Goal: Task Accomplishment & Management: Manage account settings

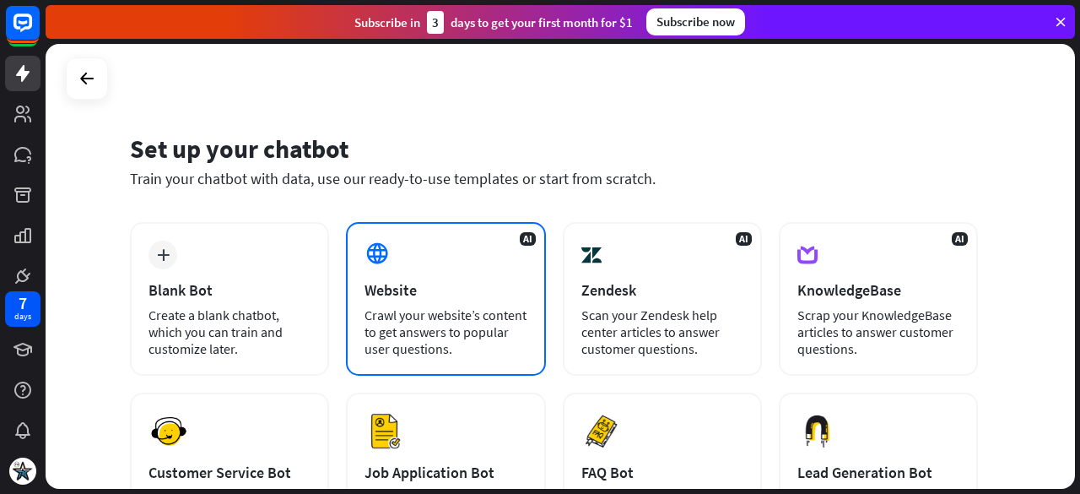
click at [496, 354] on div "Crawl your website’s content to get answers to popular user questions." at bounding box center [445, 331] width 162 height 51
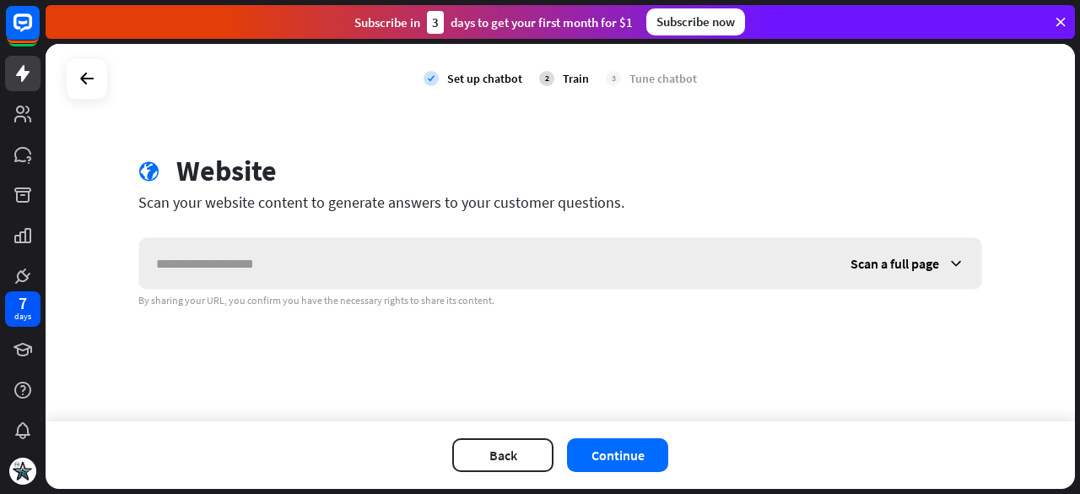
click at [529, 269] on input "text" at bounding box center [486, 263] width 694 height 51
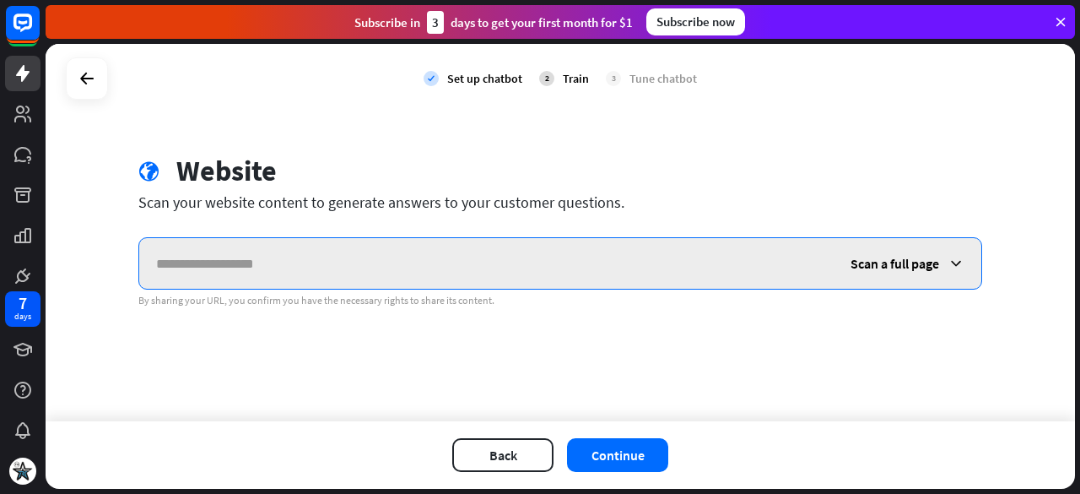
paste input "**********"
type input "**********"
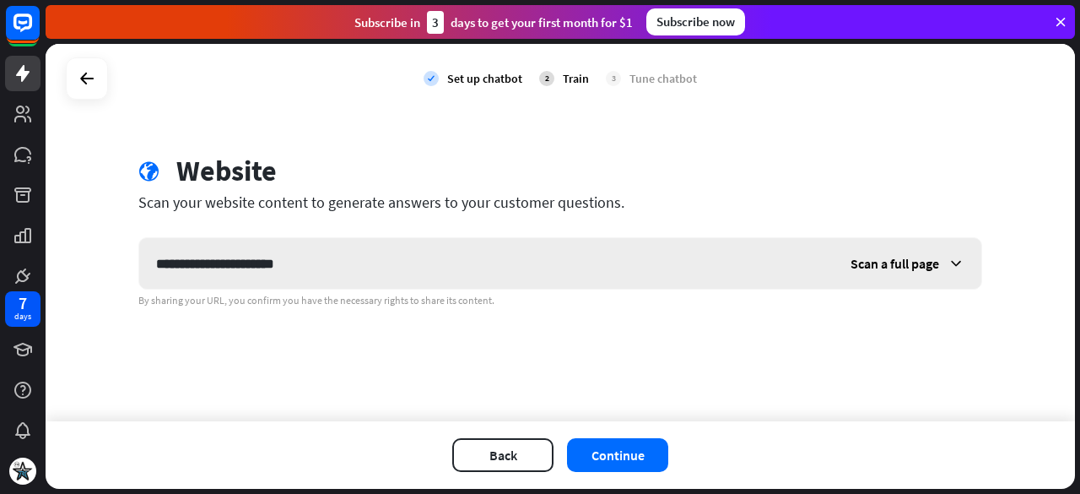
click at [910, 258] on span "Scan a full page" at bounding box center [894, 263] width 89 height 17
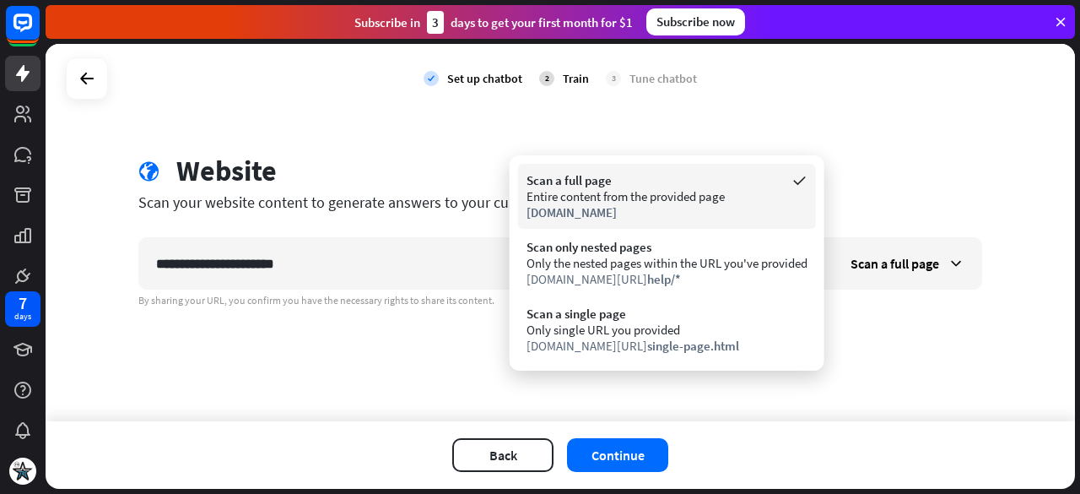
click at [741, 197] on div "Entire content from the provided page" at bounding box center [666, 196] width 281 height 16
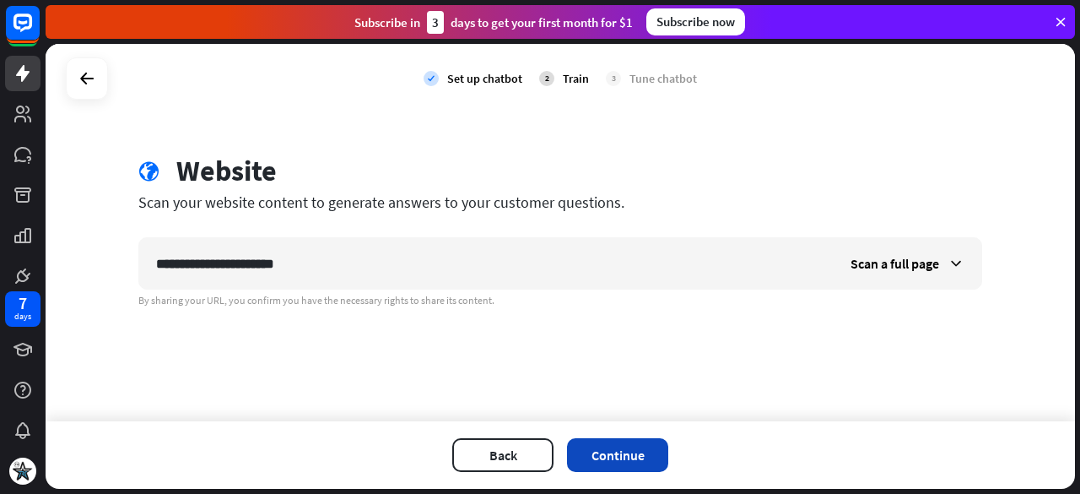
click at [640, 455] on button "Continue" at bounding box center [617, 455] width 101 height 34
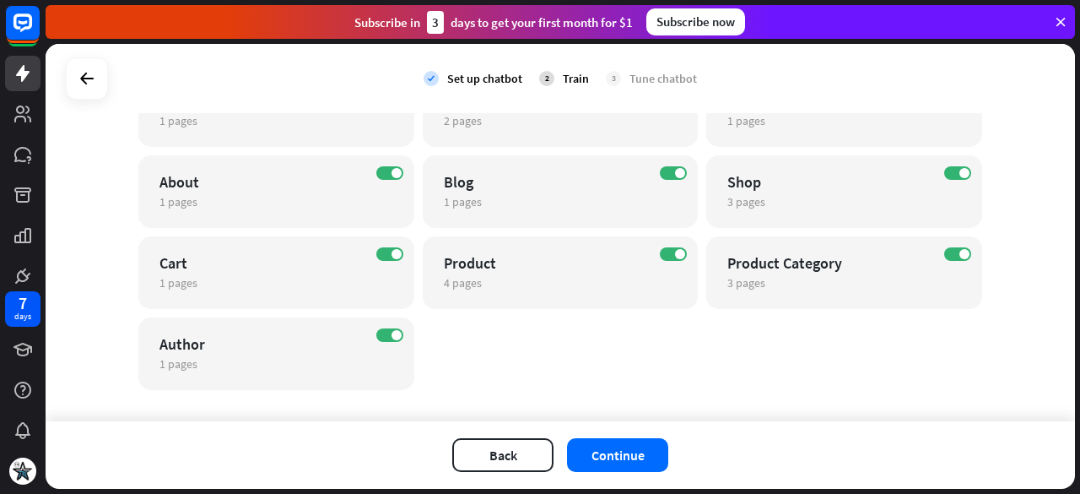
scroll to position [213, 0]
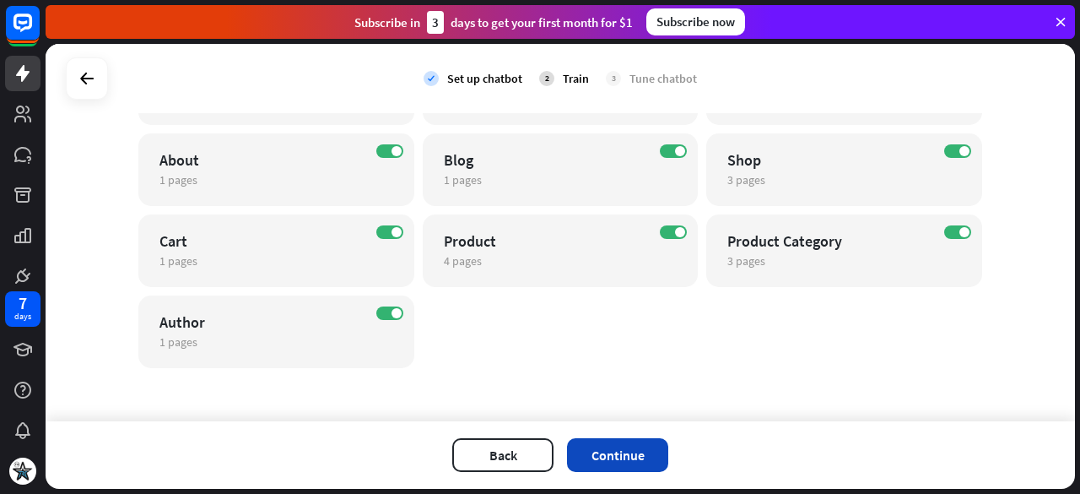
click at [653, 450] on button "Continue" at bounding box center [617, 455] width 101 height 34
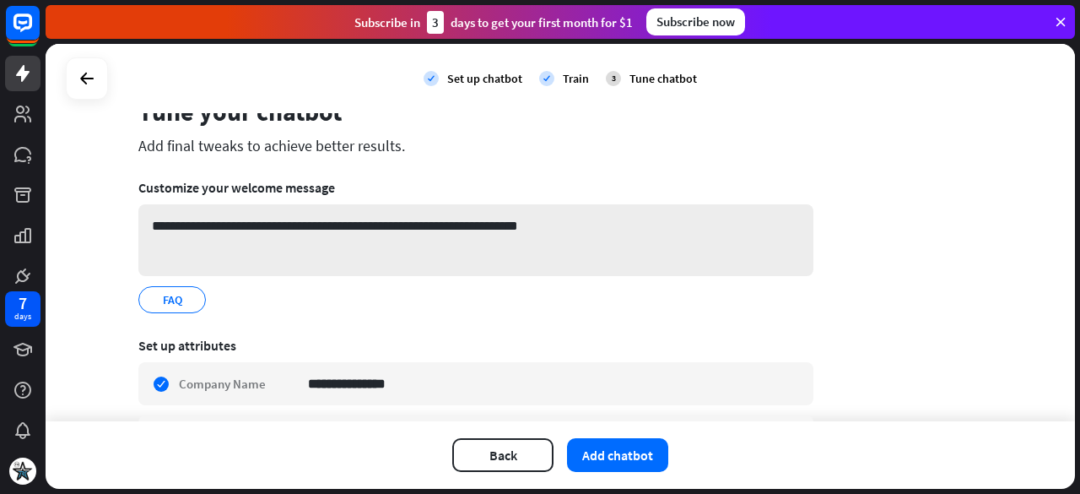
scroll to position [84, 0]
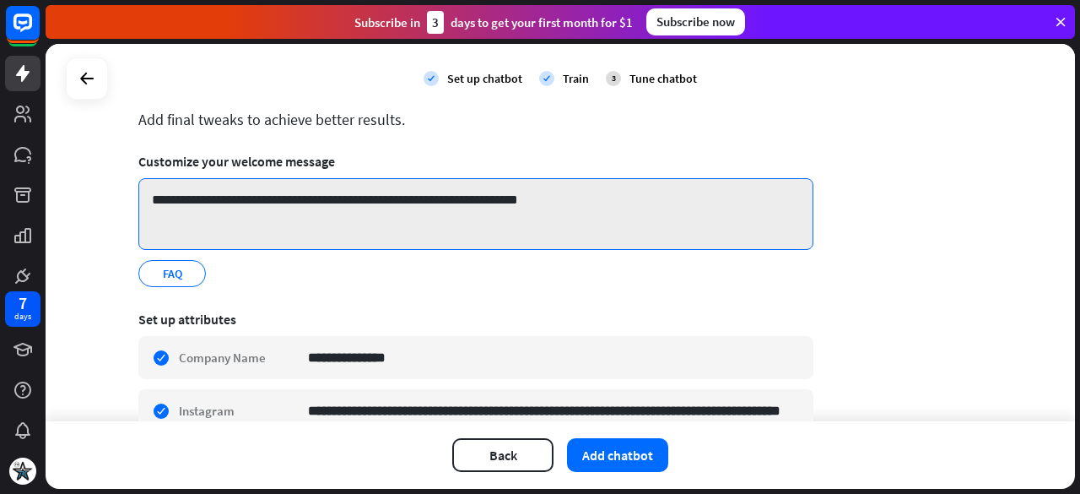
click at [249, 220] on textarea "**********" at bounding box center [475, 214] width 675 height 72
click at [267, 215] on textarea "**********" at bounding box center [475, 214] width 675 height 72
click at [293, 224] on textarea "**********" at bounding box center [475, 214] width 675 height 72
click at [277, 207] on textarea "**********" at bounding box center [475, 214] width 675 height 72
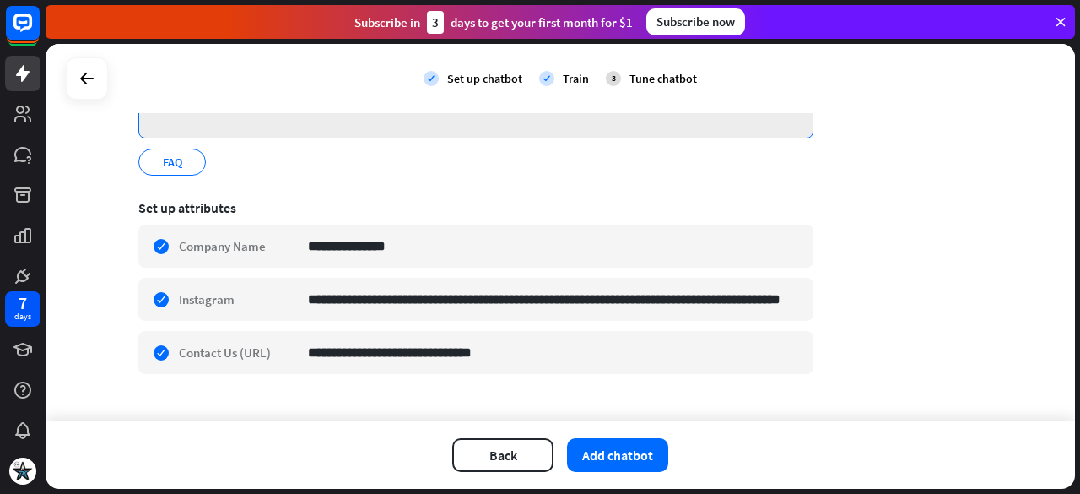
scroll to position [221, 0]
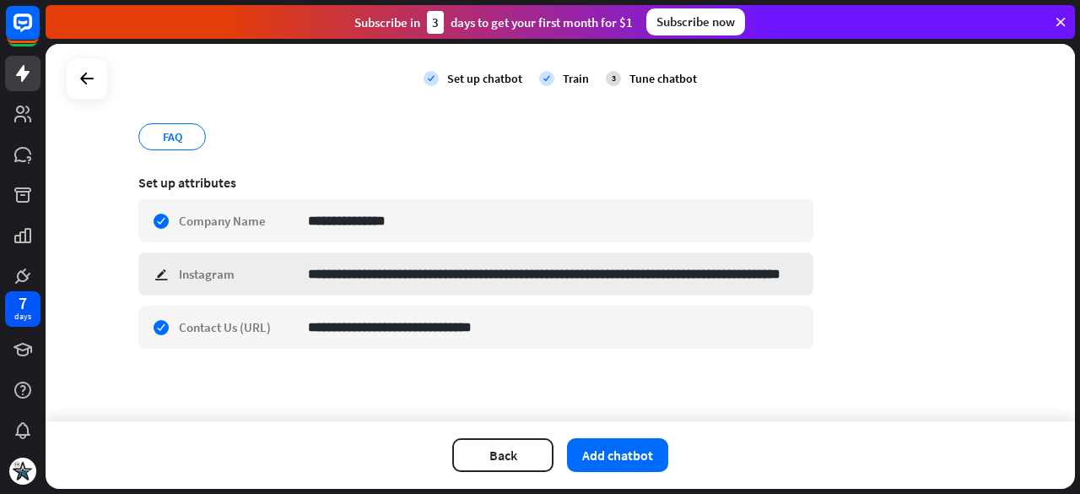
type textarea "**********"
click at [159, 272] on div "**********" at bounding box center [475, 273] width 675 height 43
click at [329, 379] on div "**********" at bounding box center [560, 232] width 1029 height 377
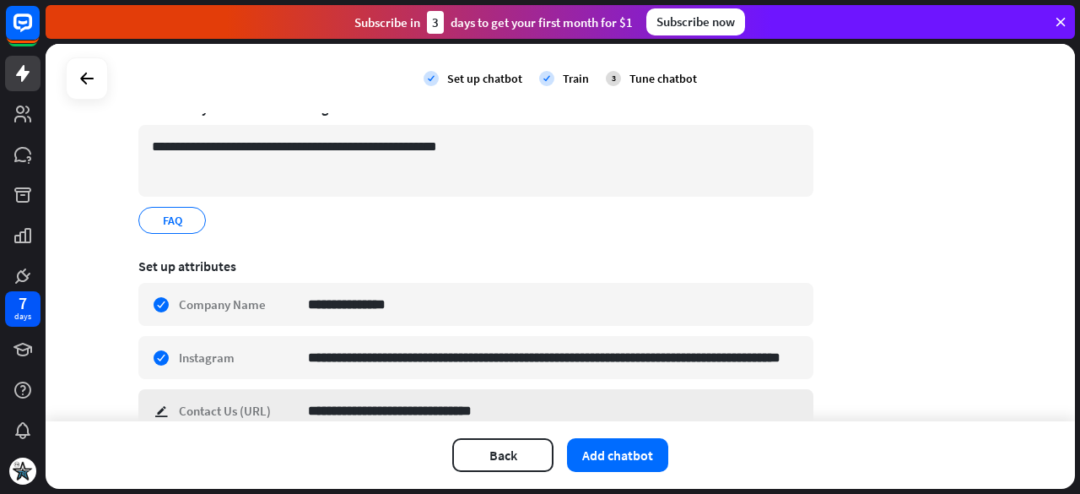
scroll to position [169, 0]
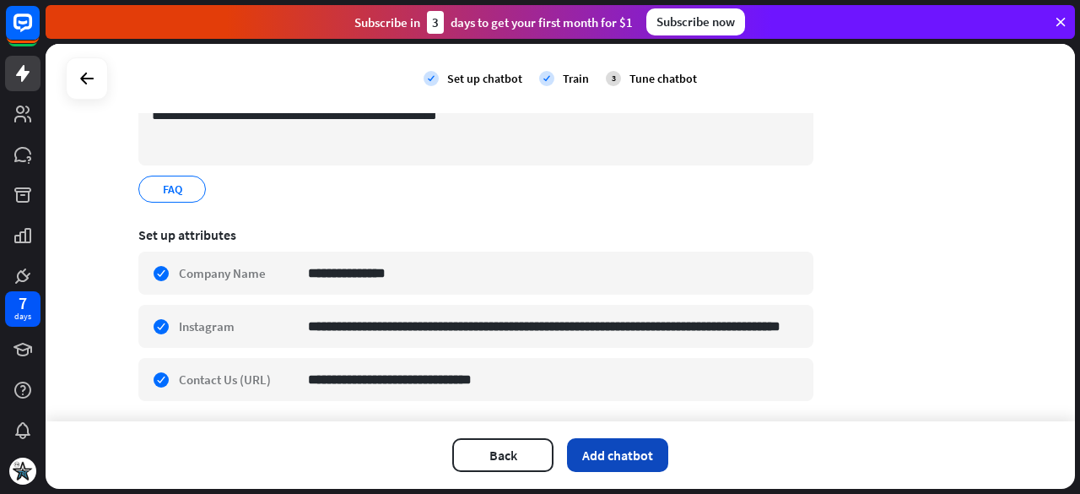
click at [609, 464] on button "Add chatbot" at bounding box center [617, 455] width 101 height 34
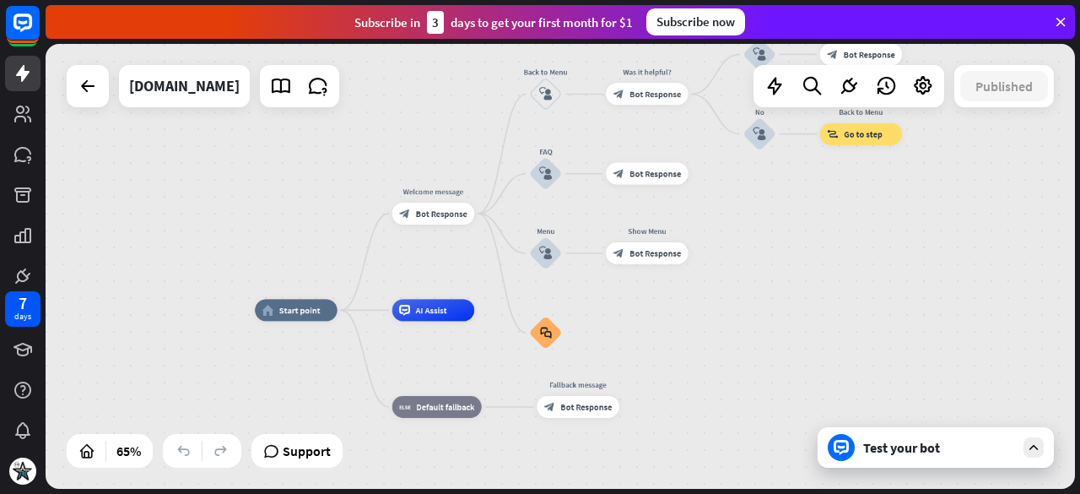
drag, startPoint x: 832, startPoint y: 291, endPoint x: 805, endPoint y: 301, distance: 28.8
click at [805, 301] on div "home_2 Start point Welcome message block_bot_response Bot Response Back to Menu…" at bounding box center [560, 266] width 1029 height 445
click at [842, 85] on icon at bounding box center [849, 86] width 22 height 22
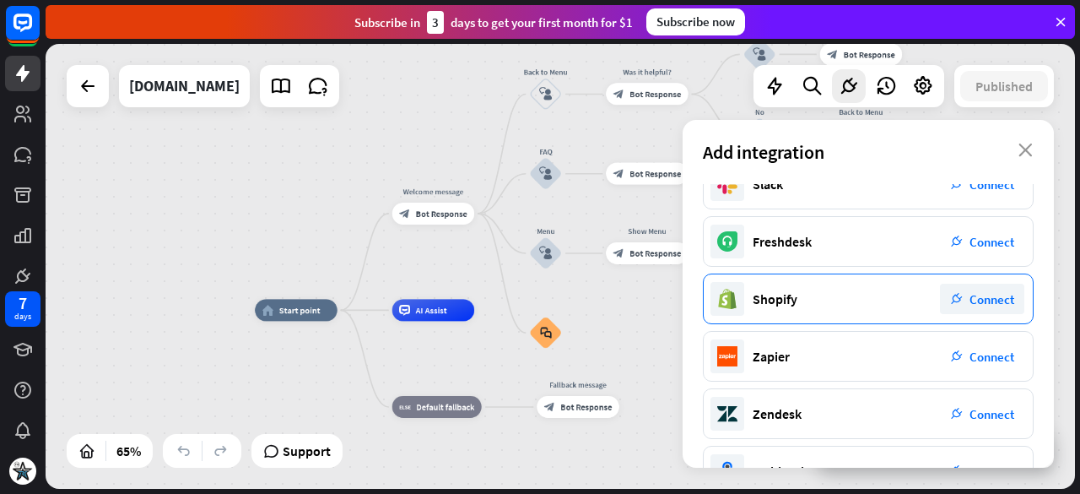
scroll to position [360, 0]
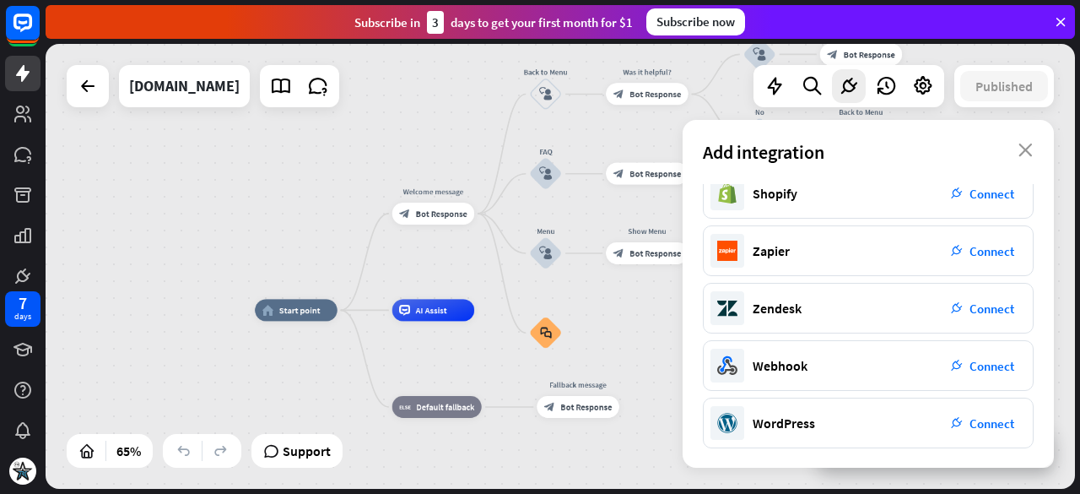
click at [631, 337] on div "home_2 Start point Welcome message block_bot_response Bot Response Back to Menu…" at bounding box center [589, 454] width 669 height 289
click at [1023, 143] on icon "close" at bounding box center [1025, 149] width 14 height 13
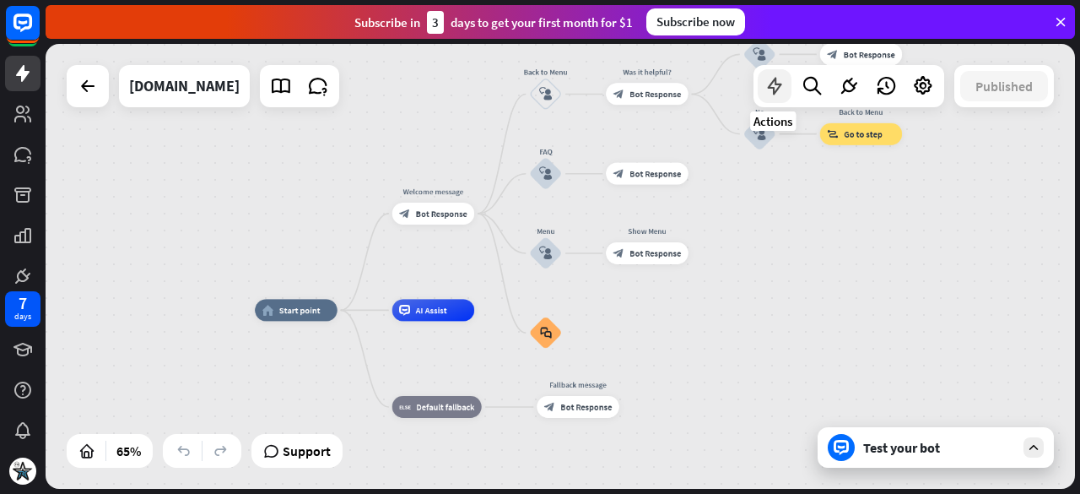
click at [781, 97] on div at bounding box center [775, 86] width 34 height 34
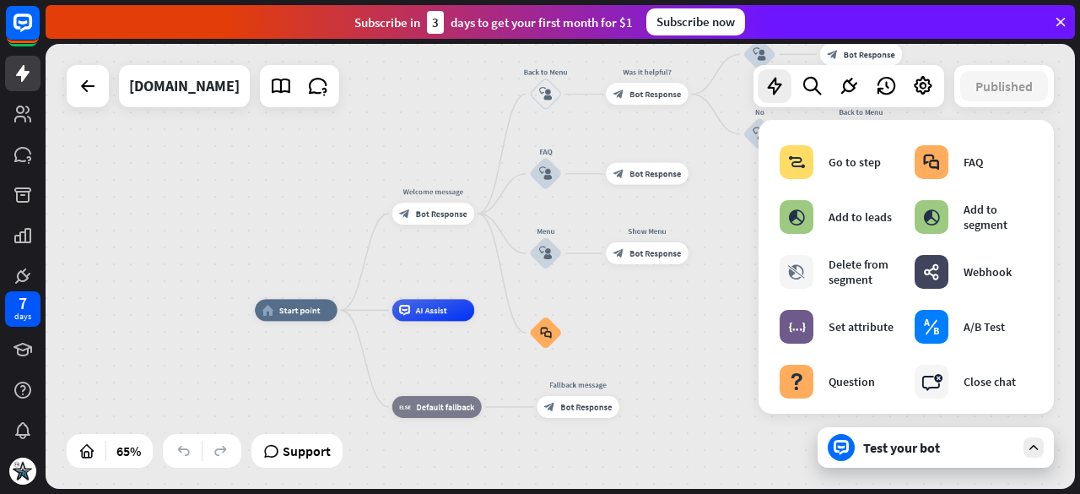
scroll to position [138, 0]
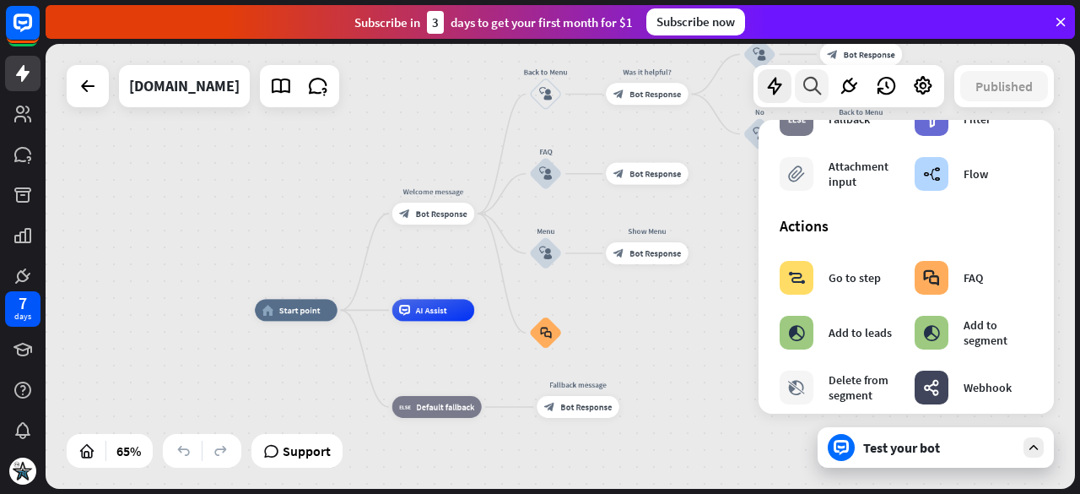
click at [821, 92] on icon at bounding box center [812, 86] width 23 height 22
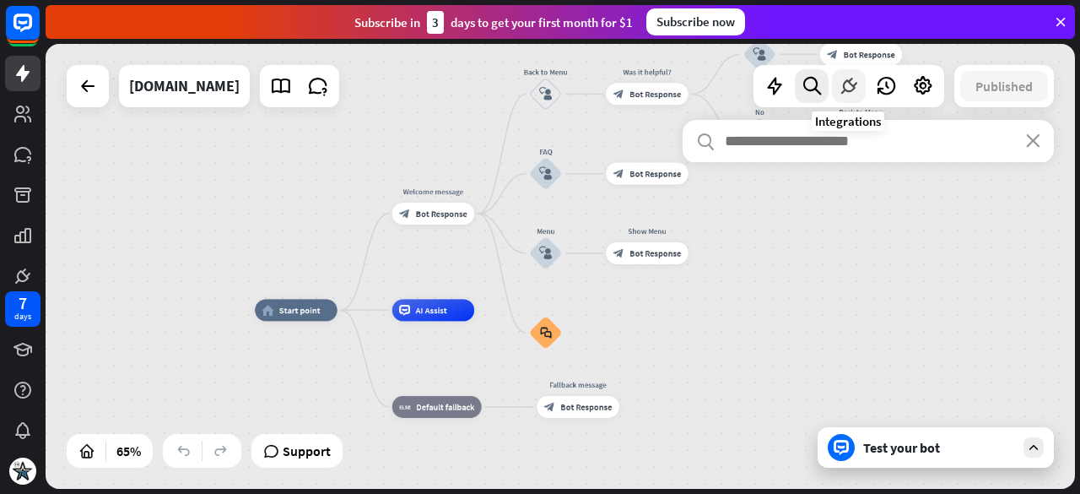
click at [845, 87] on icon at bounding box center [849, 86] width 22 height 22
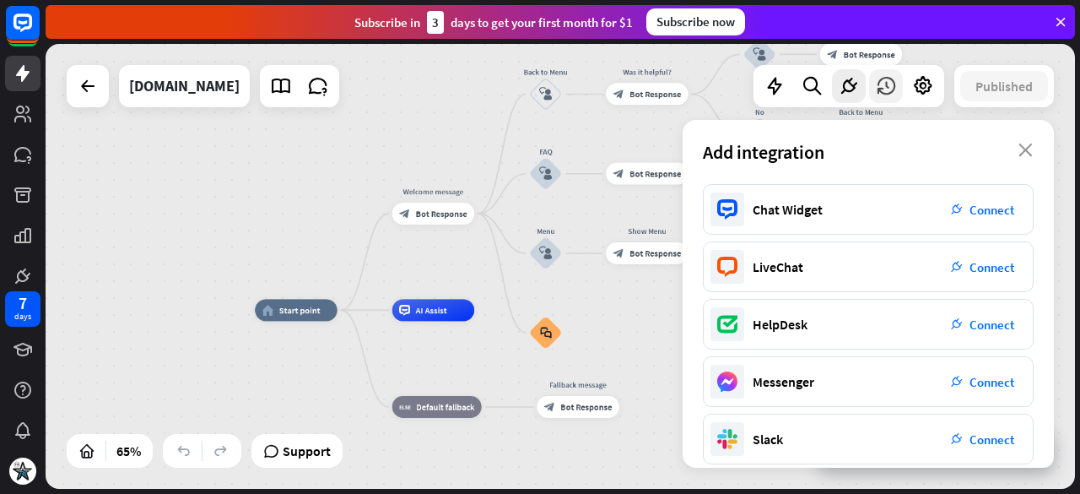
click at [883, 92] on icon at bounding box center [886, 86] width 22 height 22
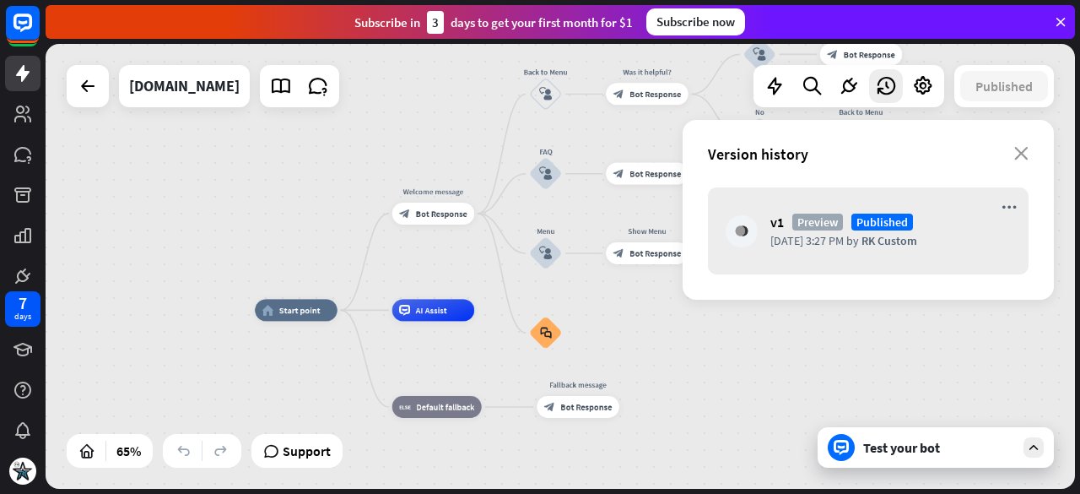
click at [918, 92] on icon at bounding box center [923, 86] width 22 height 22
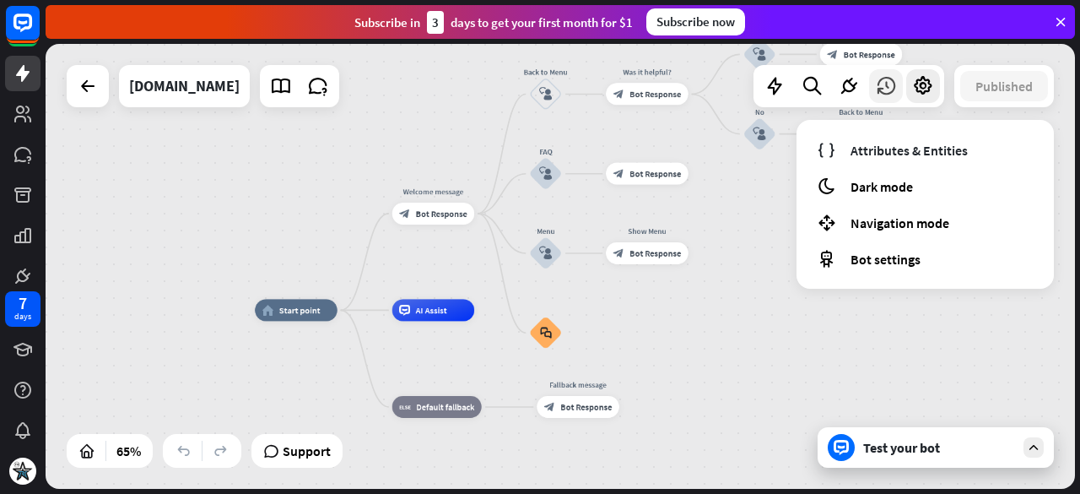
click at [889, 90] on icon at bounding box center [886, 86] width 22 height 22
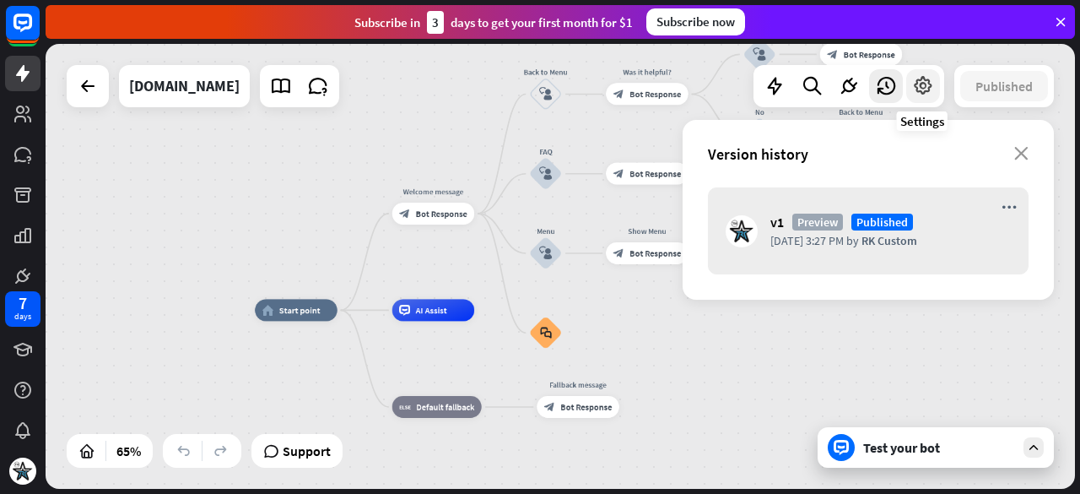
click at [920, 85] on icon at bounding box center [923, 86] width 22 height 22
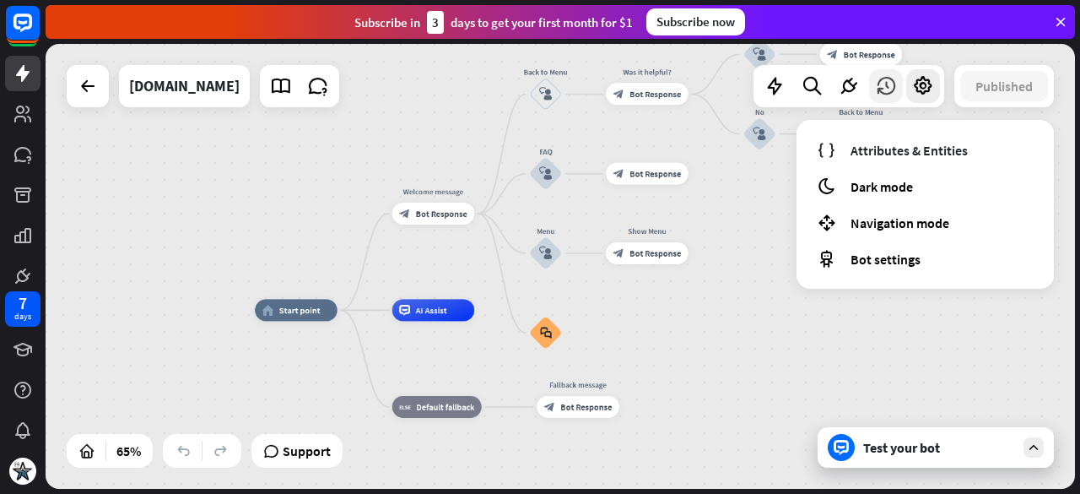
click at [887, 86] on icon at bounding box center [886, 86] width 22 height 22
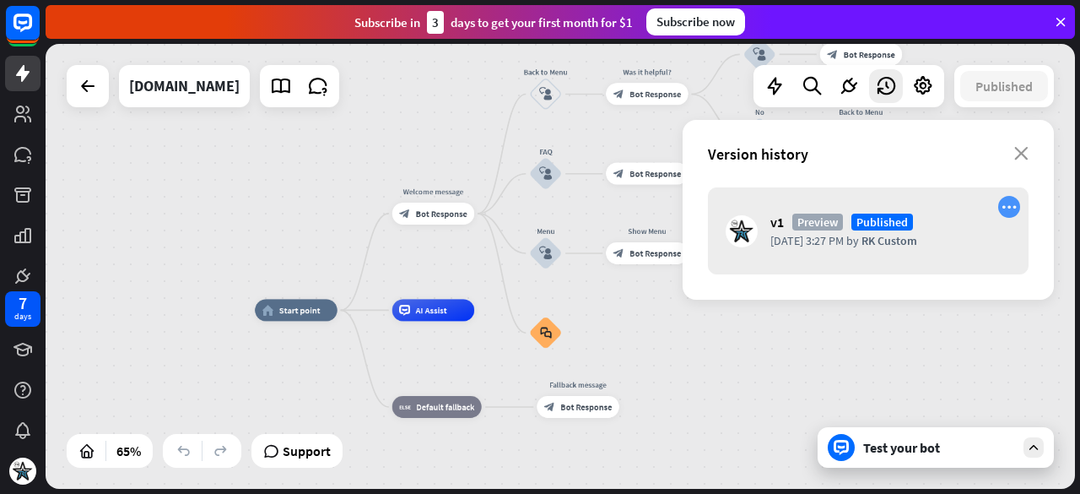
click at [1010, 205] on icon "more_horiz" at bounding box center [1009, 207] width 15 height 14
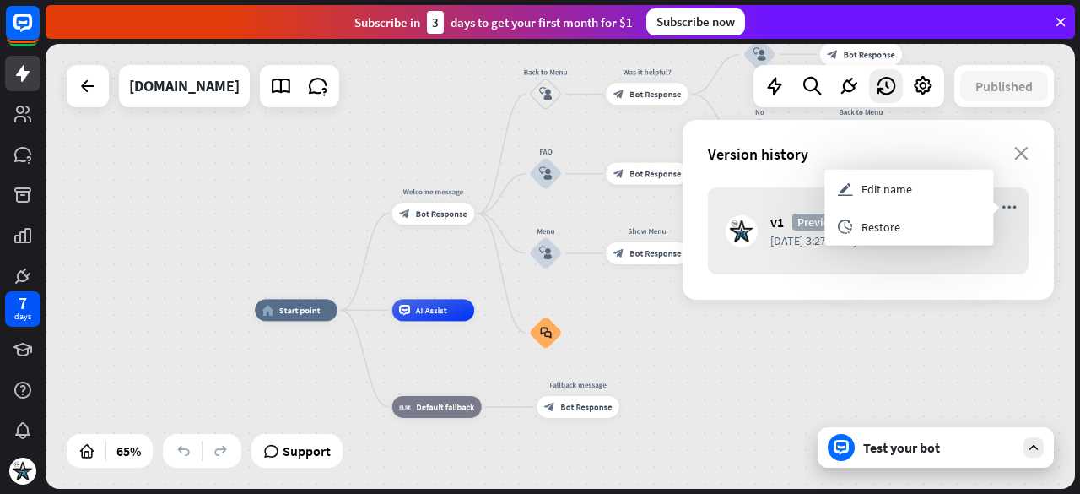
click at [1027, 205] on div "v1 [GEOGRAPHIC_DATA] Published [DATE] 3:27 PM by RK Custom" at bounding box center [868, 230] width 321 height 87
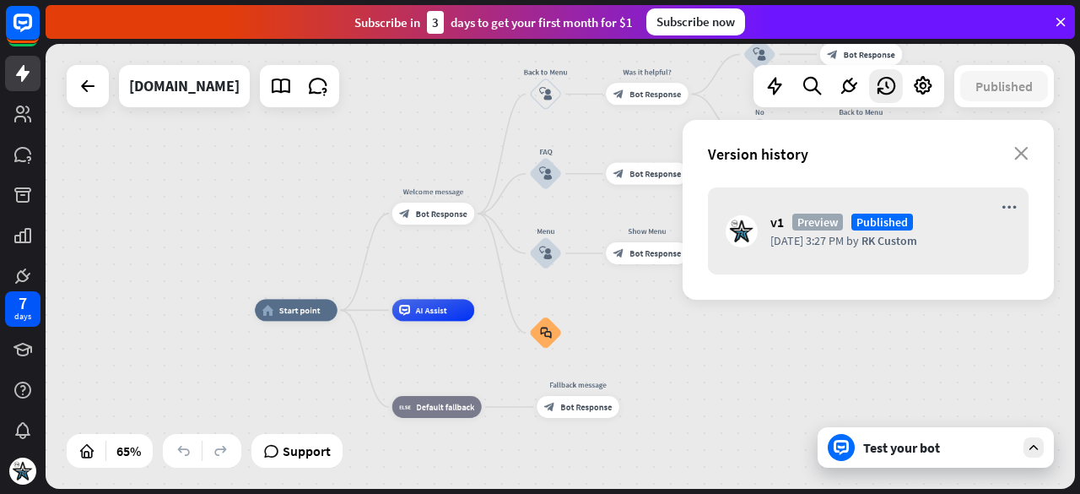
click at [906, 453] on div "Test your bot" at bounding box center [939, 447] width 152 height 17
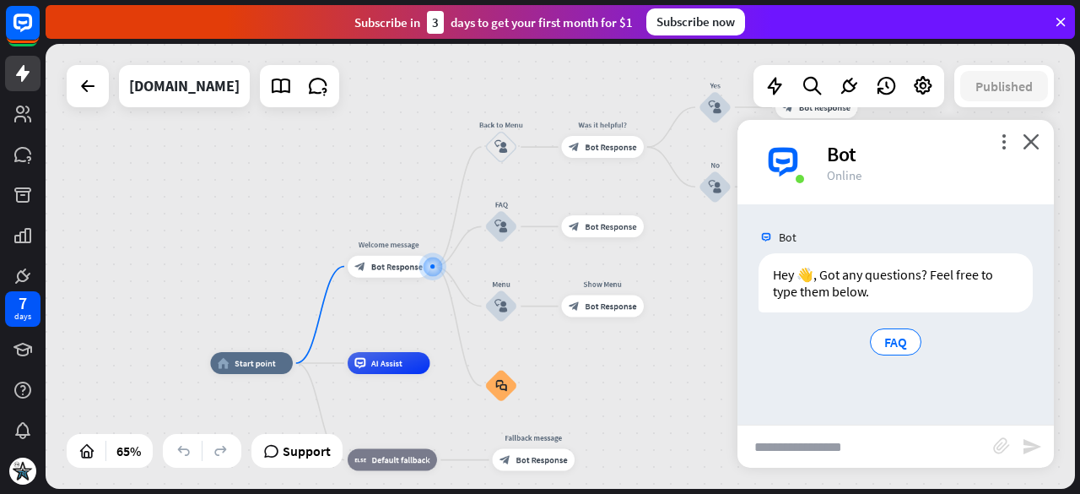
click at [896, 443] on input "text" at bounding box center [865, 446] width 256 height 42
type input "**"
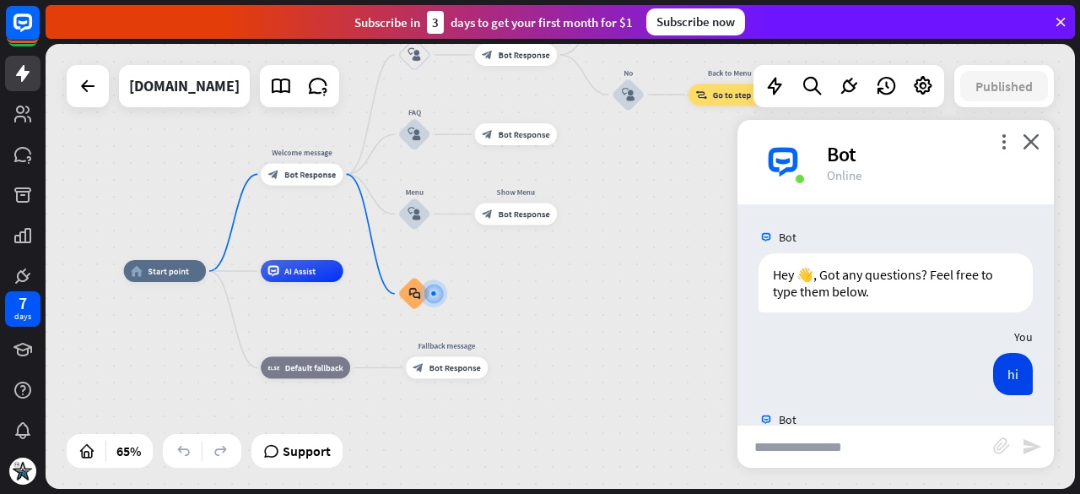
scroll to position [78, 0]
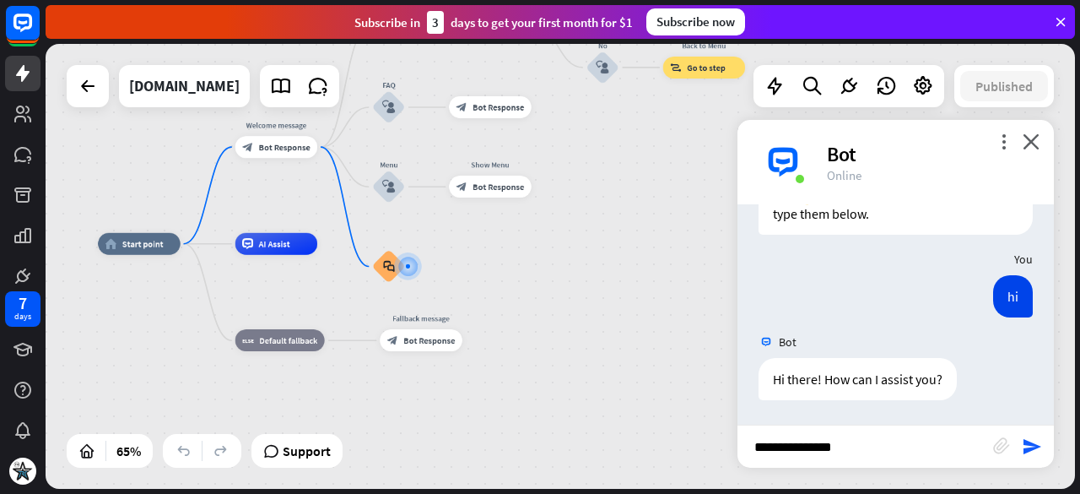
type input "**********"
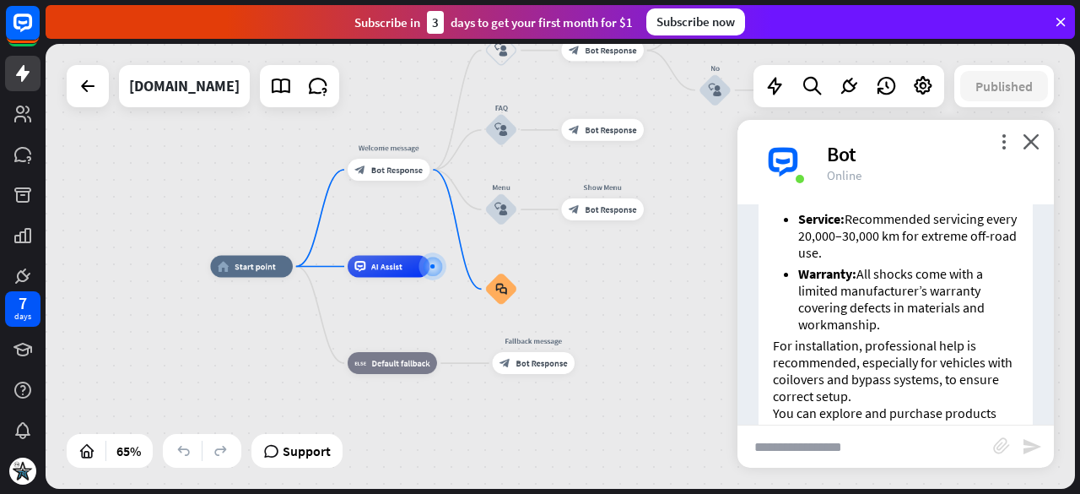
scroll to position [1053, 0]
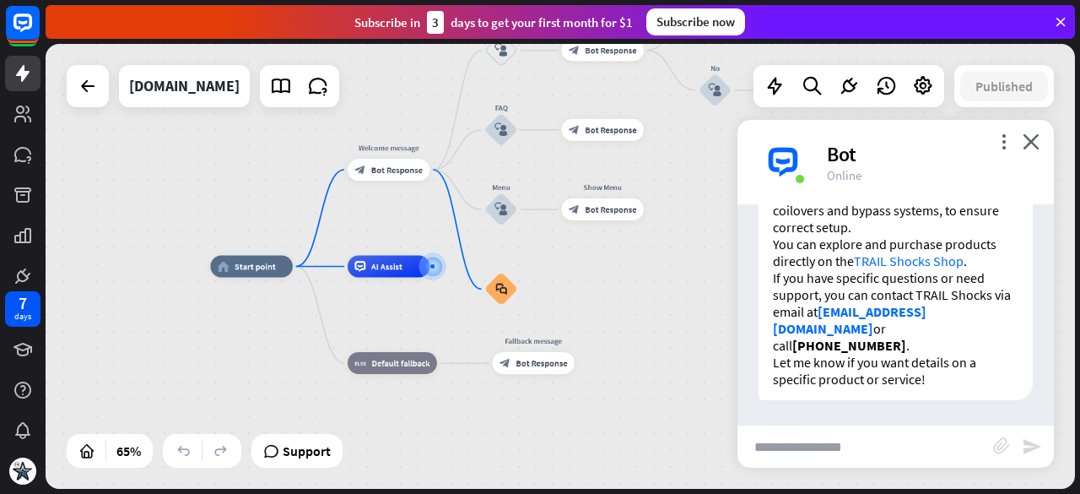
click at [876, 448] on input "text" at bounding box center [865, 446] width 256 height 42
type input "**********"
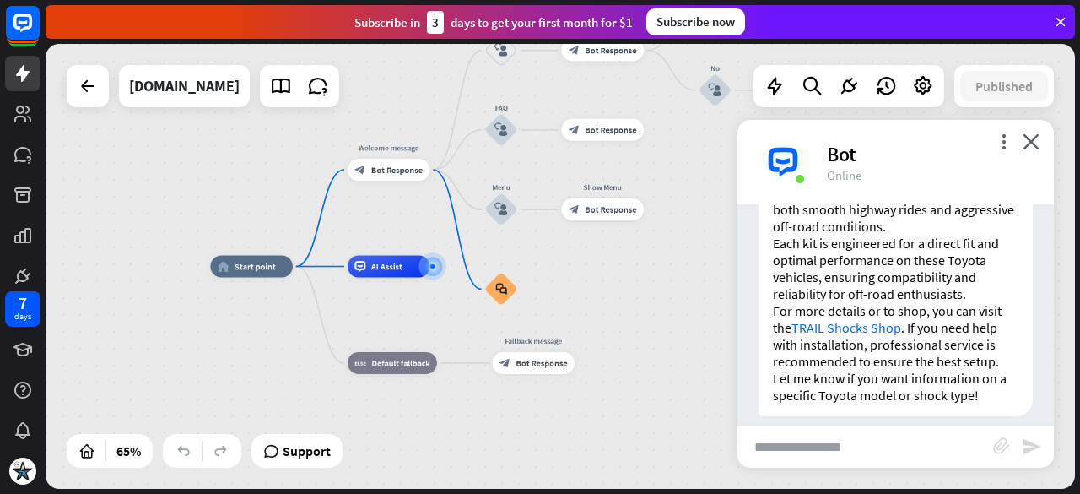
scroll to position [1640, 0]
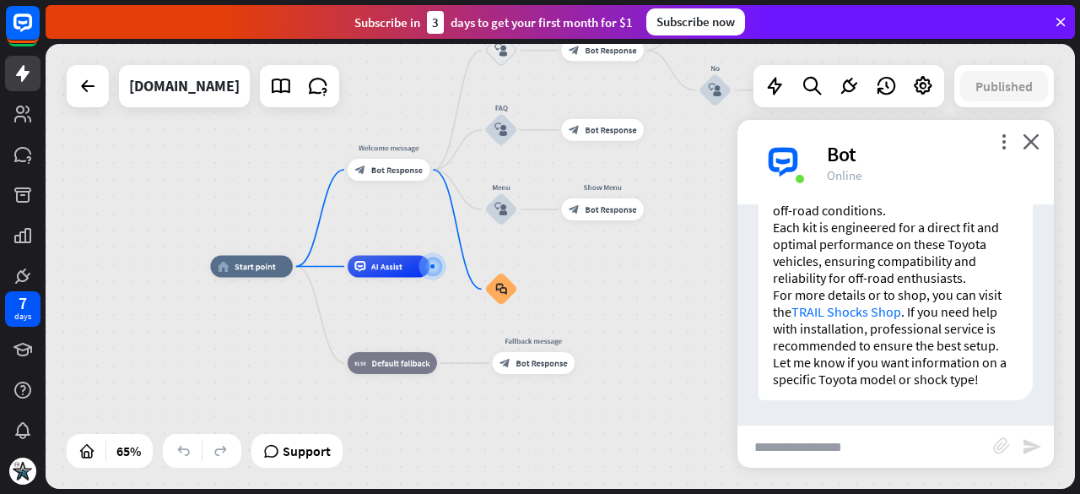
click at [834, 457] on input "text" at bounding box center [865, 446] width 256 height 42
type input "**********"
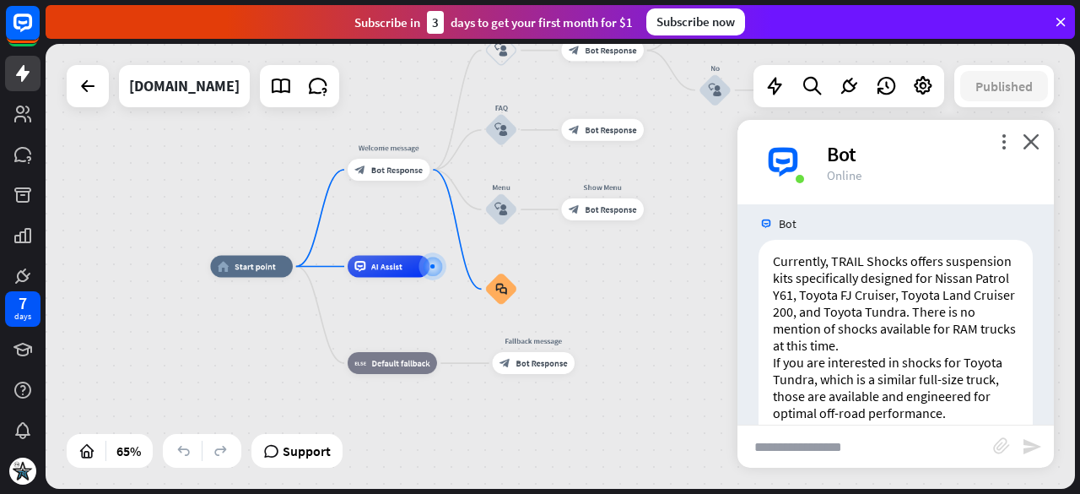
scroll to position [2008, 0]
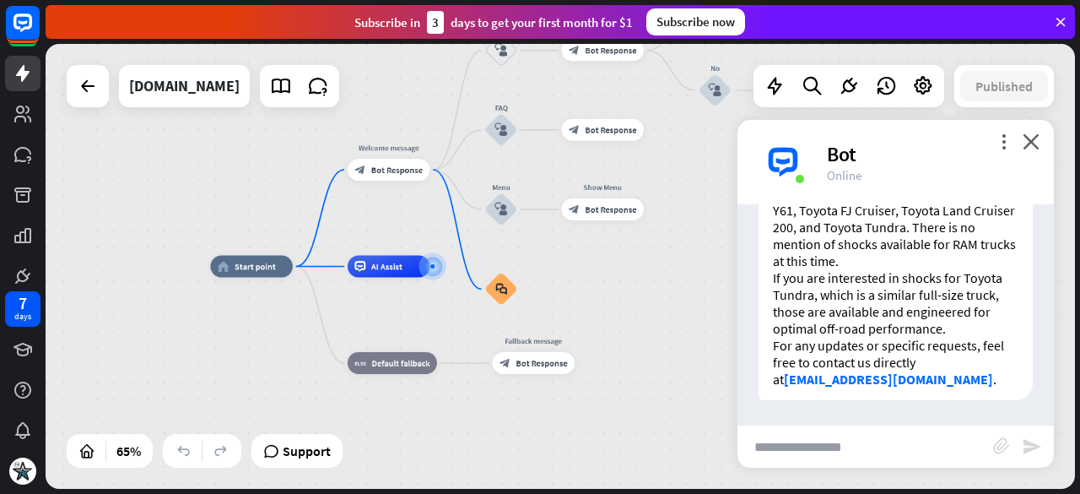
click at [871, 440] on input "text" at bounding box center [865, 446] width 256 height 42
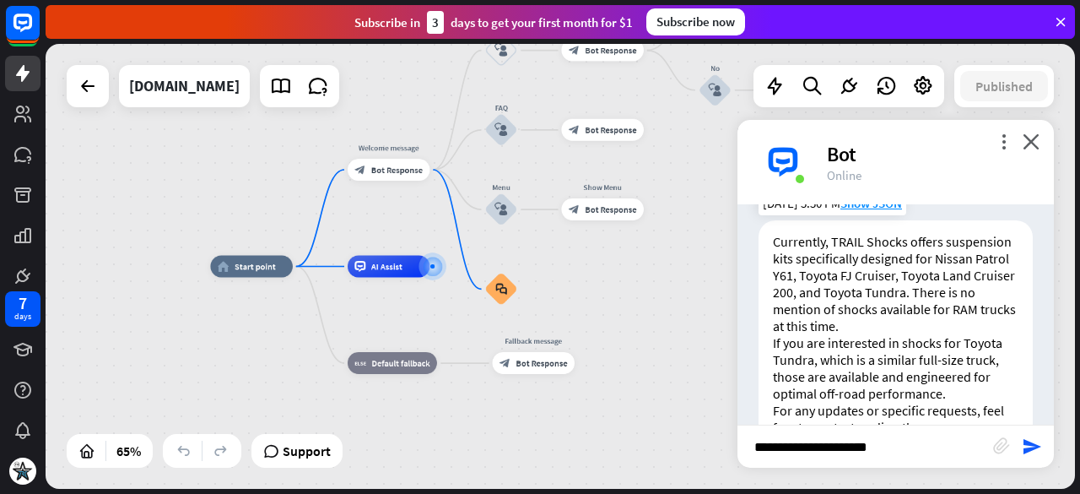
scroll to position [1924, 0]
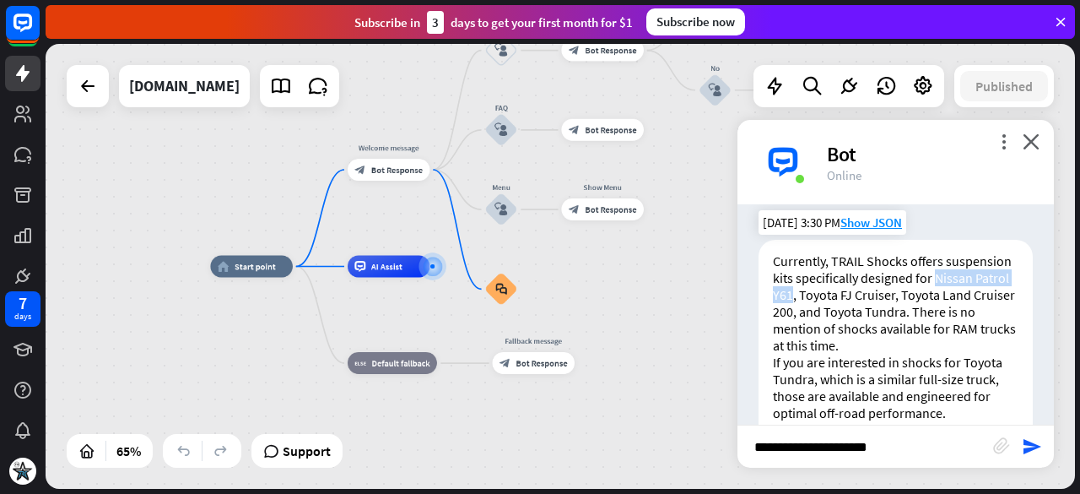
drag, startPoint x: 867, startPoint y: 296, endPoint x: 773, endPoint y: 297, distance: 94.5
click at [773, 297] on p "Currently, TRAIL Shocks offers suspension kits specifically designed for Nissan…" at bounding box center [896, 302] width 246 height 101
copy p "Nissan Patrol Y61"
click at [878, 453] on input "**********" at bounding box center [865, 446] width 256 height 42
paste input "**********"
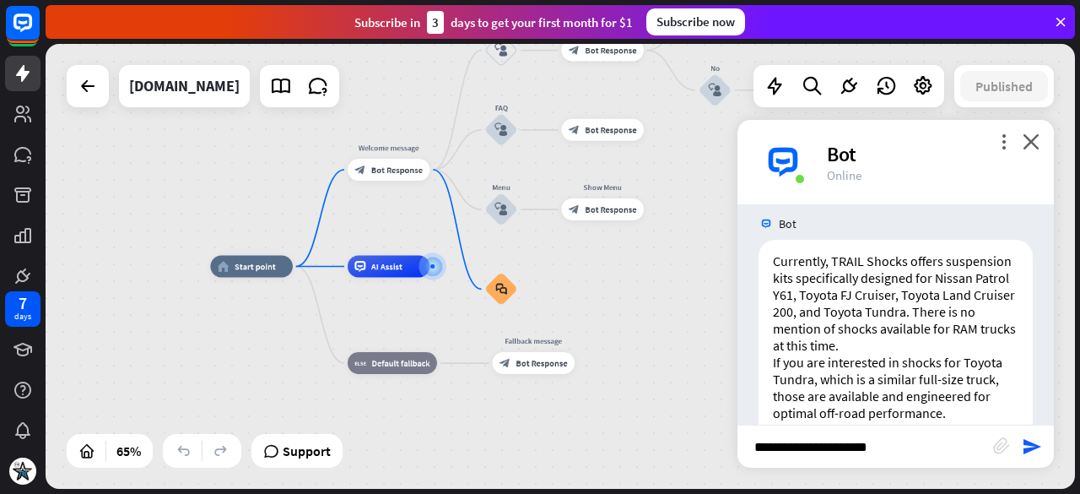
type input "**********"
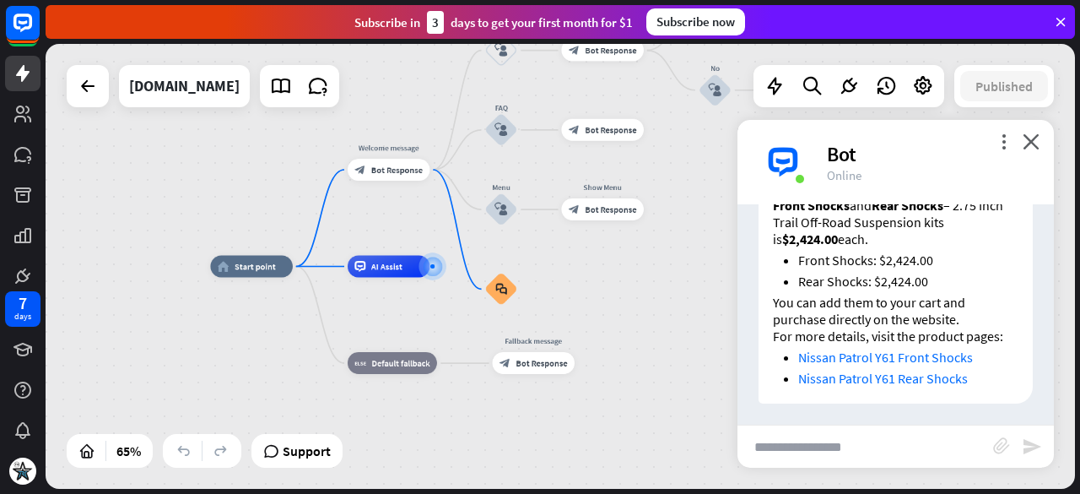
scroll to position [2367, 0]
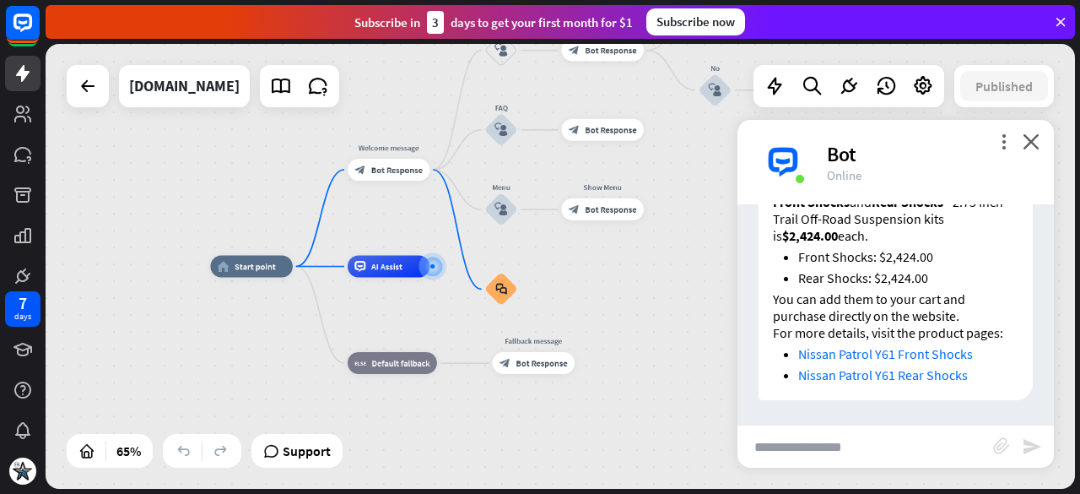
click at [888, 453] on input "text" at bounding box center [865, 446] width 256 height 42
type input "**********"
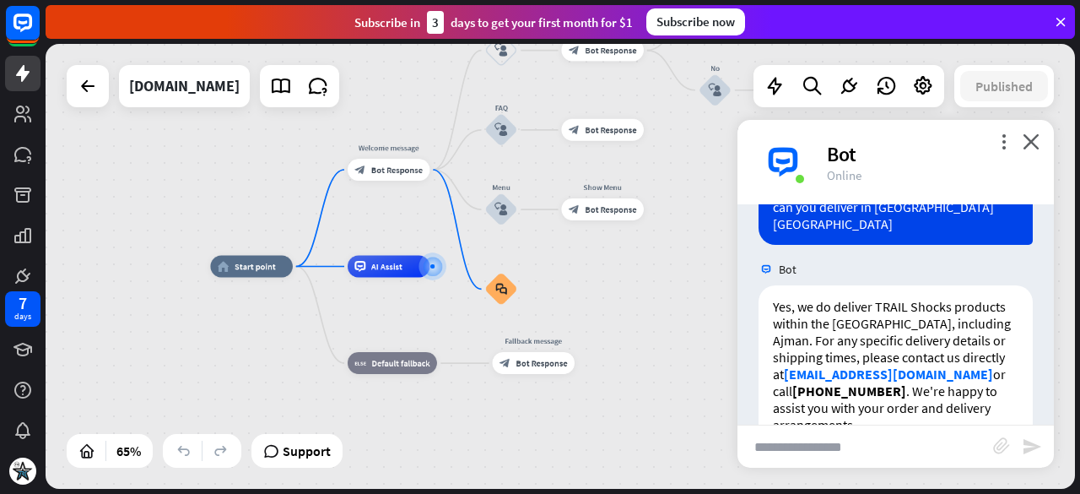
scroll to position [2651, 0]
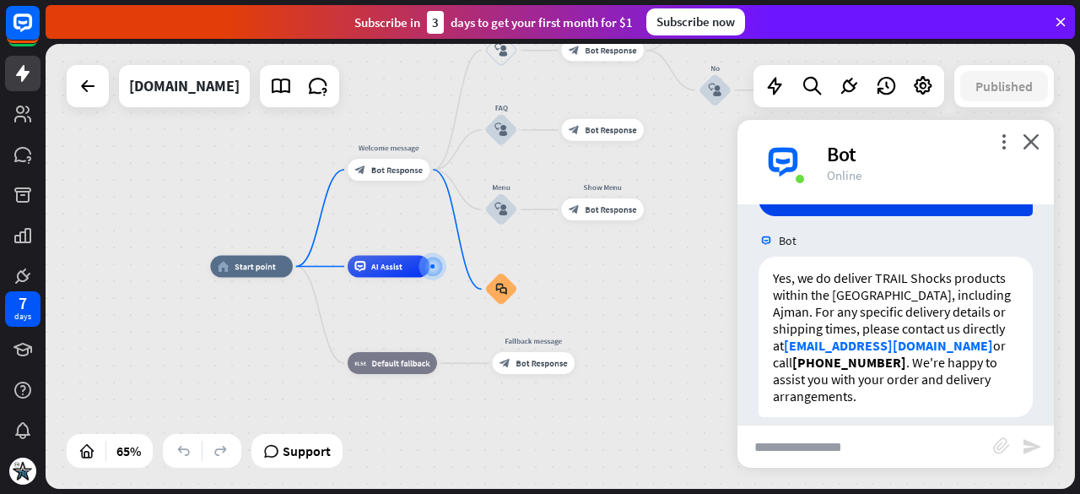
click at [889, 451] on input "text" at bounding box center [865, 446] width 256 height 42
type input "**********"
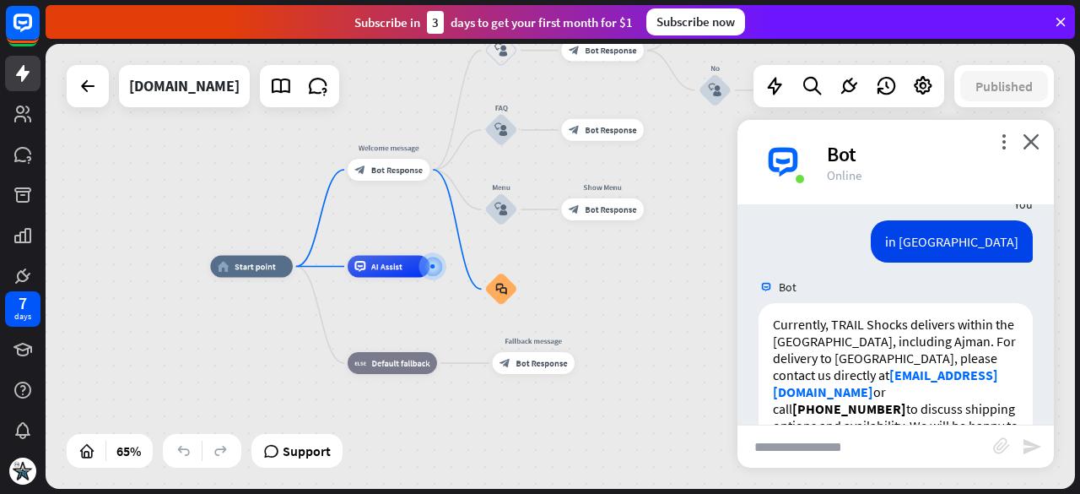
scroll to position [2918, 0]
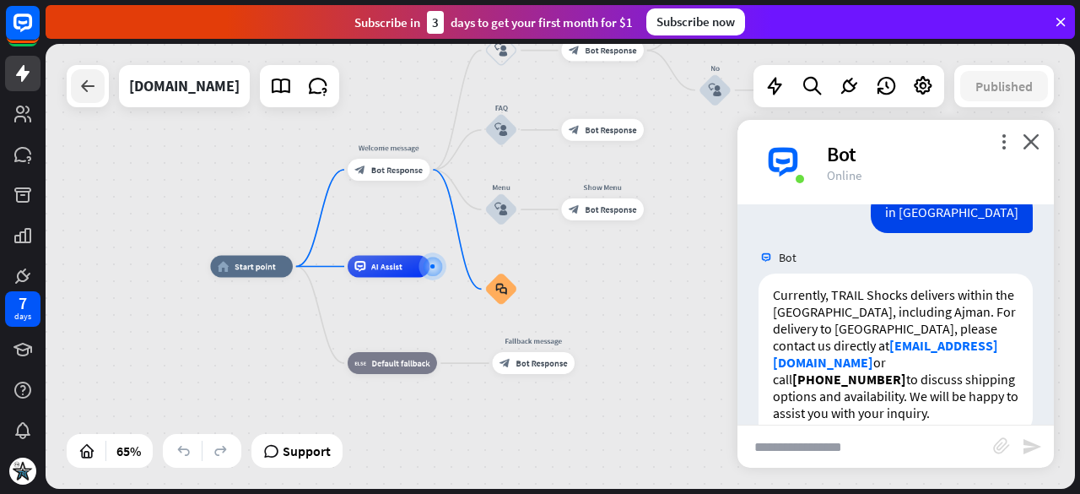
click at [95, 94] on icon at bounding box center [88, 86] width 20 height 20
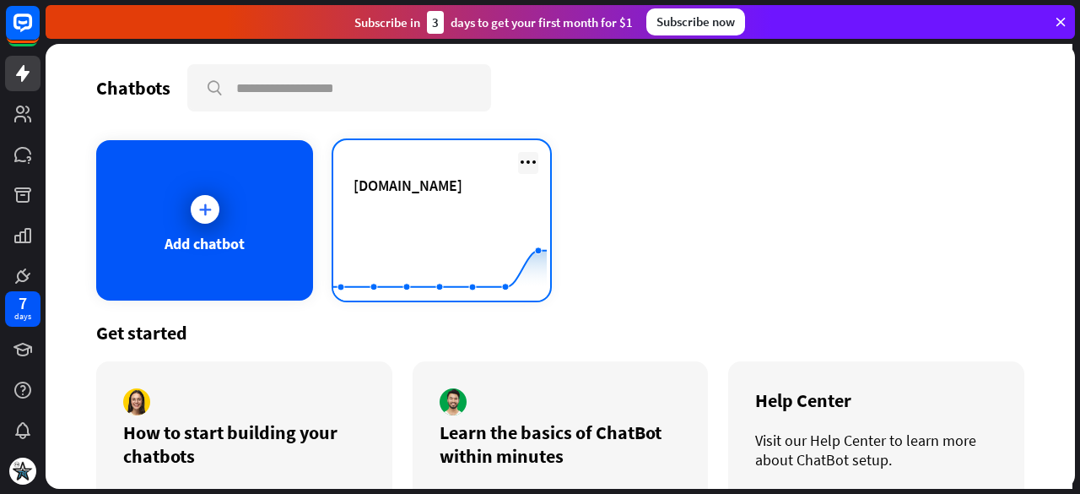
click at [524, 166] on icon at bounding box center [528, 162] width 20 height 20
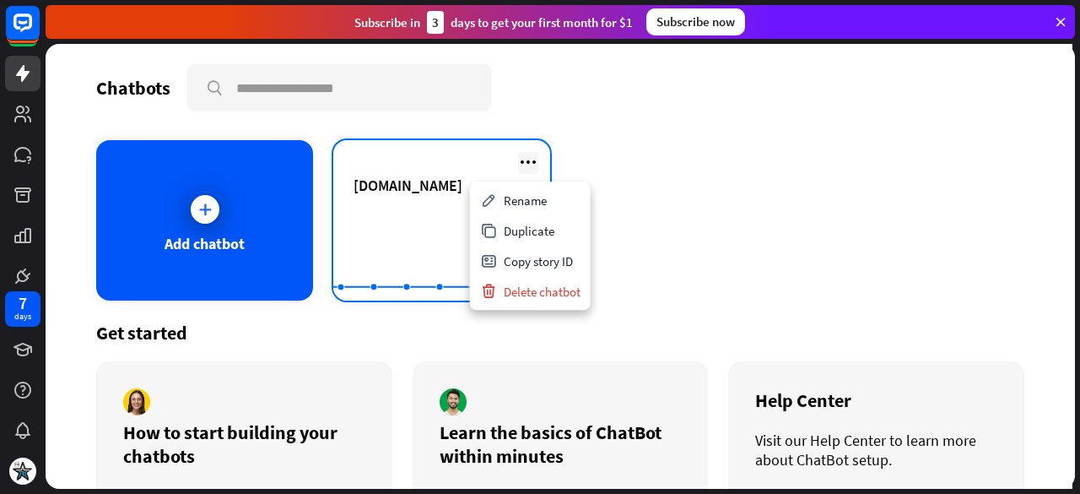
click at [524, 166] on icon at bounding box center [528, 162] width 20 height 20
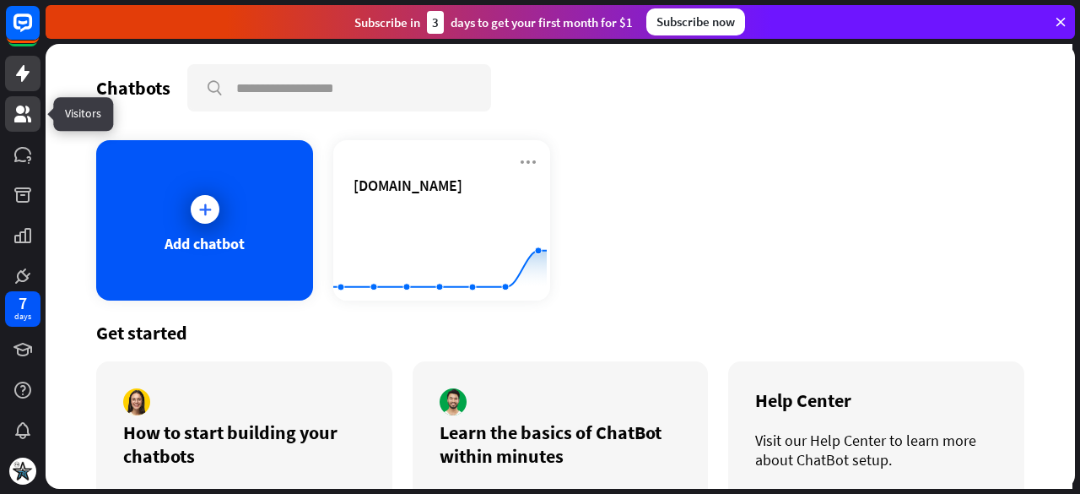
click at [35, 124] on link at bounding box center [22, 113] width 35 height 35
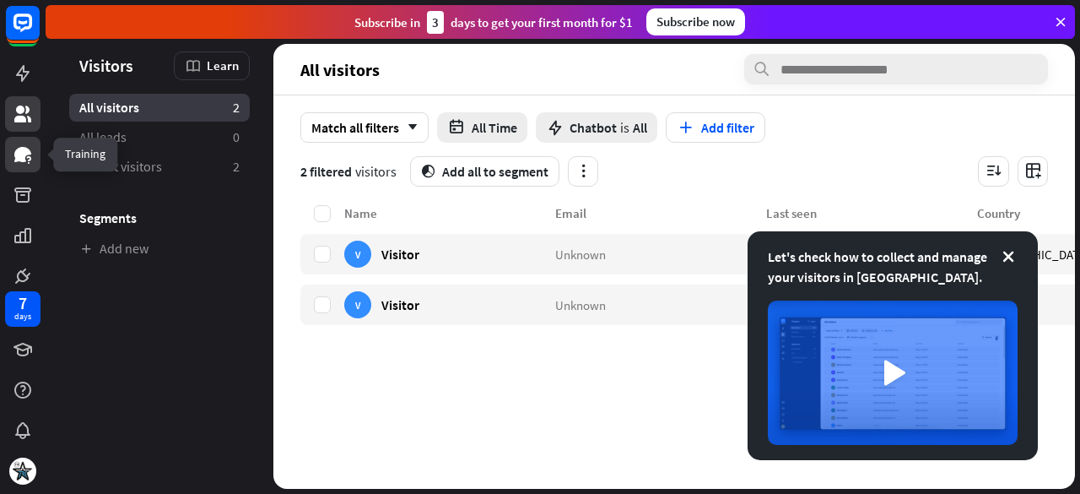
click at [38, 149] on link at bounding box center [22, 154] width 35 height 35
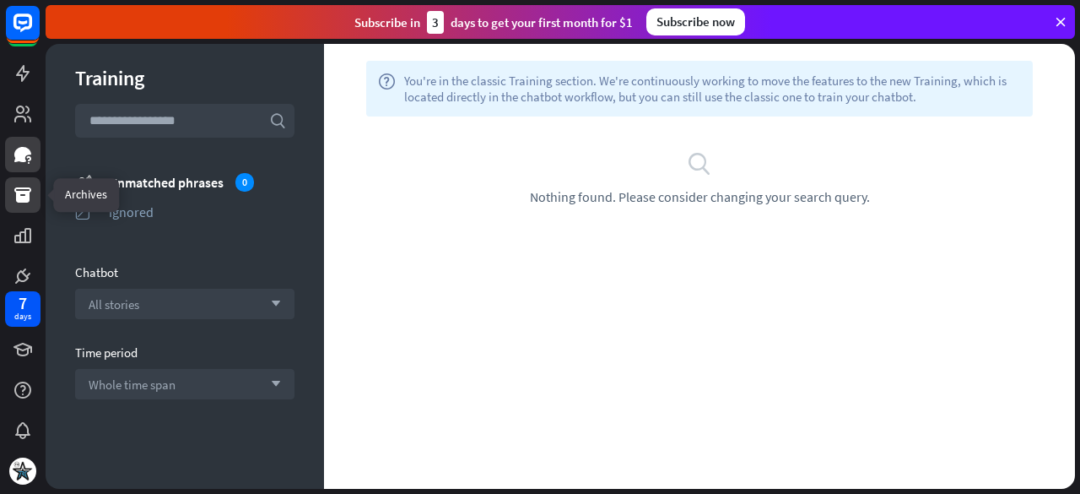
click at [38, 197] on link at bounding box center [22, 194] width 35 height 35
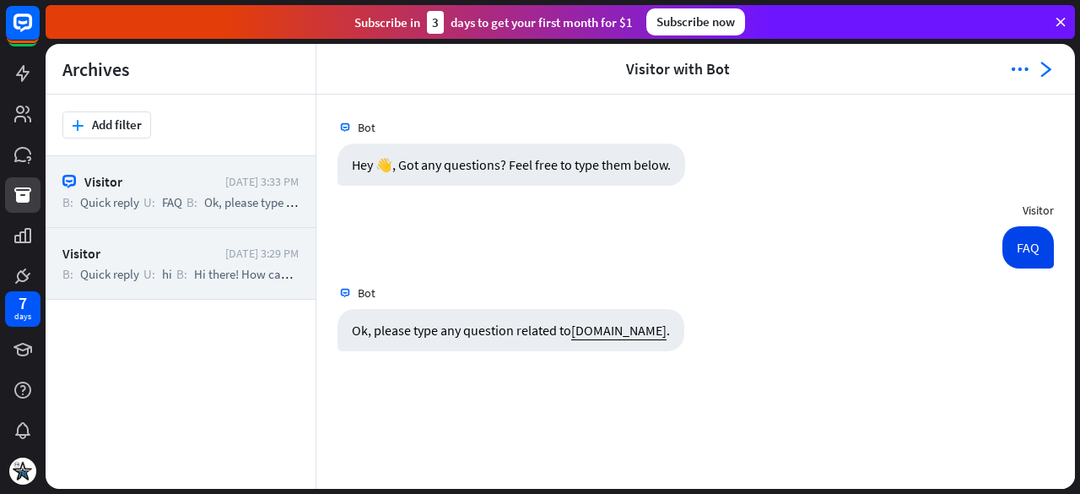
click at [150, 278] on span "U:" at bounding box center [149, 274] width 12 height 16
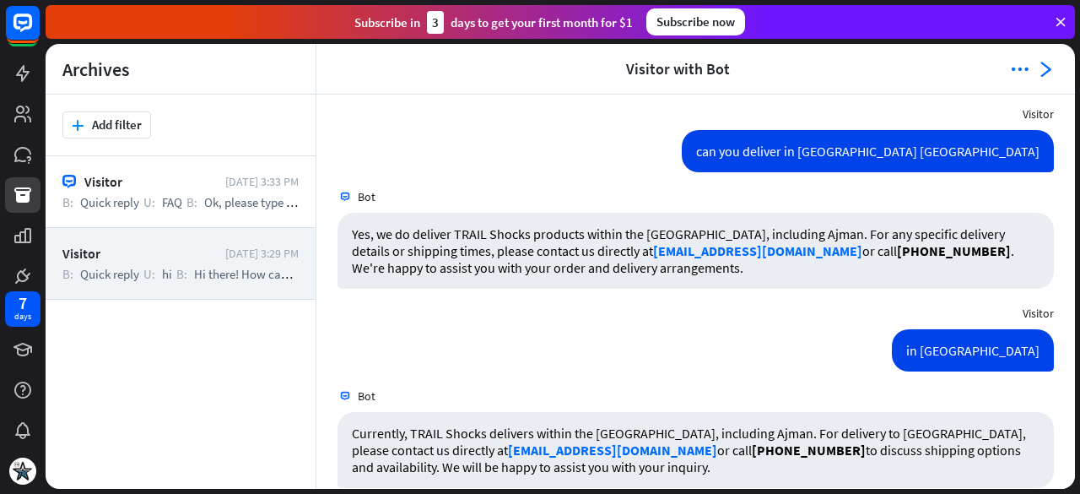
scroll to position [1714, 0]
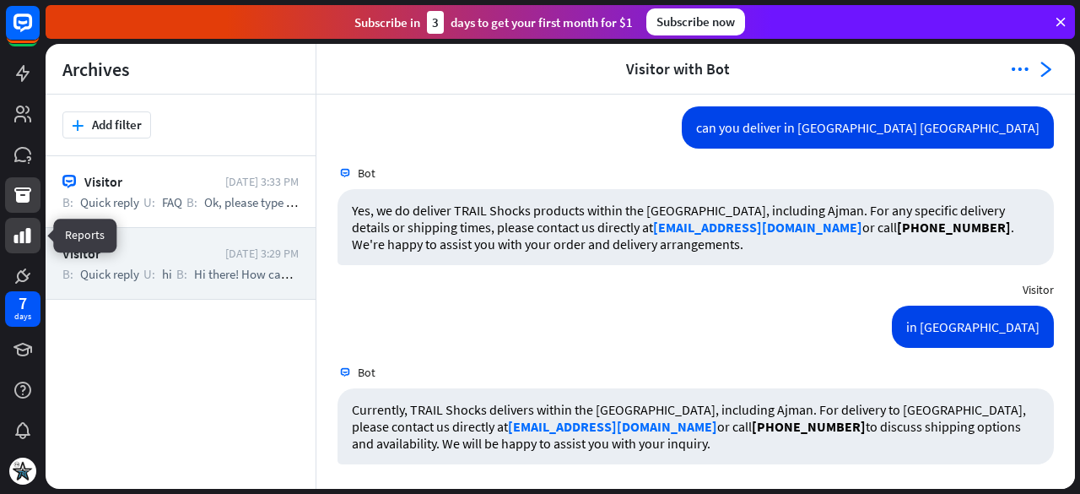
click at [32, 235] on icon at bounding box center [23, 235] width 20 height 20
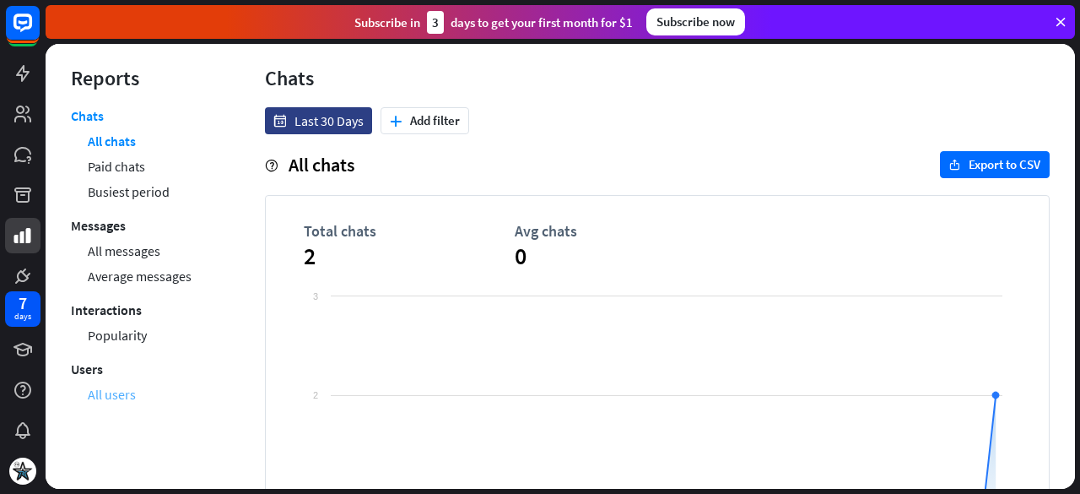
click at [116, 387] on link "All users" at bounding box center [112, 393] width 48 height 25
click at [133, 339] on link "Popularity" at bounding box center [117, 334] width 59 height 25
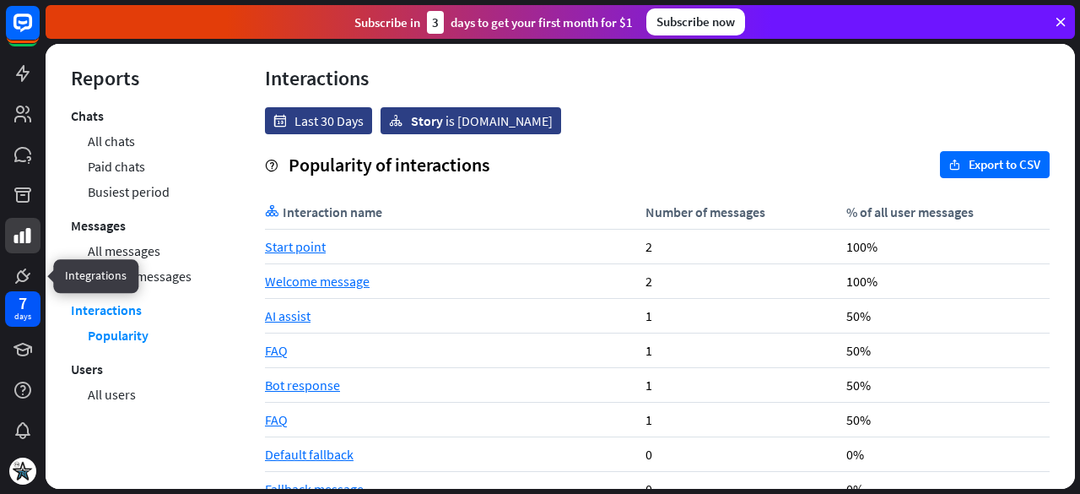
click at [0, 0] on icon at bounding box center [0, 0] width 0 height 0
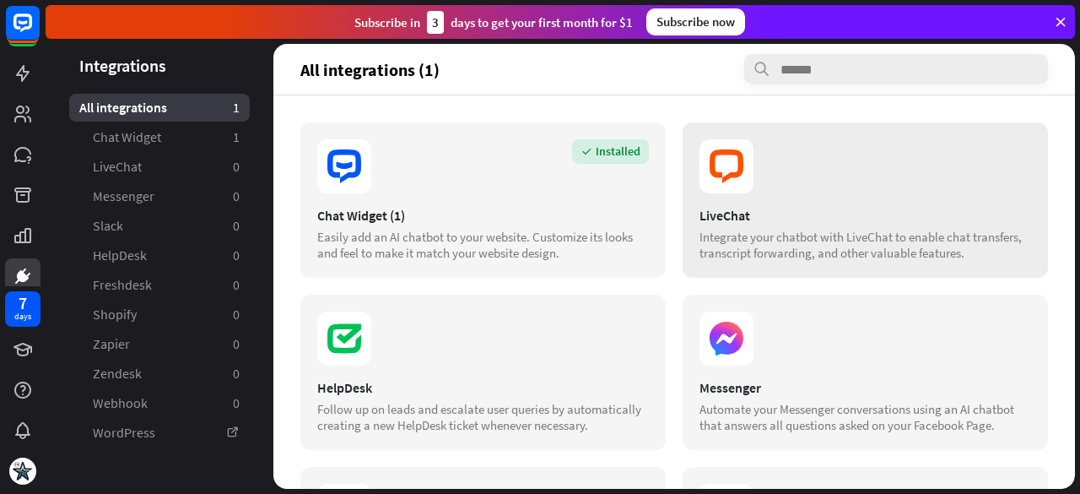
click at [800, 178] on section at bounding box center [865, 166] width 332 height 54
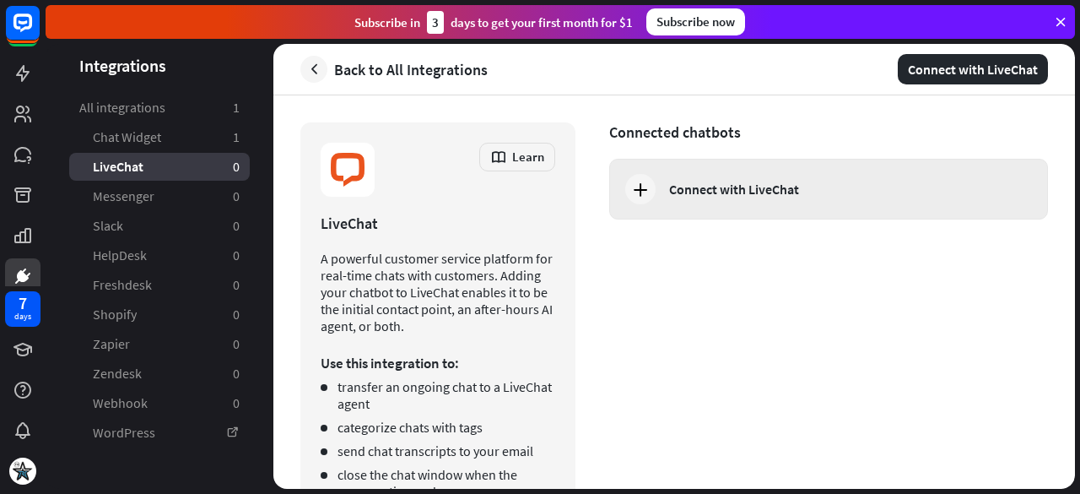
click at [775, 206] on div "Connect with LiveChat" at bounding box center [828, 189] width 439 height 61
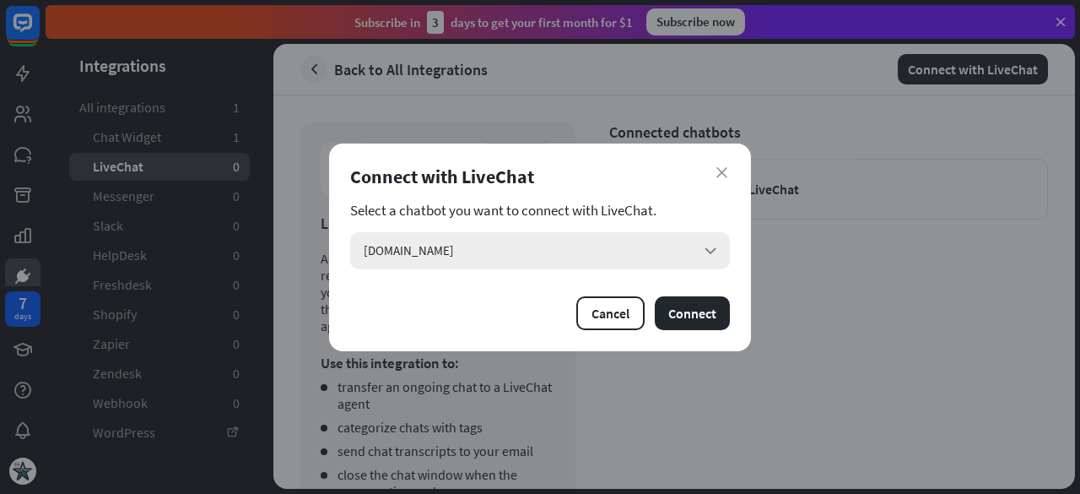
click at [699, 246] on div "[DOMAIN_NAME] arrow_down" at bounding box center [540, 250] width 380 height 37
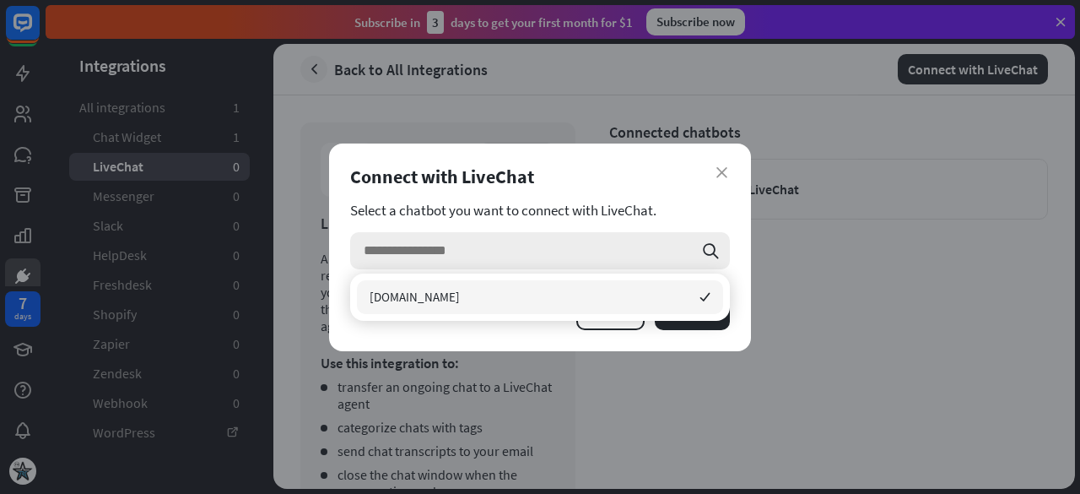
click at [699, 246] on div "search" at bounding box center [540, 250] width 380 height 37
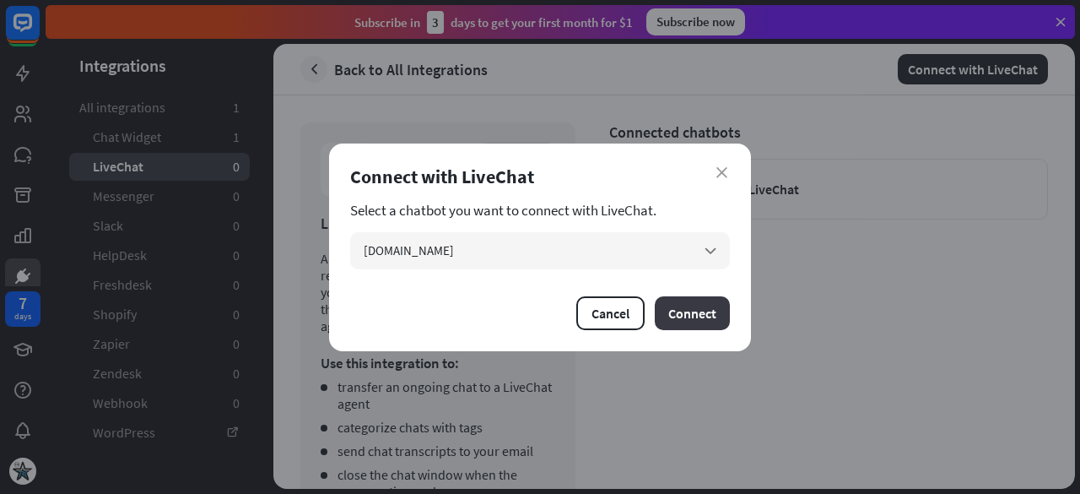
click at [695, 309] on button "Connect" at bounding box center [692, 313] width 75 height 34
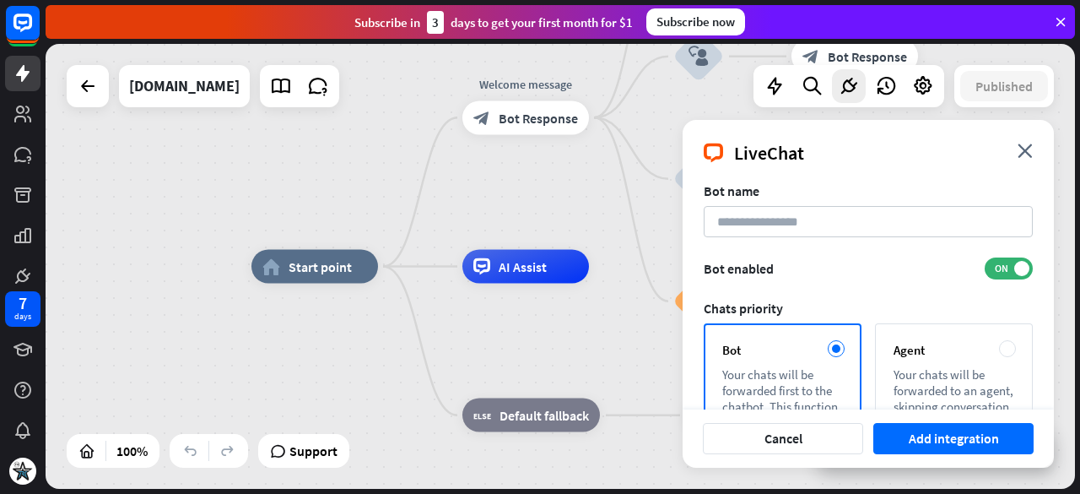
scroll to position [169, 0]
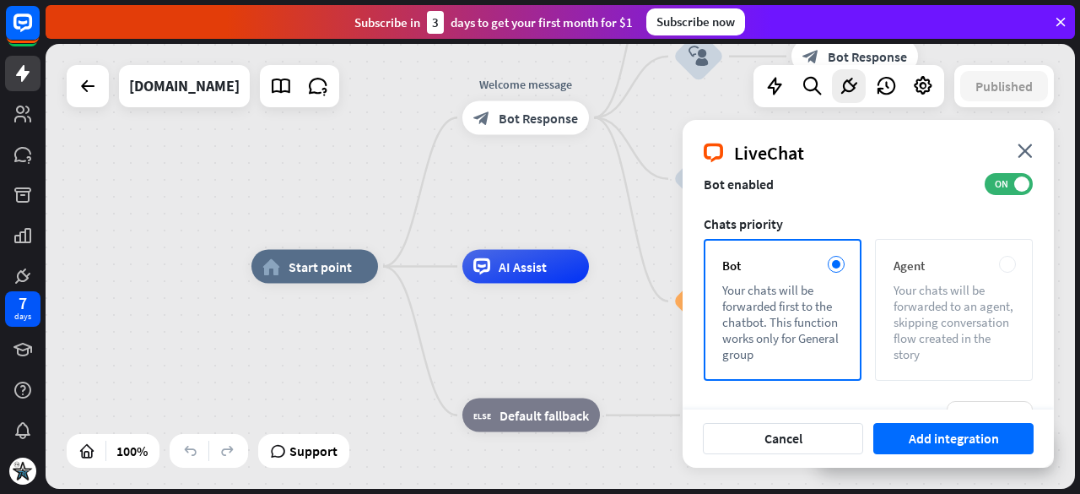
click at [996, 272] on div "Agent" at bounding box center [954, 265] width 121 height 16
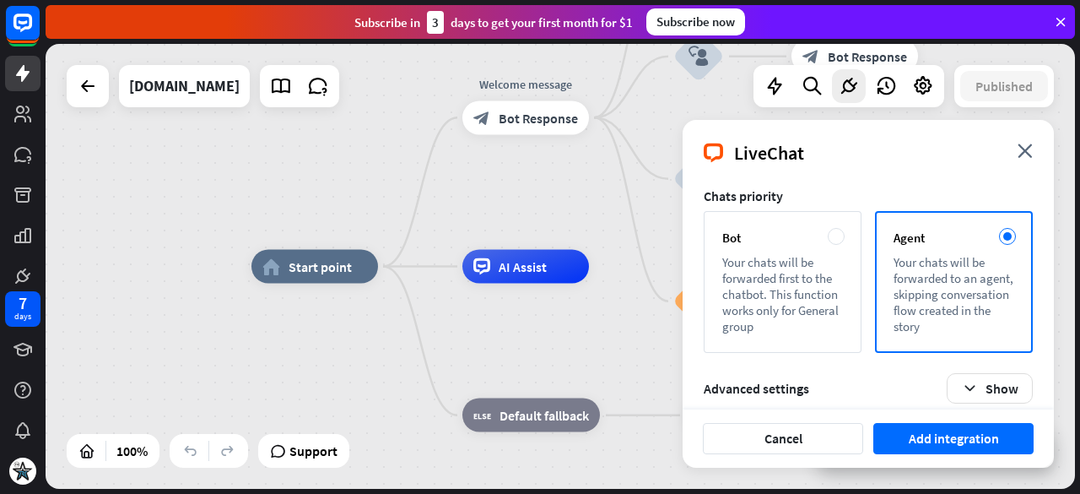
scroll to position [211, 0]
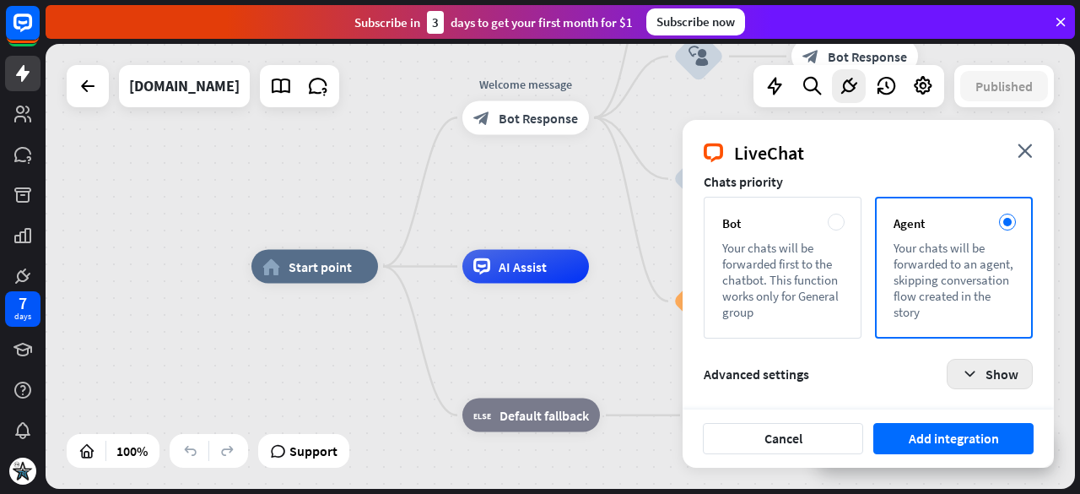
click at [969, 369] on icon "button" at bounding box center [970, 374] width 18 height 18
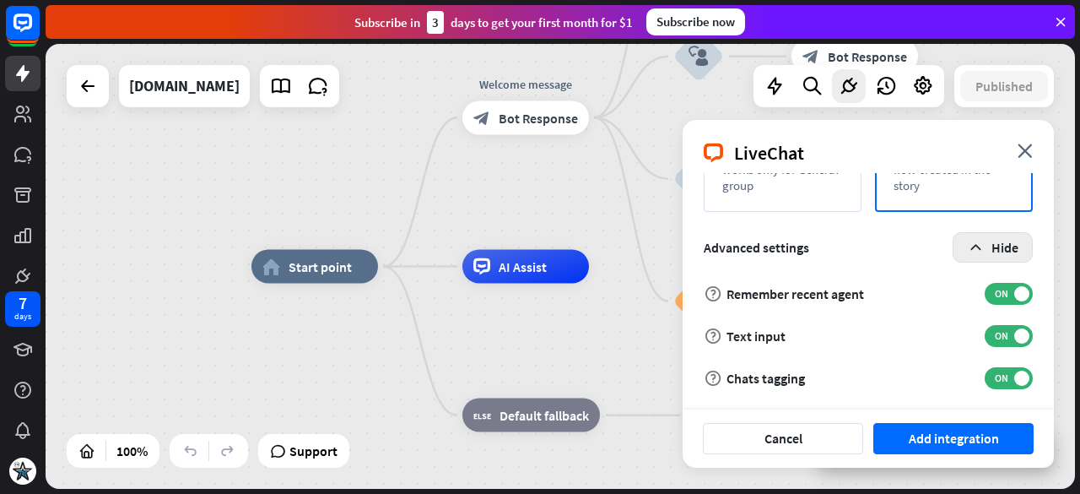
click at [981, 247] on icon "button" at bounding box center [976, 248] width 18 height 18
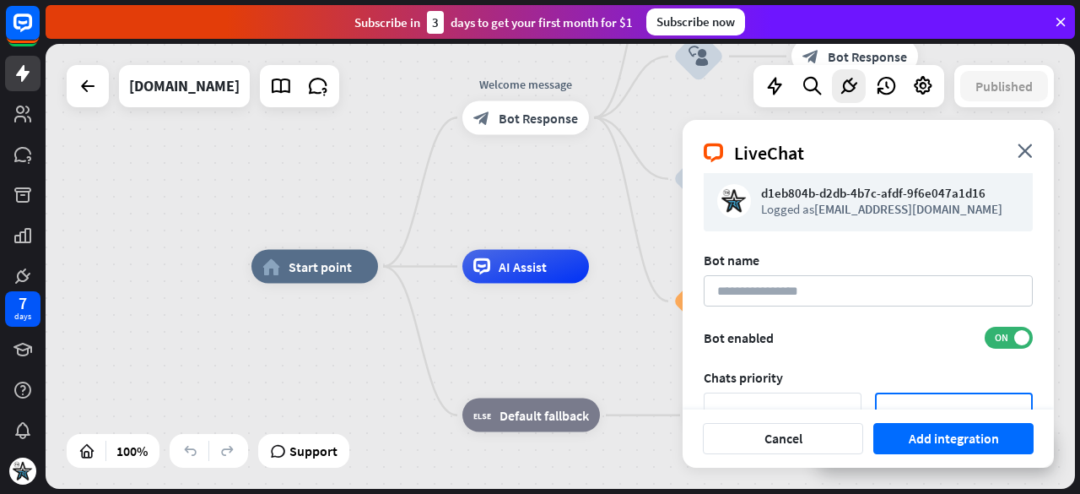
scroll to position [0, 0]
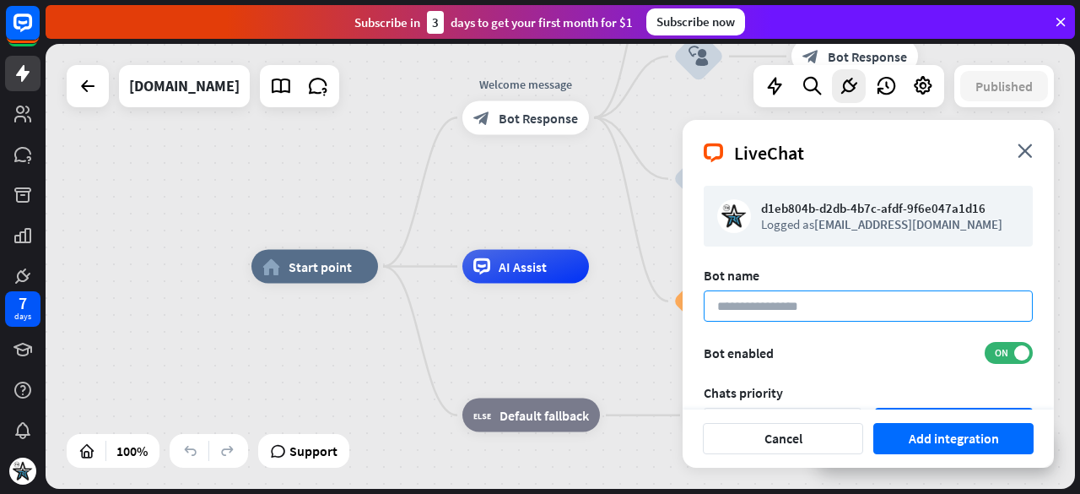
click at [840, 301] on input at bounding box center [868, 305] width 329 height 31
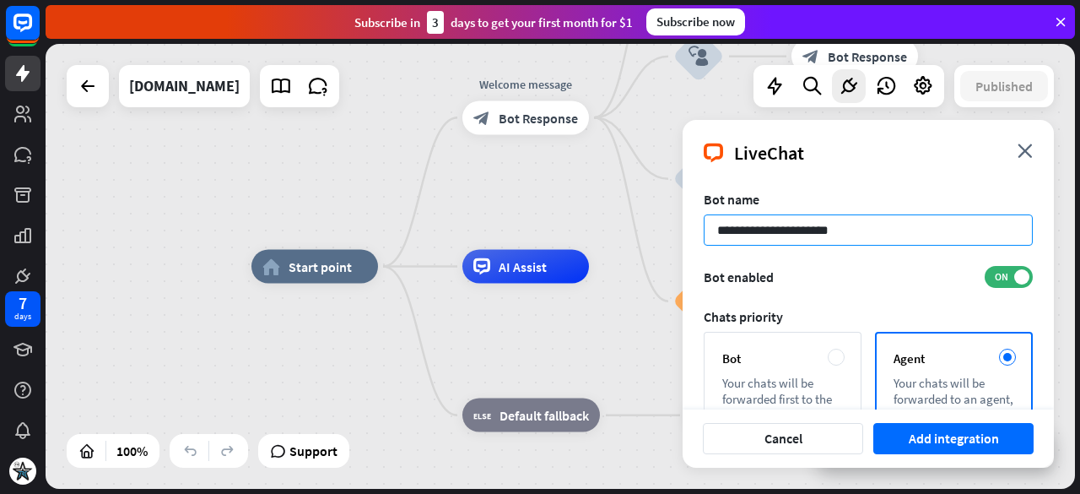
scroll to position [169, 0]
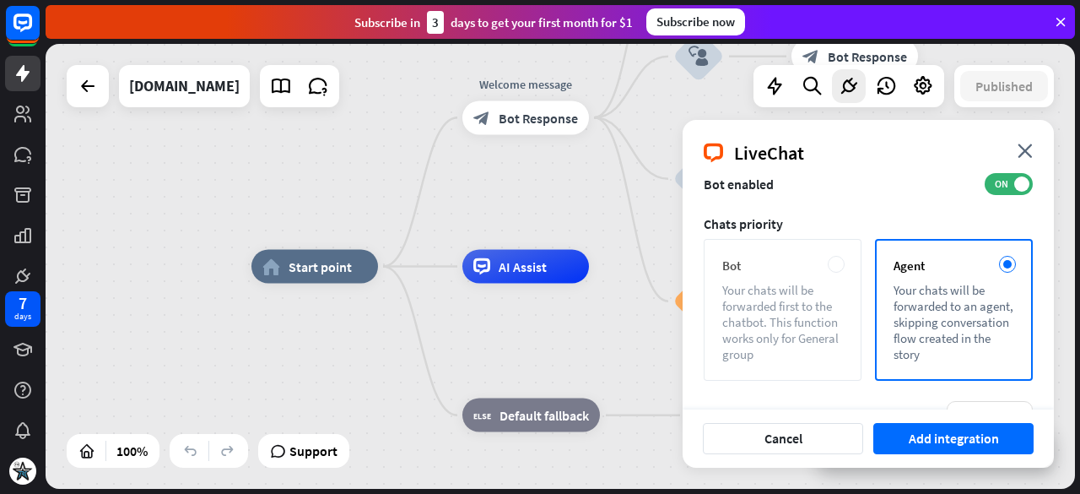
type input "**********"
click at [776, 321] on div "Your chats will be forwarded first to the chatbot. This function works only for…" at bounding box center [782, 322] width 121 height 80
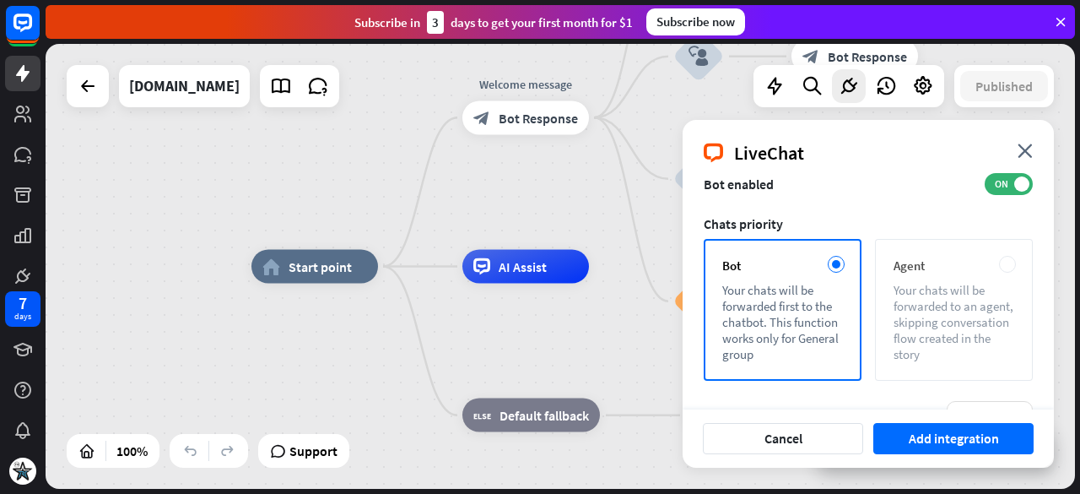
click at [928, 346] on div "Your chats will be forwarded to an agent, skipping conversation flow created in…" at bounding box center [954, 322] width 121 height 80
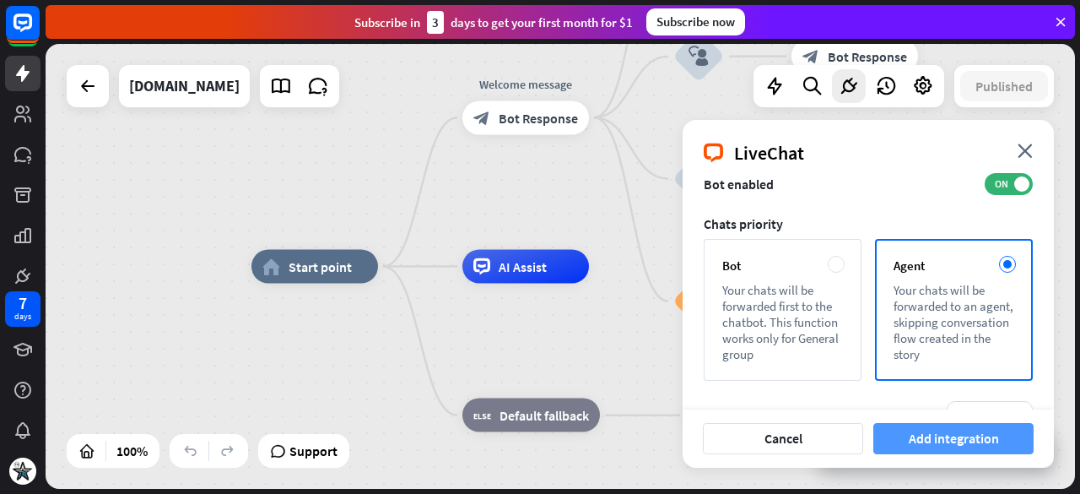
click at [955, 444] on button "Add integration" at bounding box center [953, 438] width 160 height 31
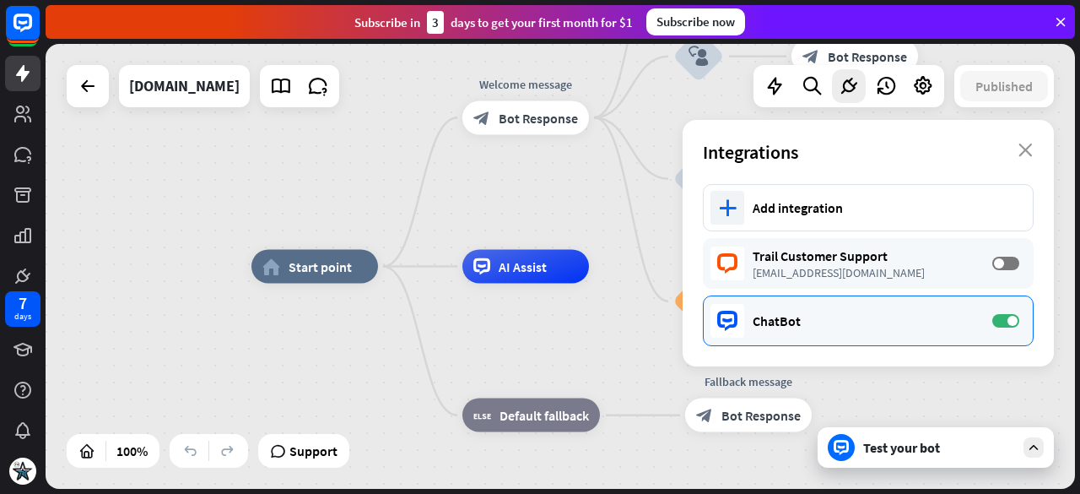
click at [874, 335] on div "ChatBot ON" at bounding box center [868, 320] width 331 height 51
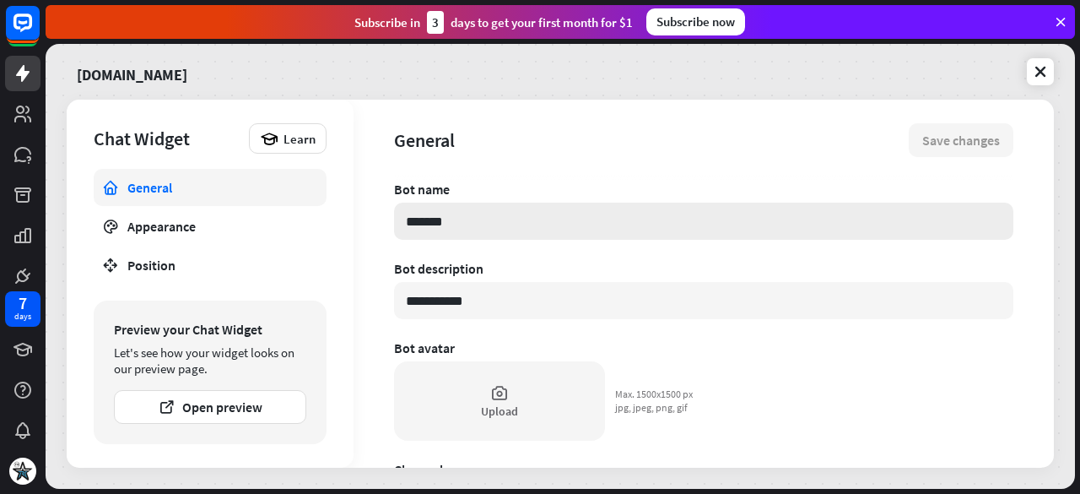
click at [480, 223] on input "*******" at bounding box center [703, 220] width 619 height 37
click at [479, 223] on input "*******" at bounding box center [703, 220] width 619 height 37
type textarea "*"
type input "**"
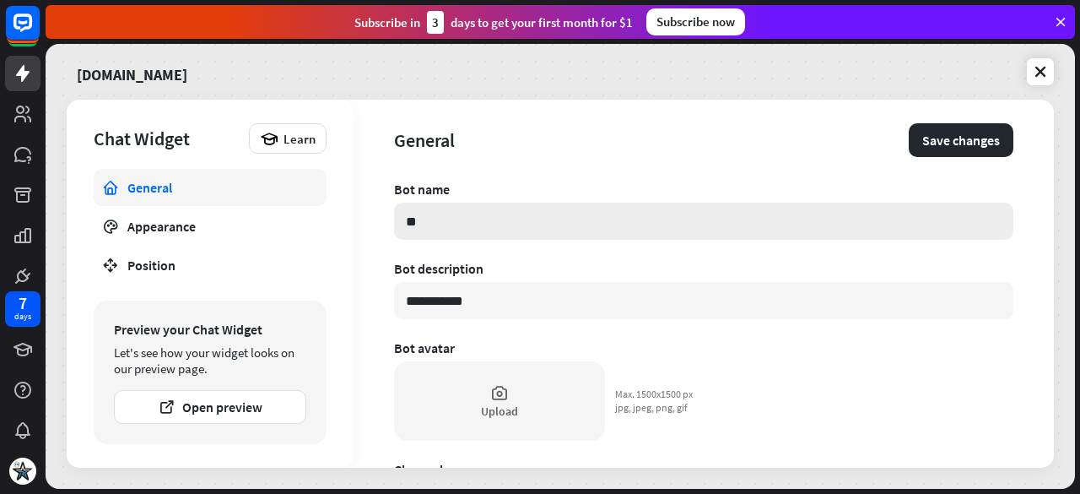
type textarea "*"
type input "****"
type textarea "*"
type input "*****"
type textarea "*"
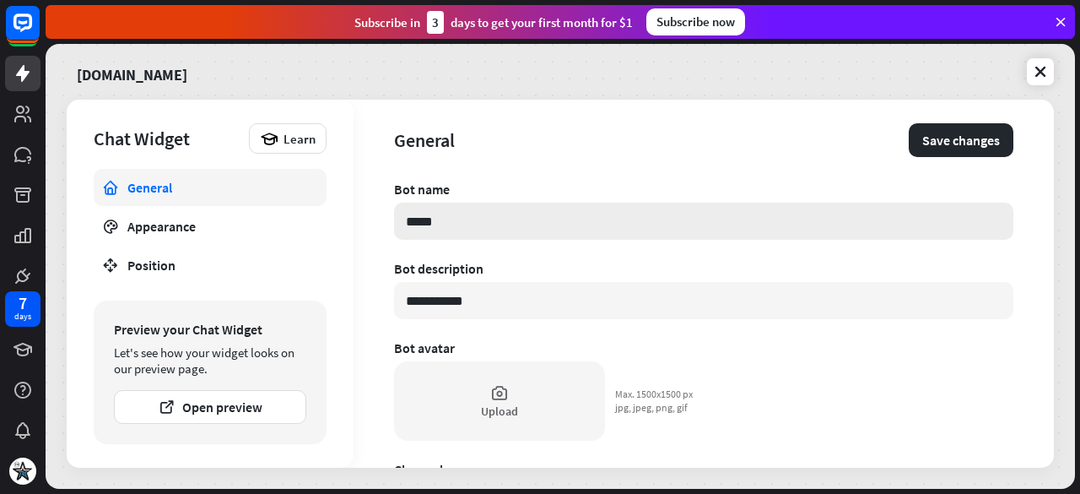
type input "*****"
type textarea "*"
type input "*******"
type textarea "*"
type input "*********"
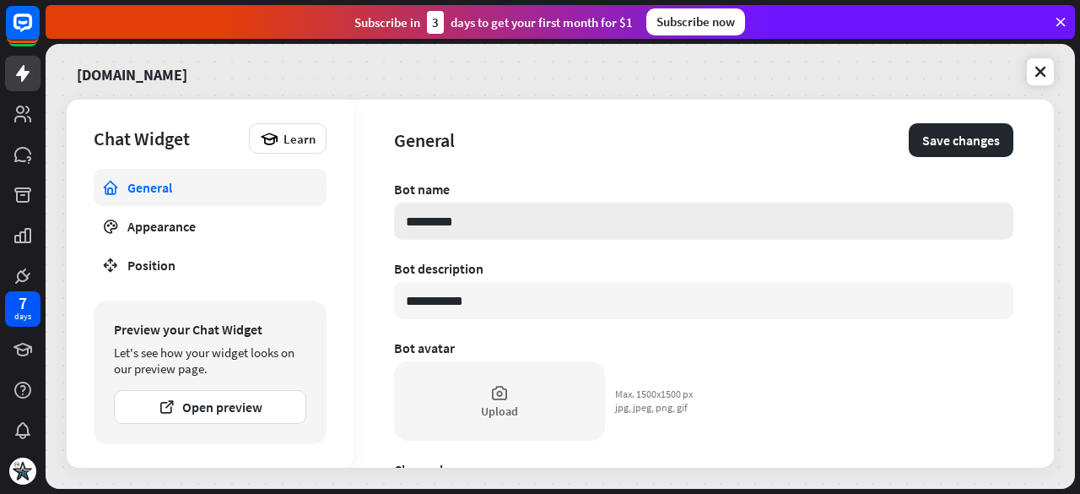
type textarea "*"
type input "**********"
type textarea "*"
type input "**********"
type textarea "*"
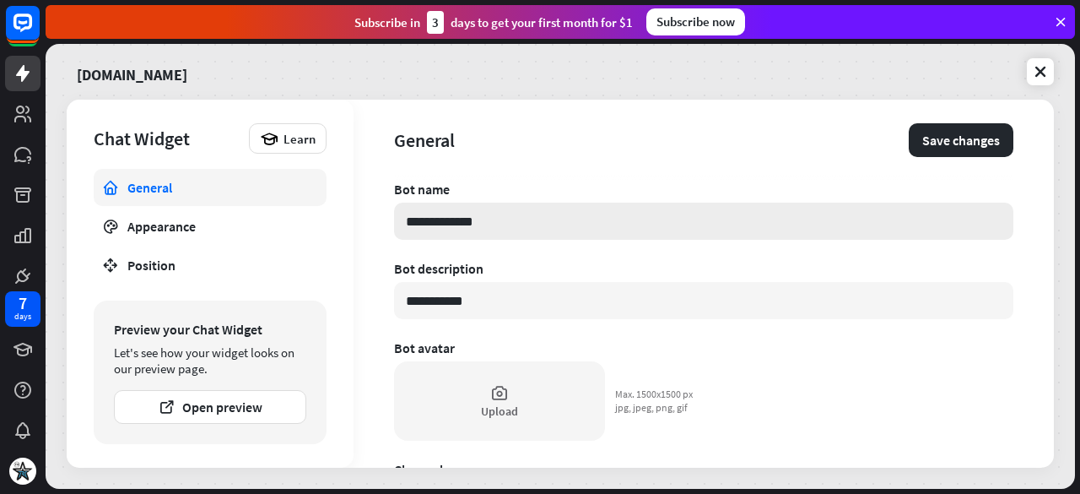
type input "**********"
type textarea "*"
type input "**********"
type textarea "*"
type input "**********"
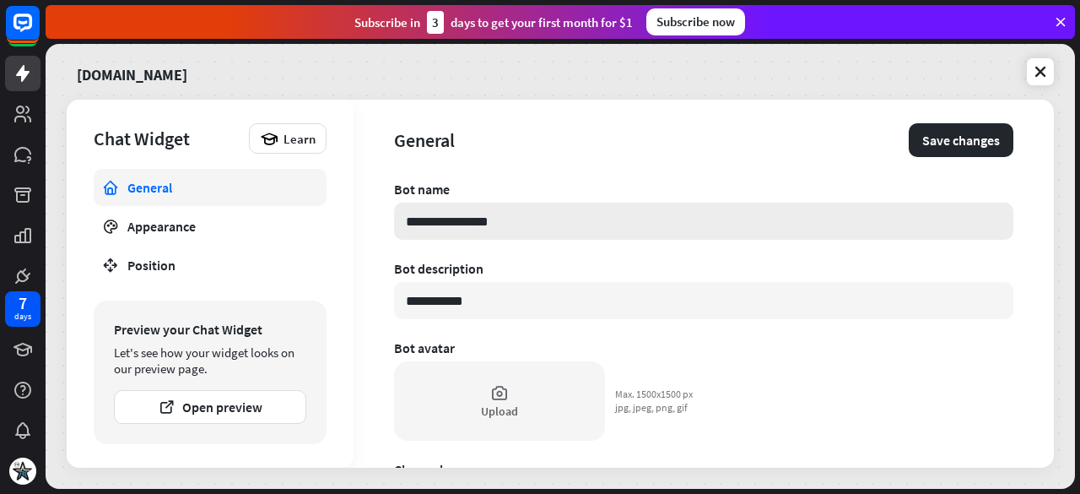
type textarea "*"
type input "**********"
type textarea "*"
type input "**********"
type textarea "*"
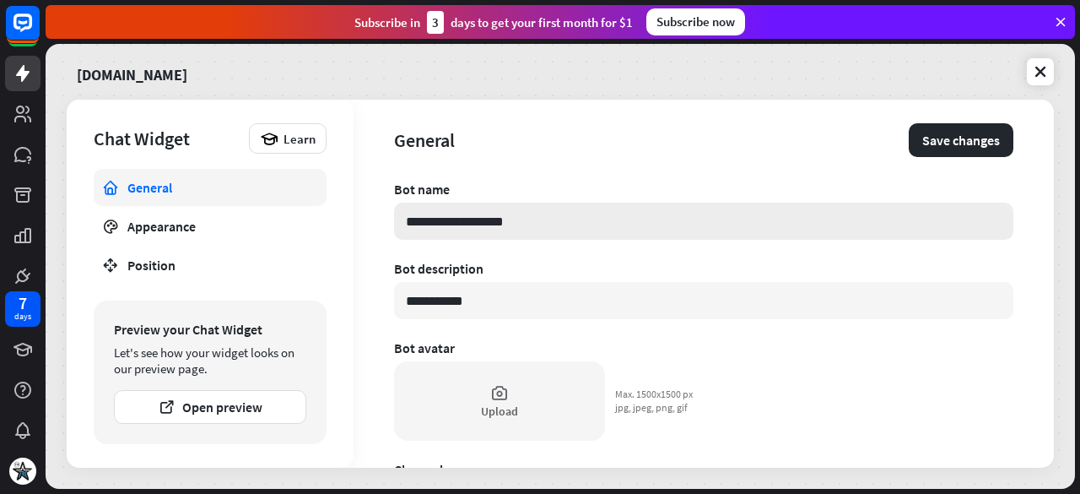
type input "**********"
type textarea "*"
type input "**********"
type textarea "*"
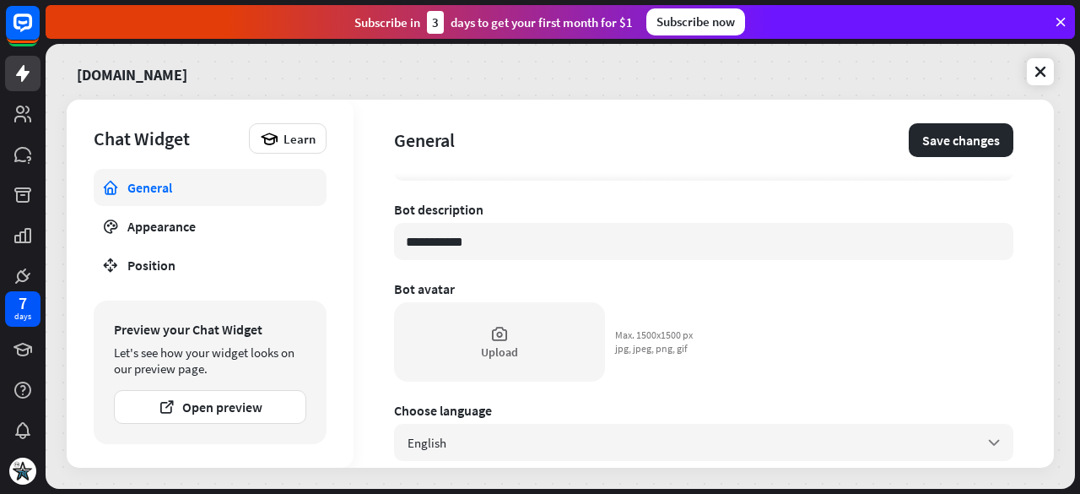
scroll to position [84, 0]
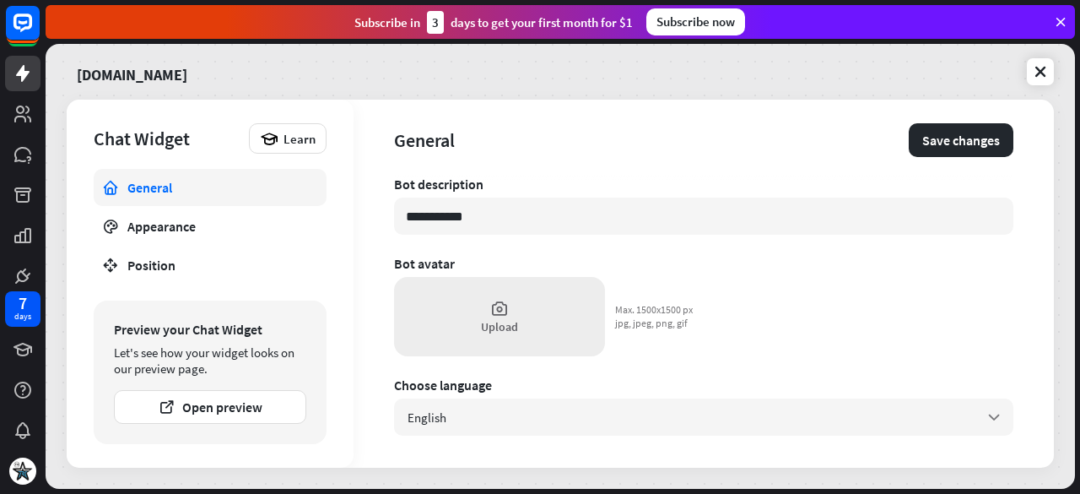
type input "**********"
click at [495, 308] on icon at bounding box center [499, 308] width 19 height 19
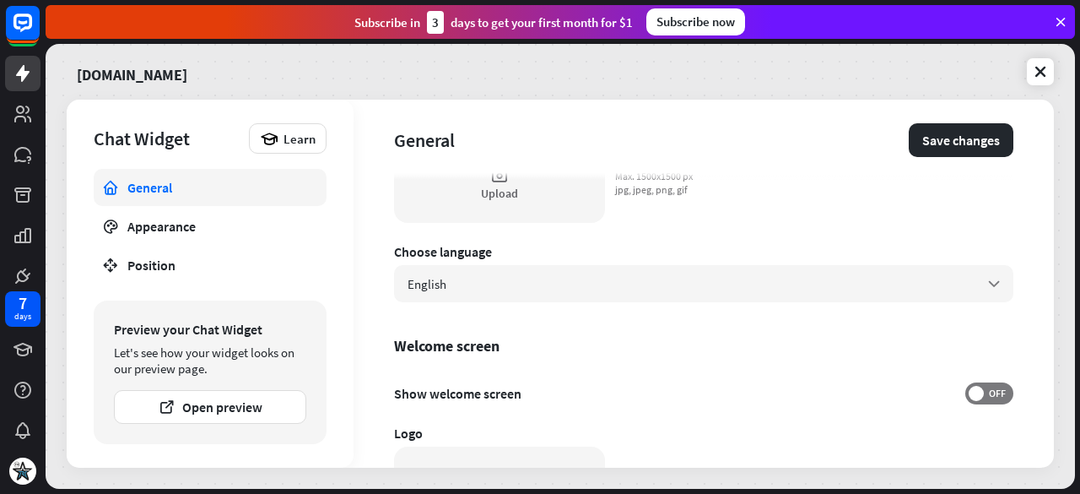
scroll to position [253, 0]
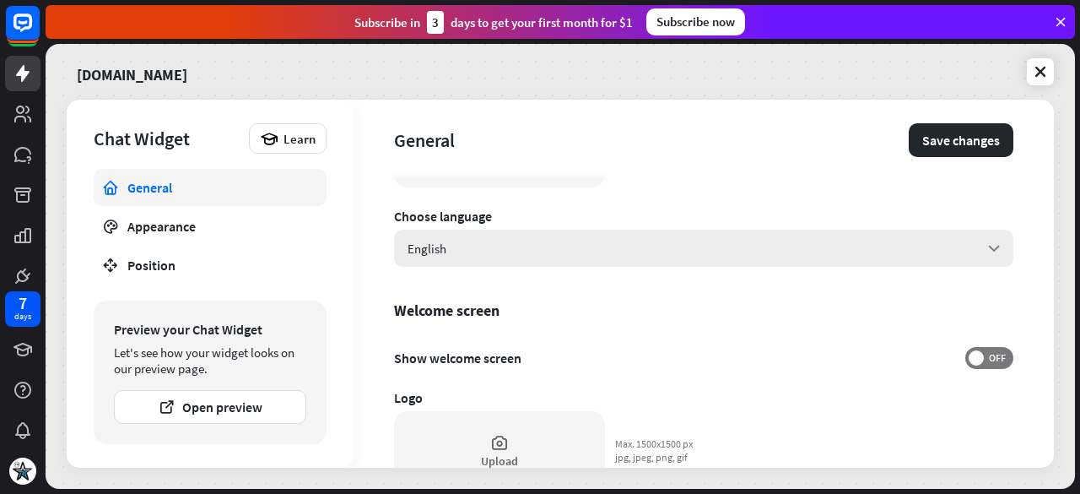
click at [665, 261] on div "English arrow_down" at bounding box center [703, 247] width 619 height 37
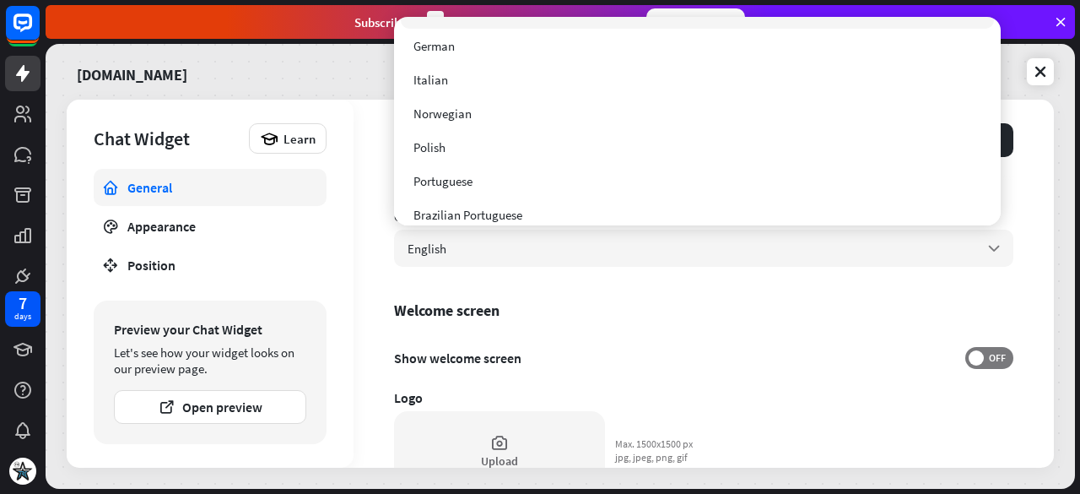
scroll to position [169, 0]
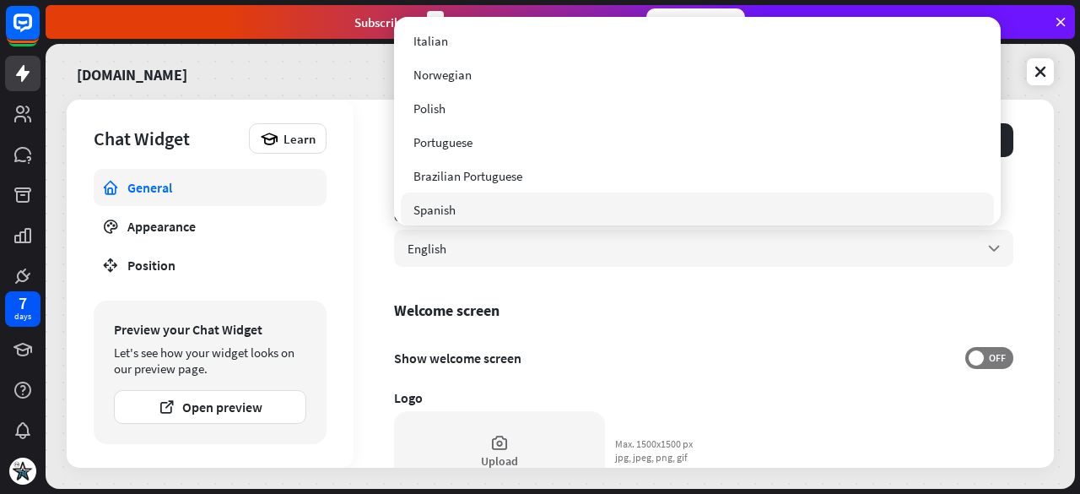
click at [707, 322] on div "**********" at bounding box center [704, 284] width 700 height 368
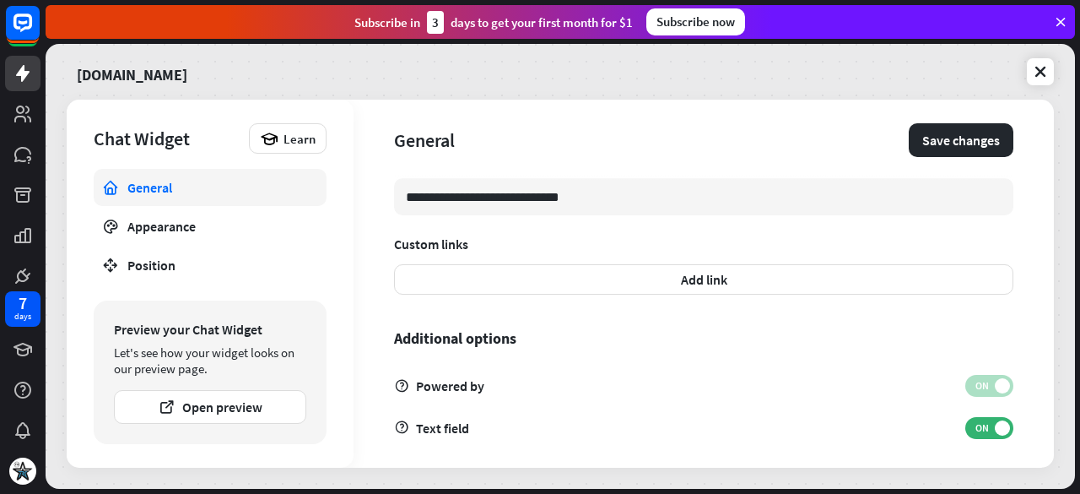
scroll to position [617, 0]
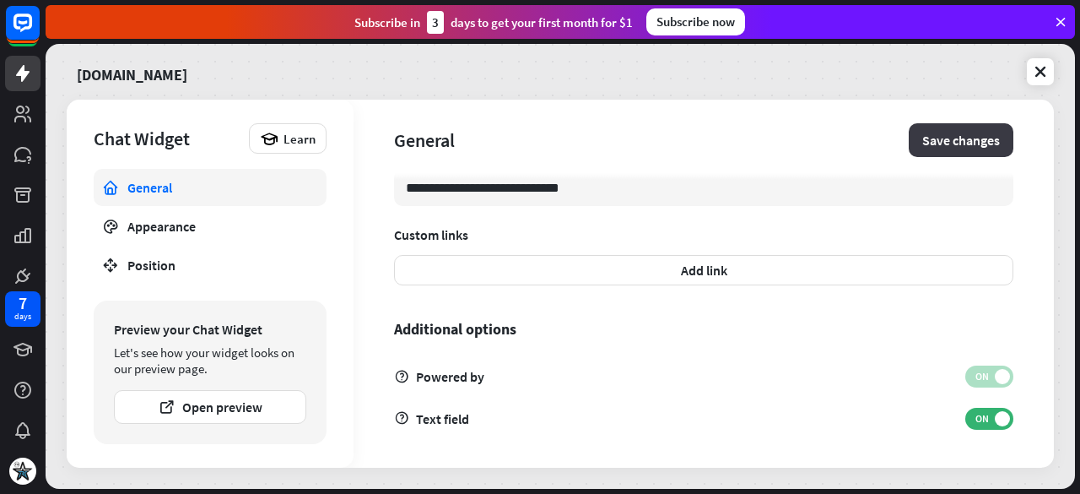
click at [940, 147] on button "Save changes" at bounding box center [961, 140] width 105 height 34
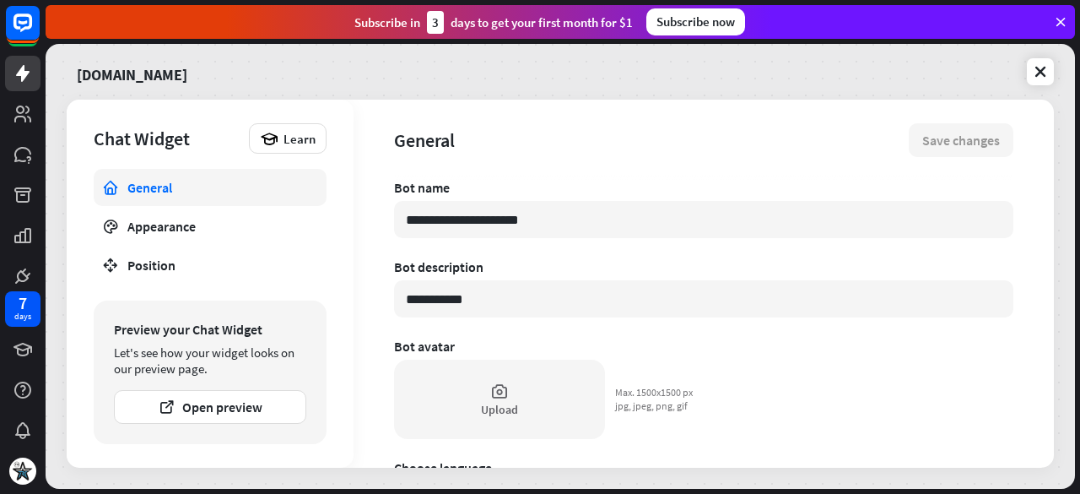
scroll to position [0, 0]
drag, startPoint x: 490, startPoint y: 221, endPoint x: 435, endPoint y: 222, distance: 54.8
click at [435, 222] on input "**********" at bounding box center [703, 220] width 619 height 37
type textarea "*"
type input "**********"
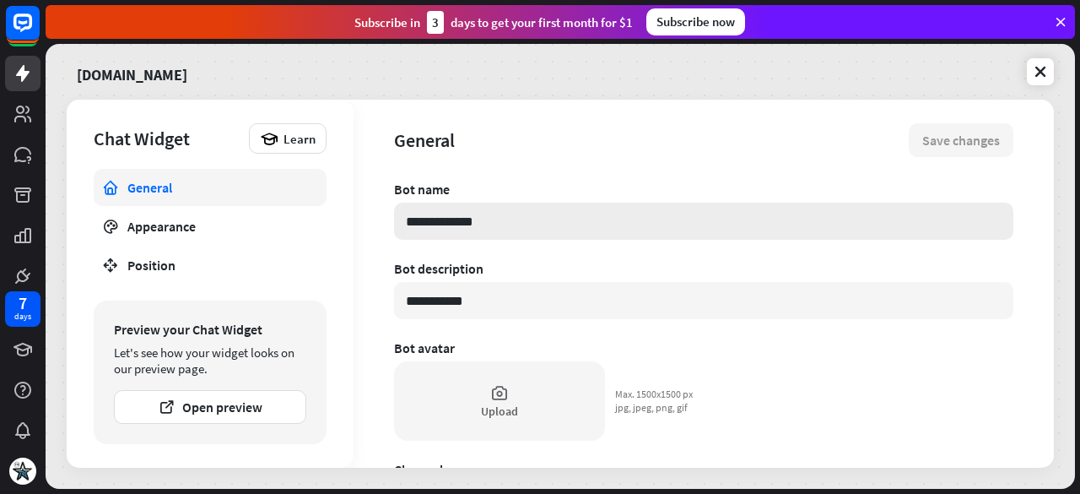
type textarea "*"
type input "**********"
click at [943, 141] on button "Save changes" at bounding box center [961, 140] width 105 height 34
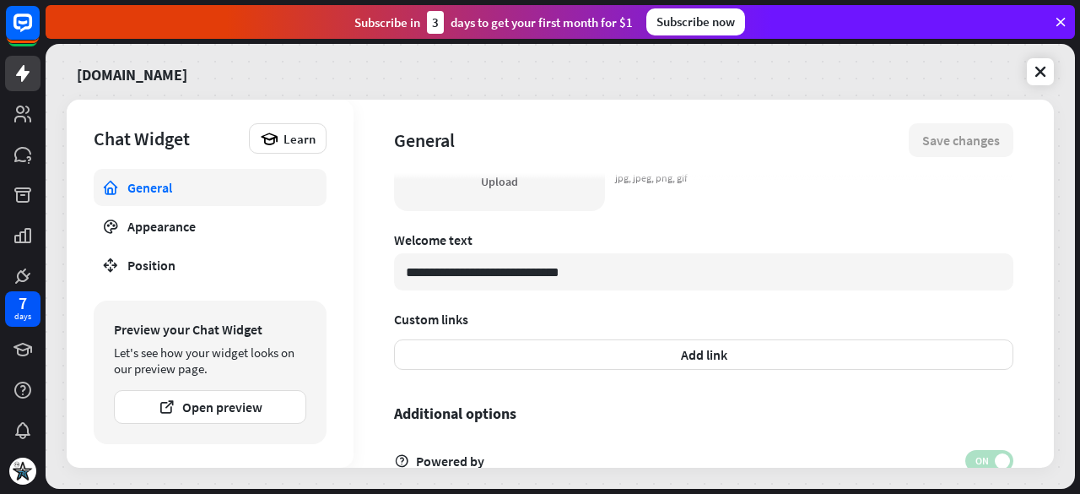
scroll to position [617, 0]
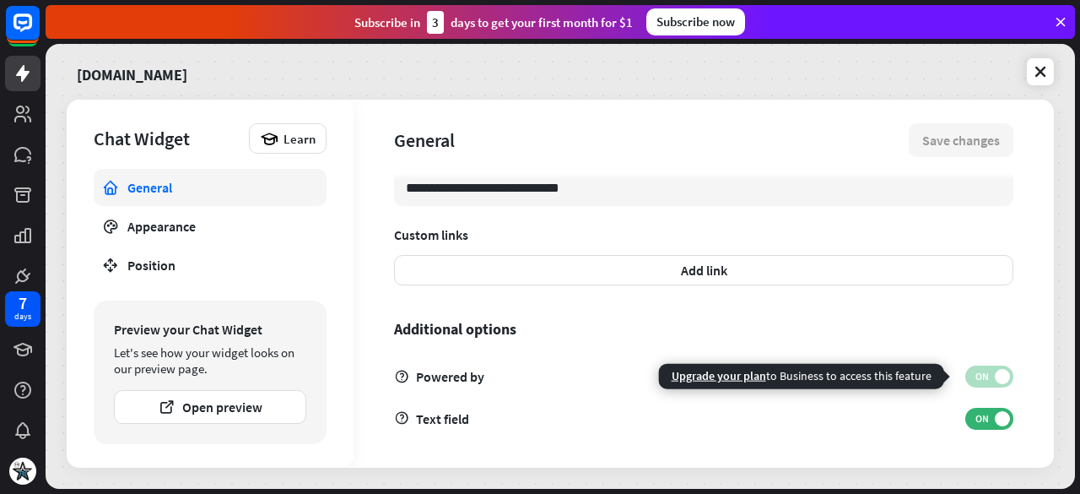
click at [971, 379] on span "ON" at bounding box center [982, 376] width 26 height 13
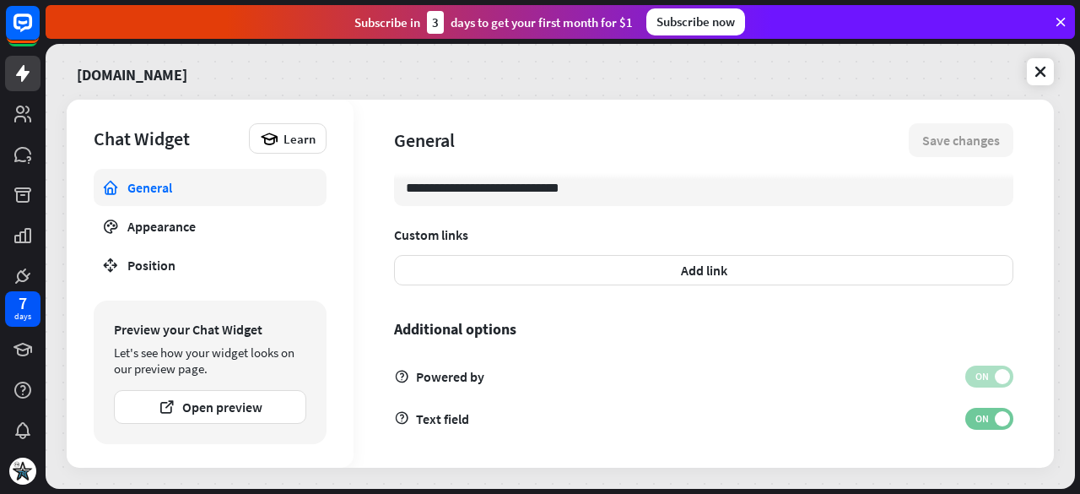
click at [969, 413] on span "ON" at bounding box center [982, 418] width 26 height 13
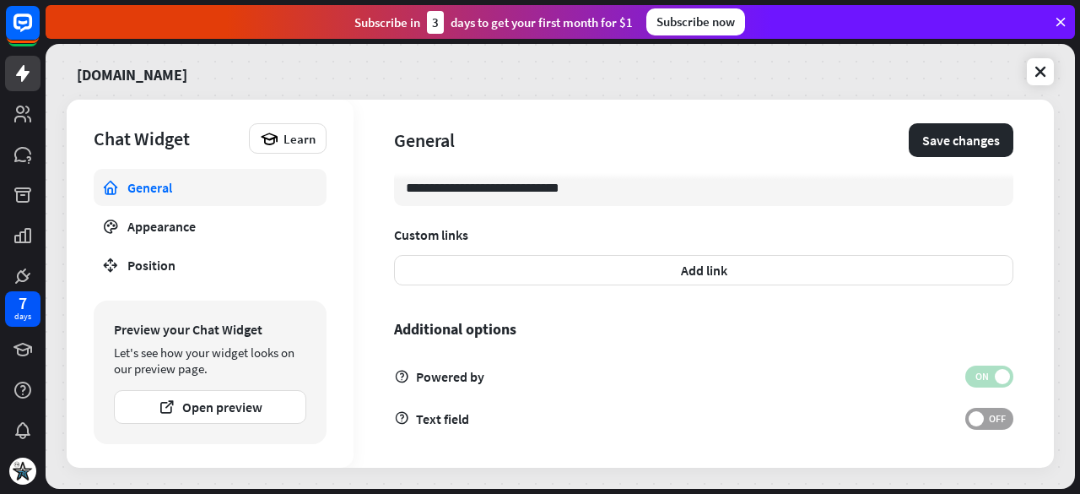
click at [969, 417] on span at bounding box center [976, 418] width 15 height 15
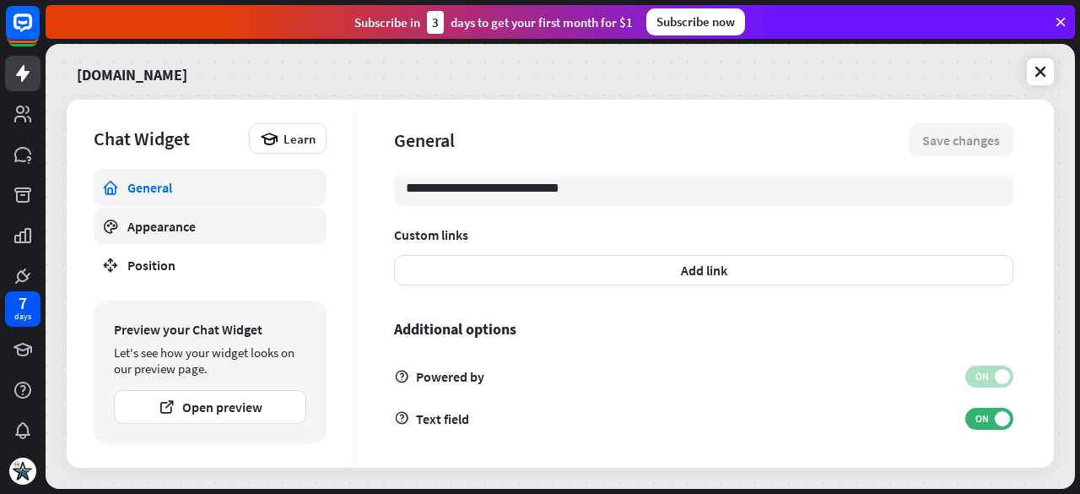
click at [260, 232] on div "Appearance" at bounding box center [209, 226] width 165 height 17
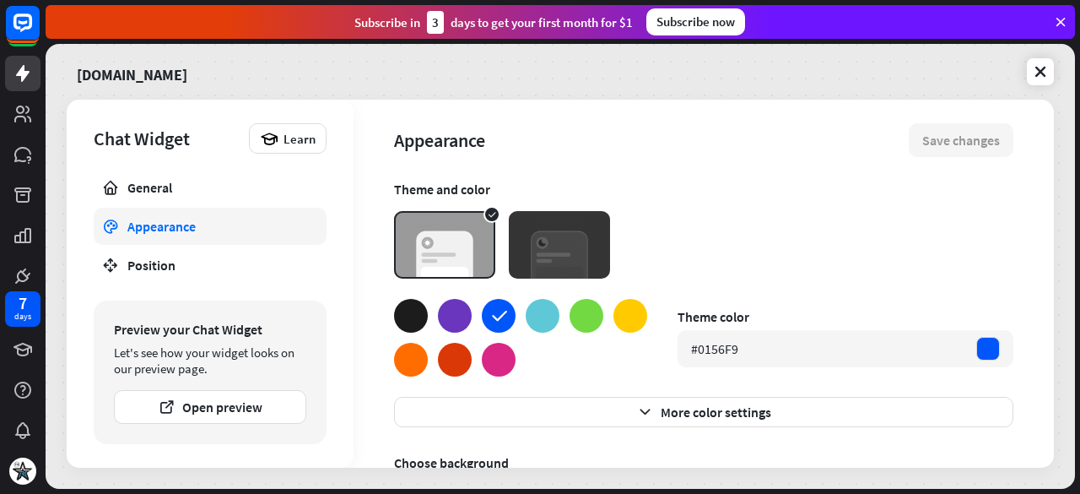
click at [553, 316] on div at bounding box center [543, 316] width 34 height 34
type textarea "*"
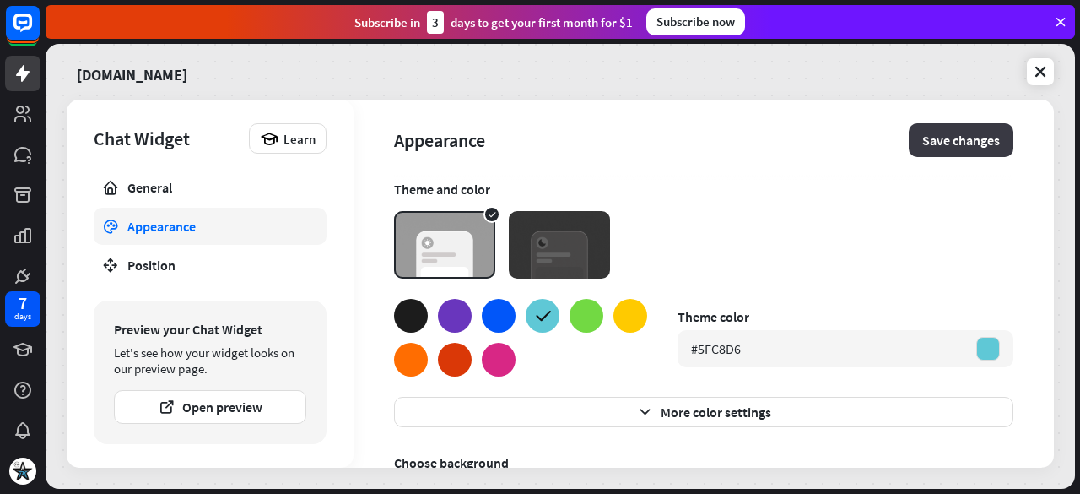
click at [928, 126] on button "Save changes" at bounding box center [961, 140] width 105 height 34
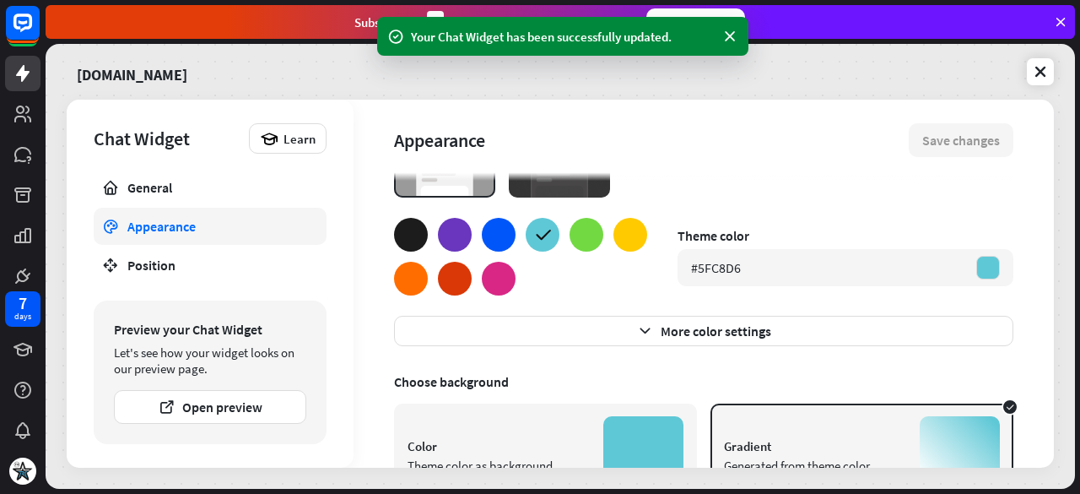
scroll to position [169, 0]
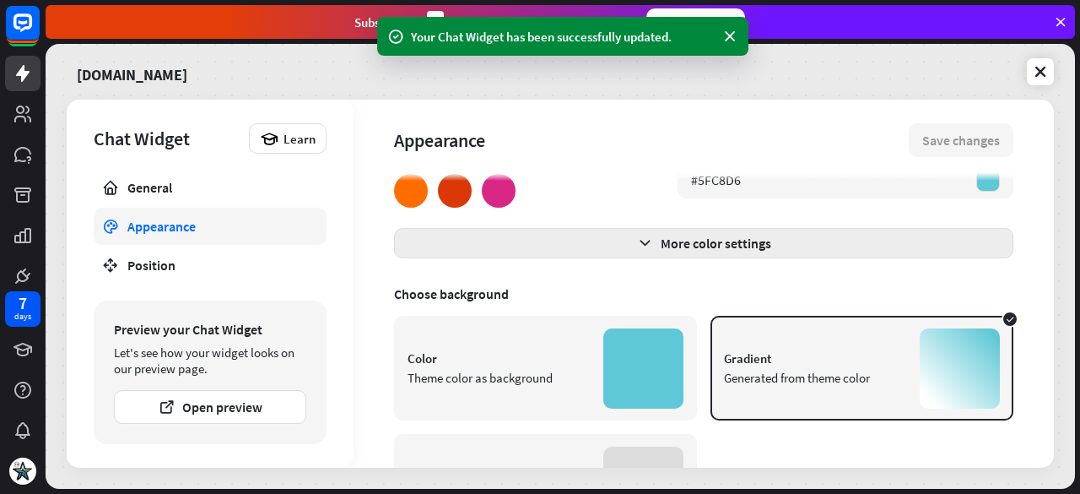
click at [651, 246] on button "More color settings" at bounding box center [703, 243] width 619 height 30
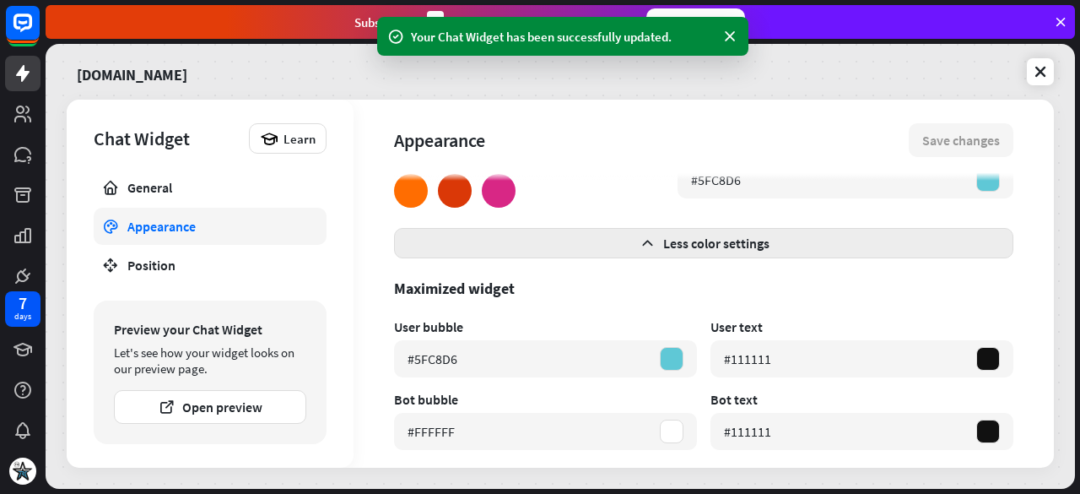
click at [651, 246] on button "Less color settings" at bounding box center [703, 243] width 619 height 30
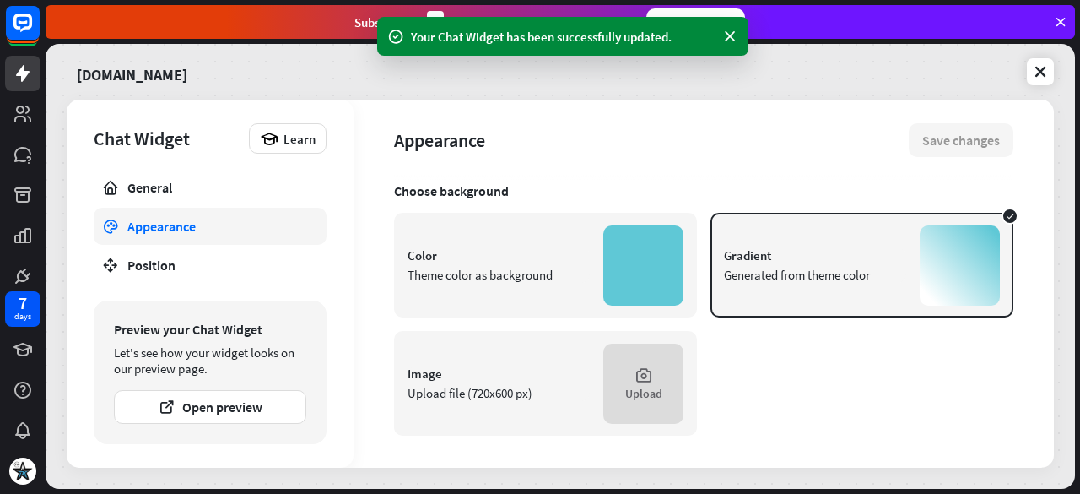
scroll to position [273, 0]
click at [223, 251] on link "Position" at bounding box center [210, 264] width 233 height 37
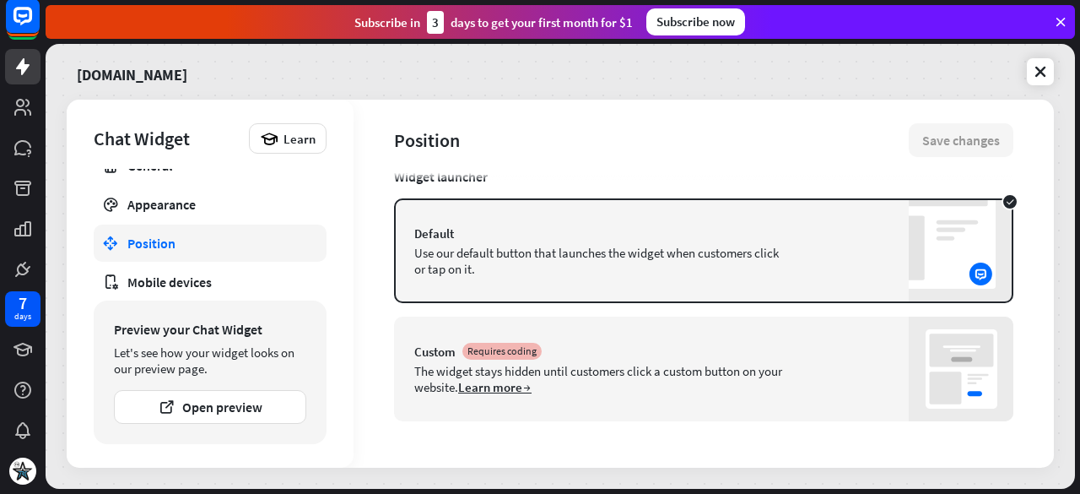
scroll to position [106, 0]
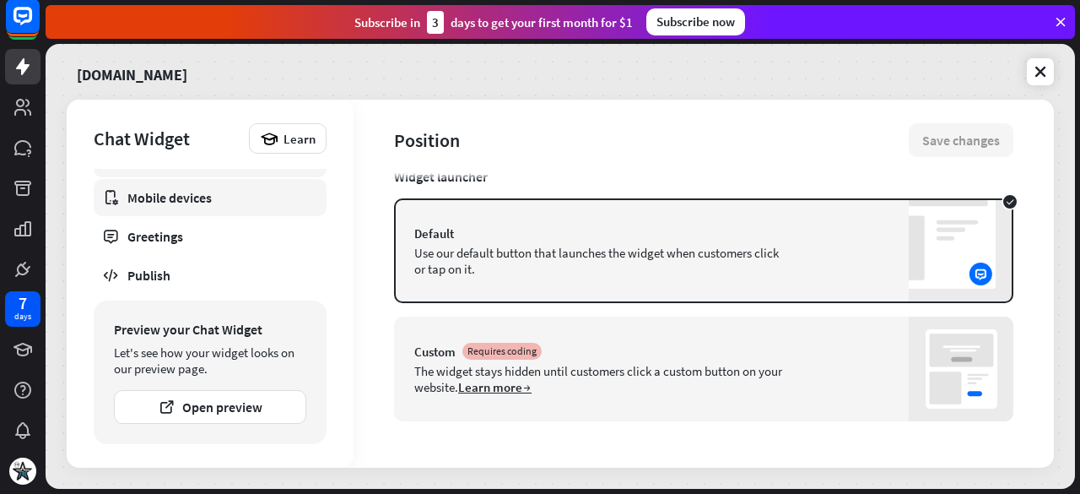
click at [238, 201] on div "Mobile devices" at bounding box center [209, 197] width 165 height 17
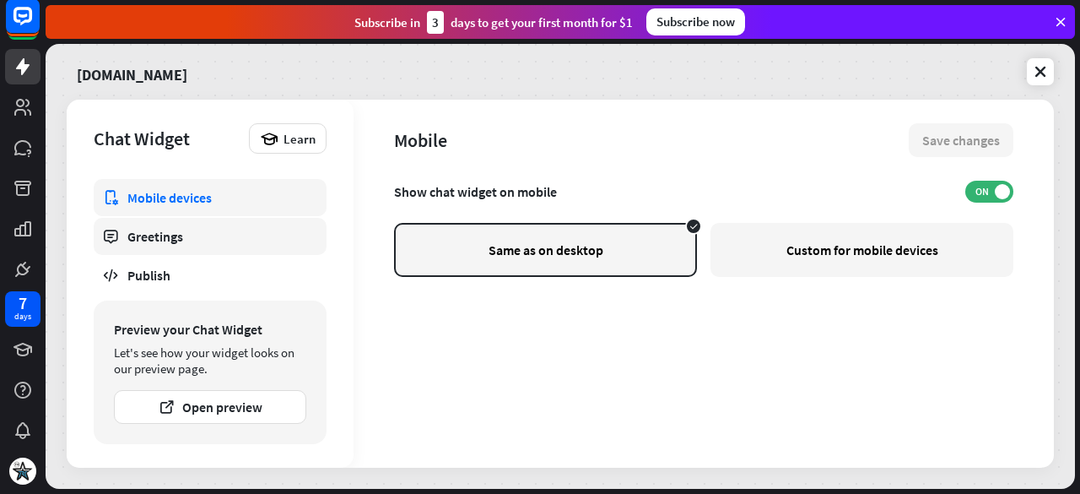
click at [235, 243] on div "Greetings" at bounding box center [209, 236] width 165 height 17
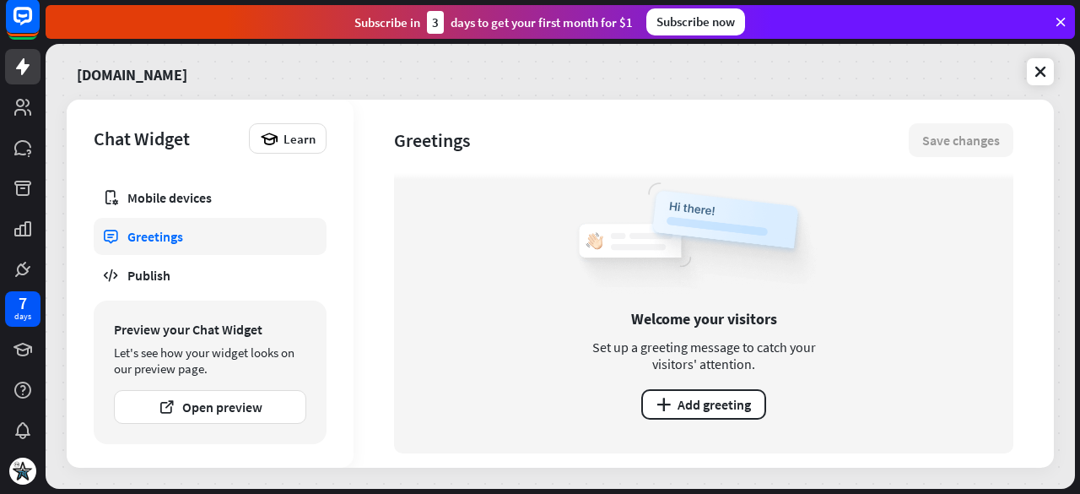
scroll to position [52, 0]
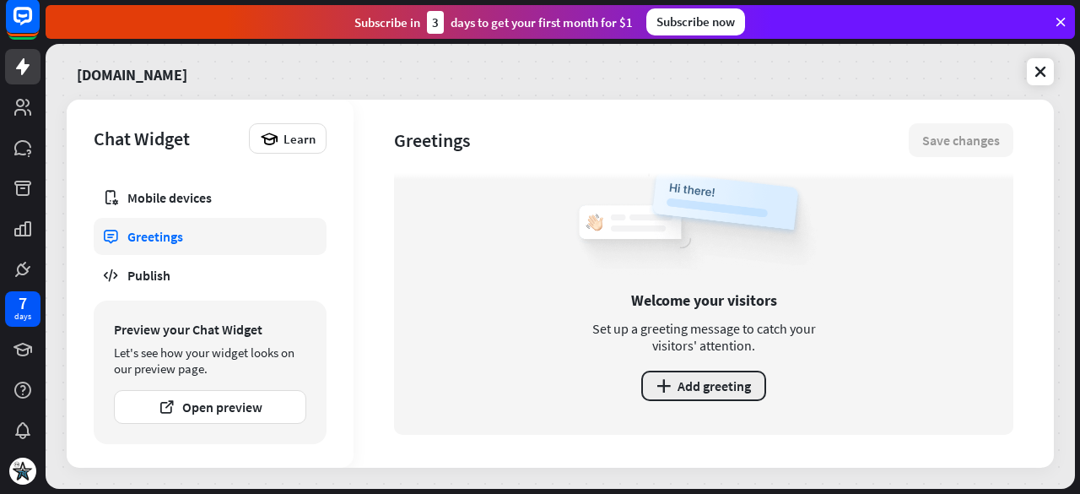
click at [689, 399] on button "plus Add greeting" at bounding box center [703, 385] width 125 height 30
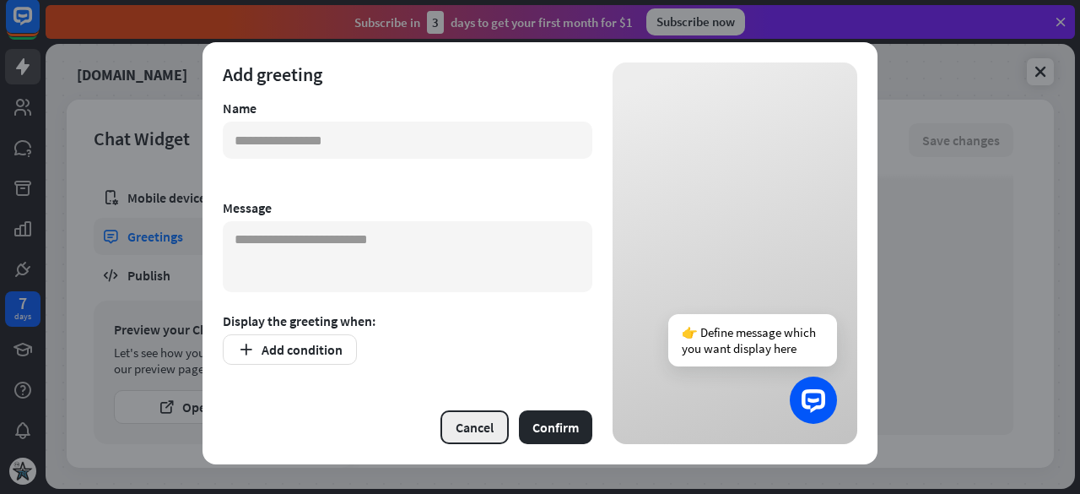
click at [451, 426] on button "Cancel" at bounding box center [474, 427] width 68 height 34
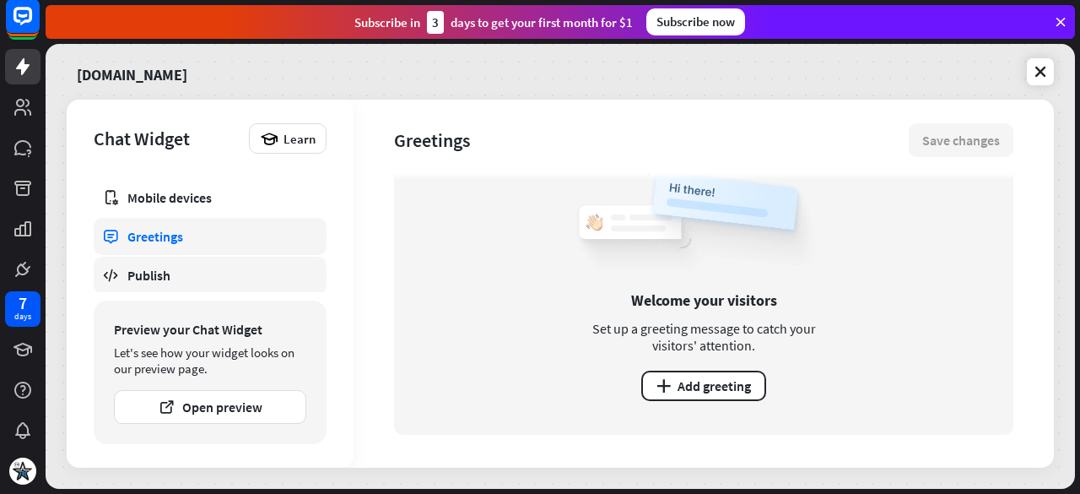
click at [225, 274] on div "Publish" at bounding box center [209, 275] width 165 height 17
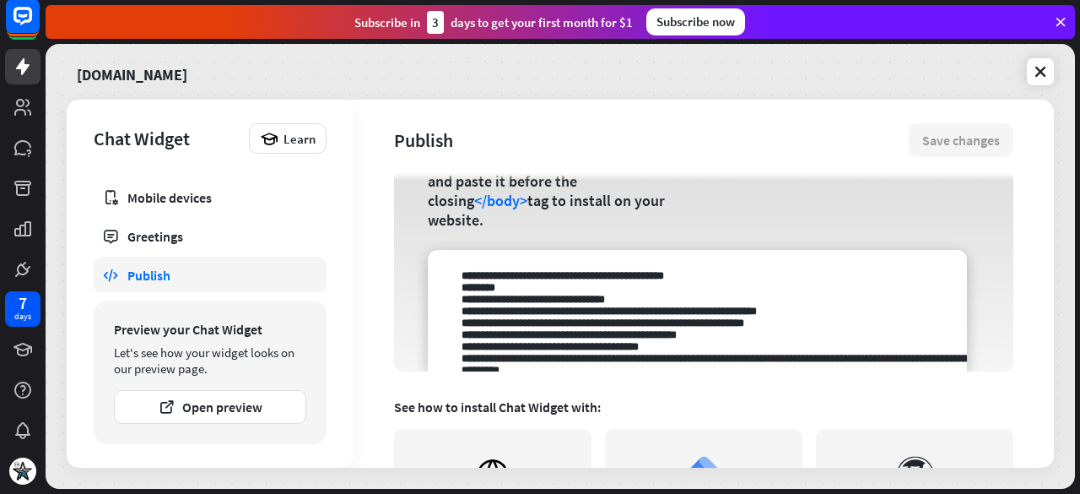
scroll to position [169, 0]
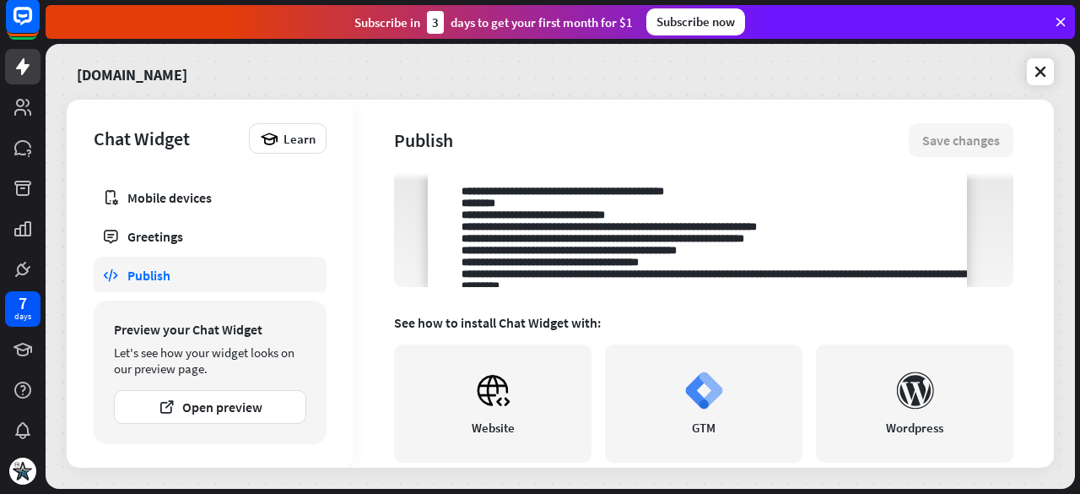
click at [607, 256] on textarea at bounding box center [697, 225] width 539 height 121
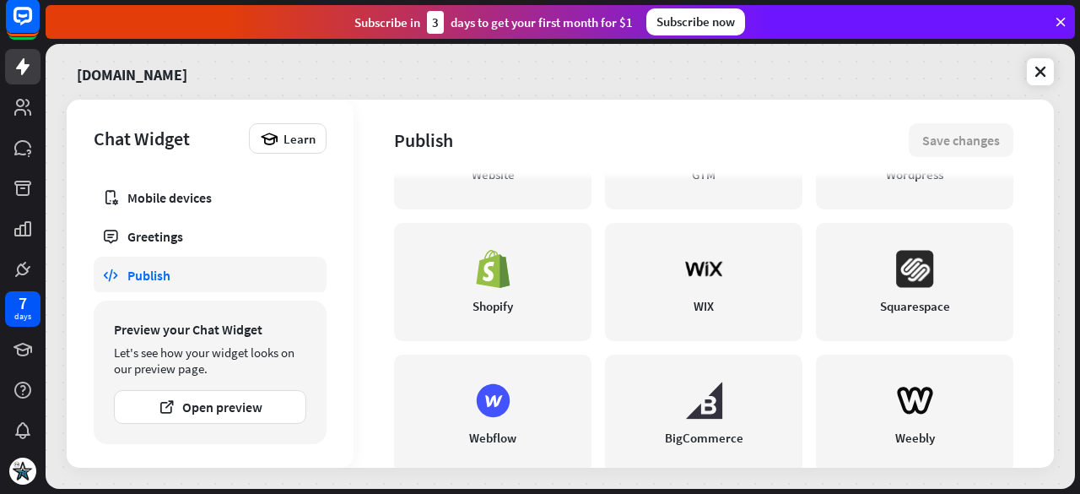
scroll to position [337, 0]
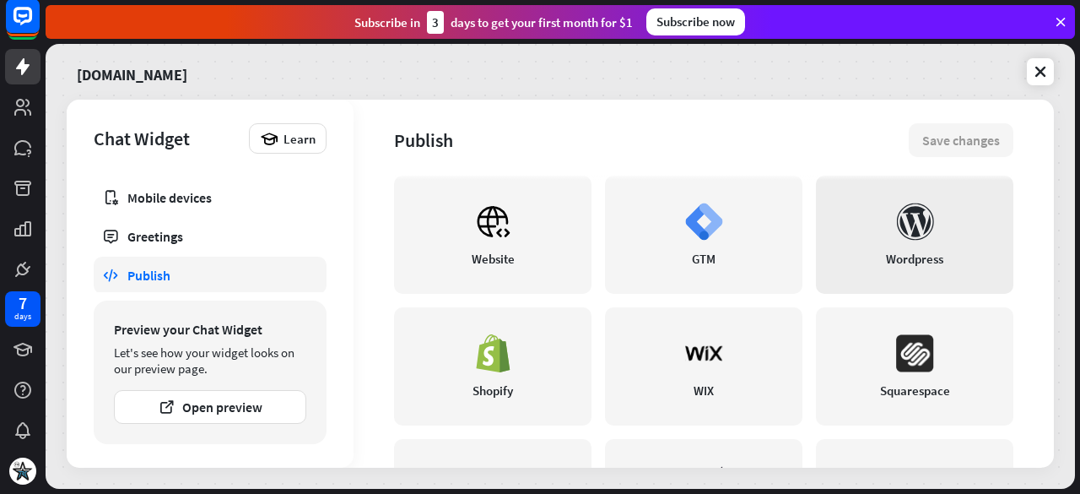
click at [894, 270] on link "Wordpress" at bounding box center [914, 234] width 197 height 118
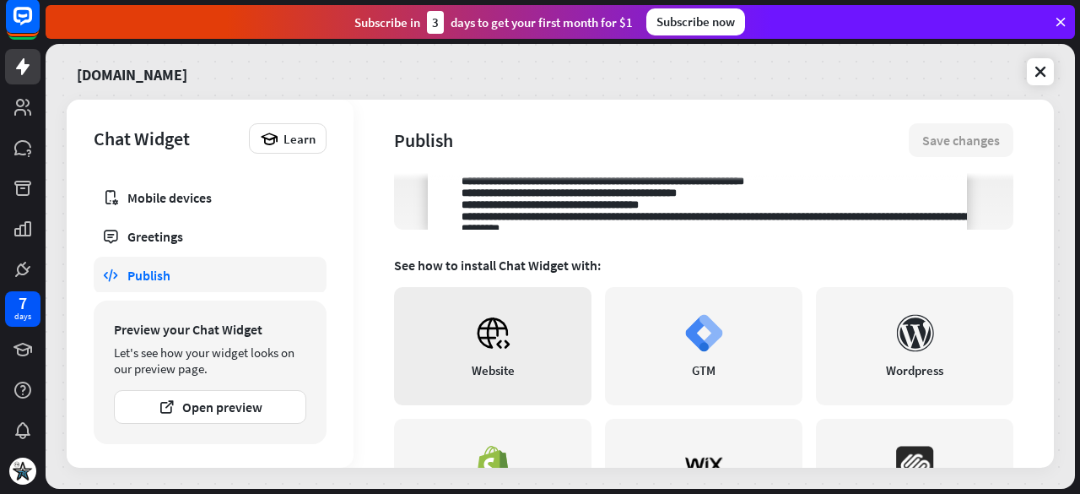
scroll to position [207, 0]
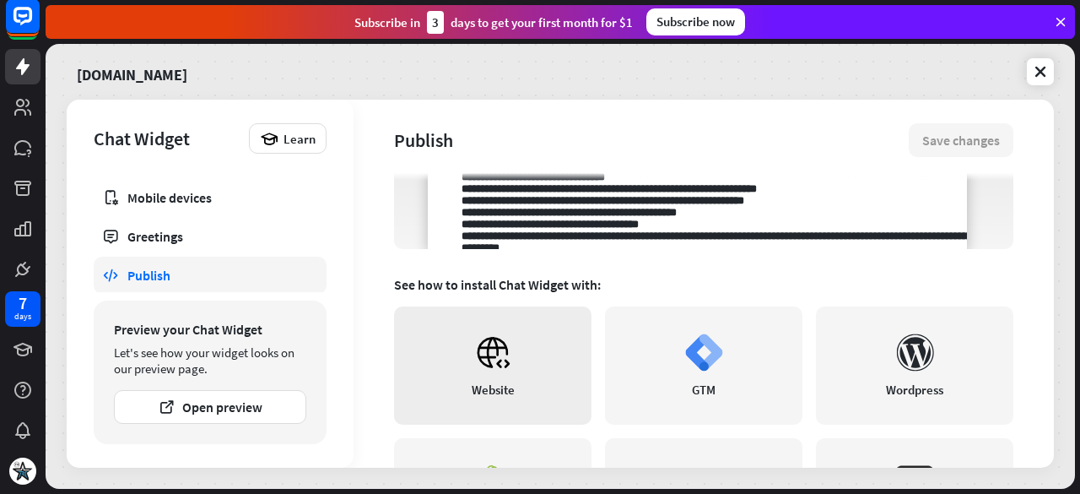
click at [525, 331] on link "Website" at bounding box center [492, 365] width 197 height 118
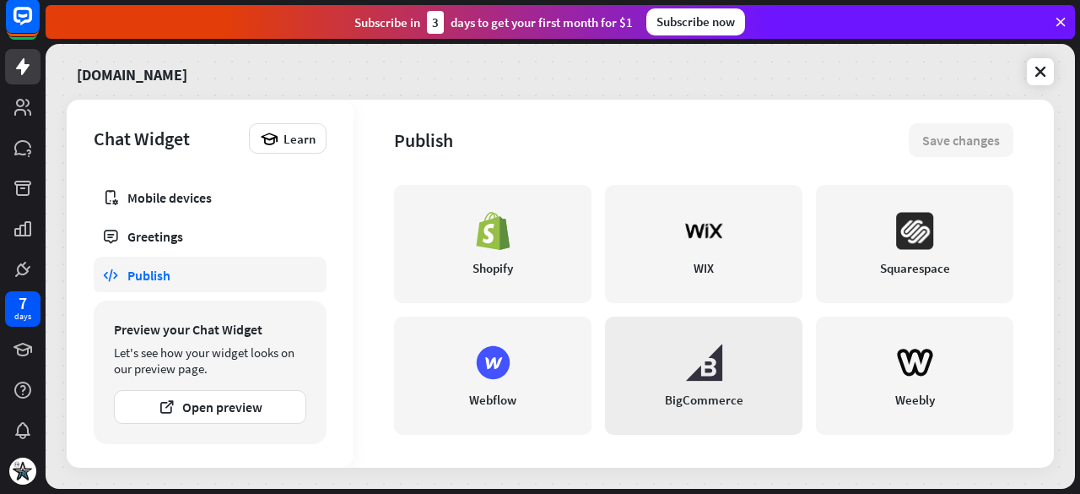
scroll to position [291, 0]
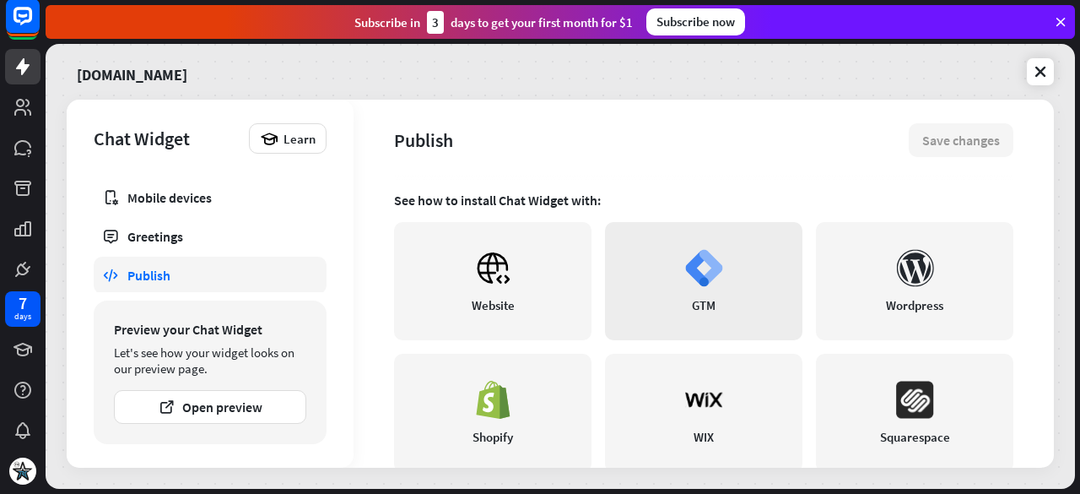
click at [714, 289] on link "GTM" at bounding box center [703, 281] width 197 height 118
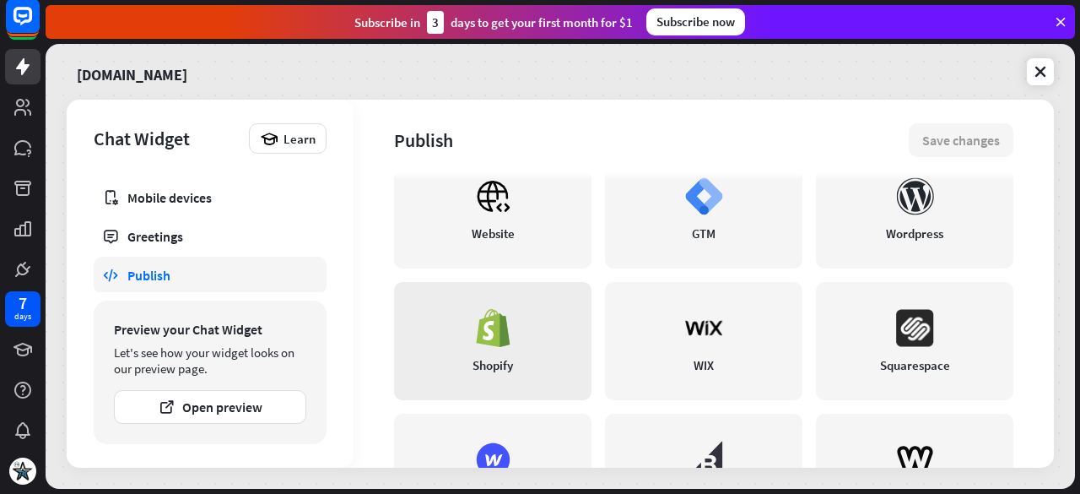
scroll to position [460, 0]
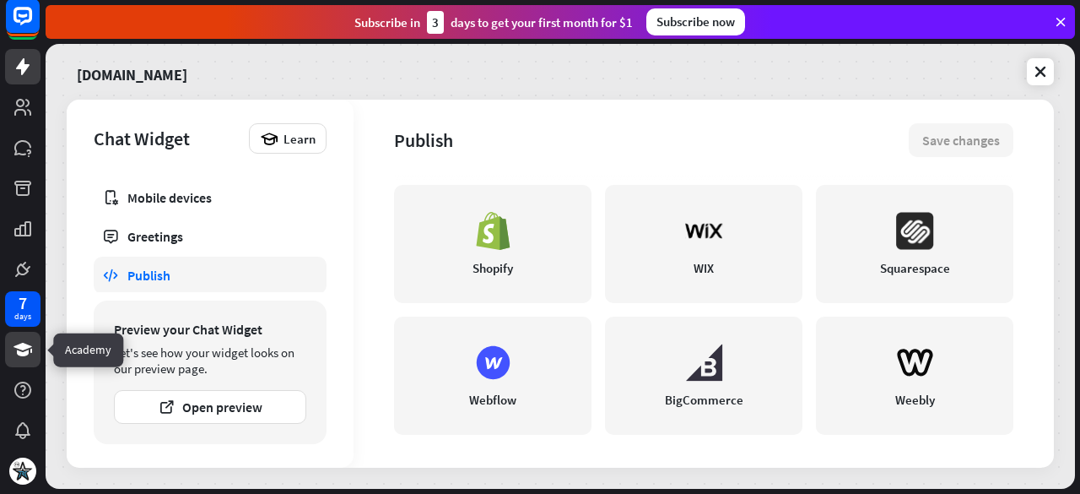
click at [29, 342] on icon at bounding box center [23, 349] width 20 height 20
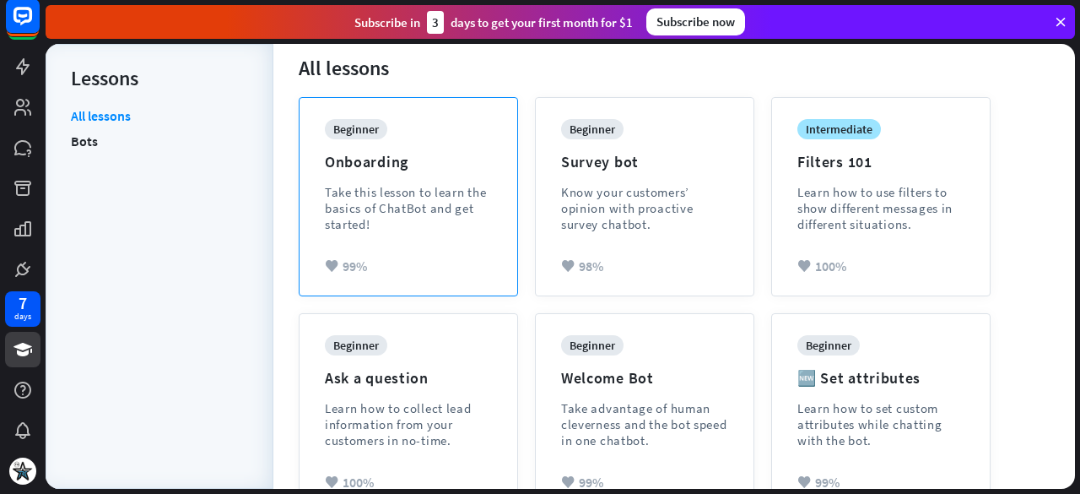
scroll to position [422, 0]
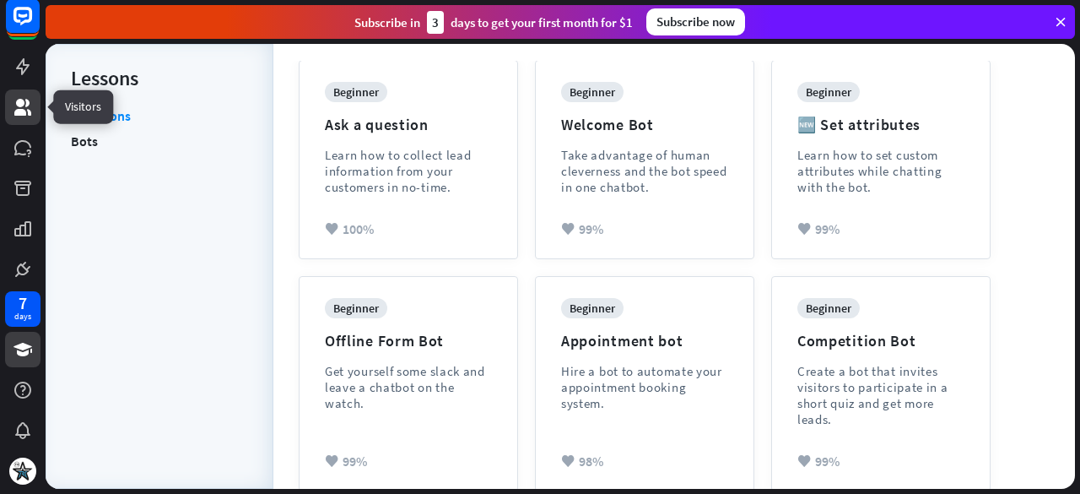
click at [35, 104] on link at bounding box center [22, 106] width 35 height 35
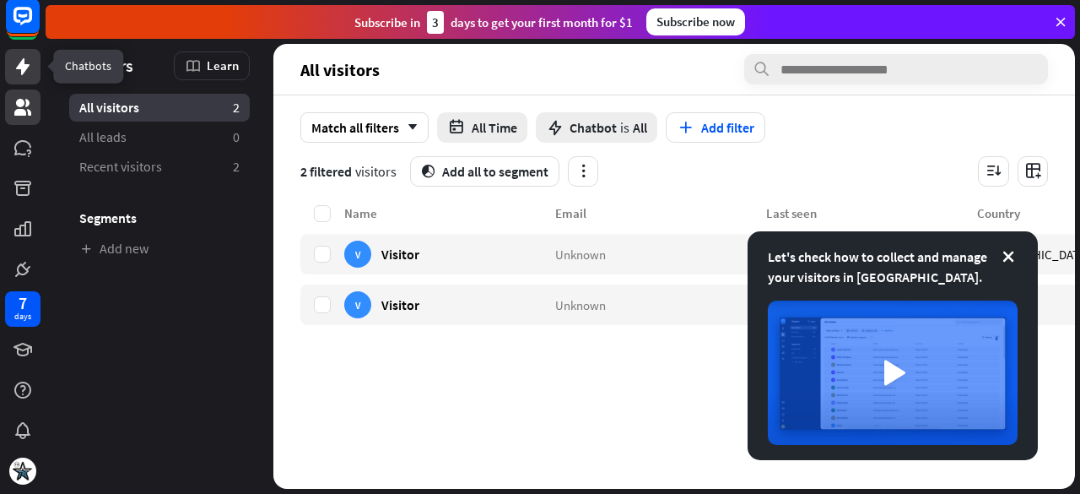
click at [29, 65] on icon at bounding box center [22, 66] width 13 height 17
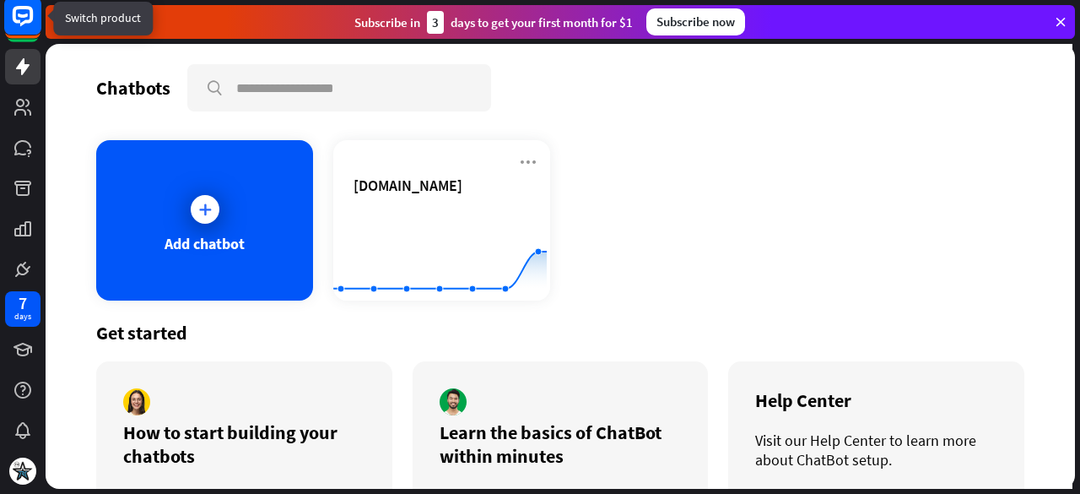
click at [24, 19] on rect at bounding box center [22, 15] width 37 height 37
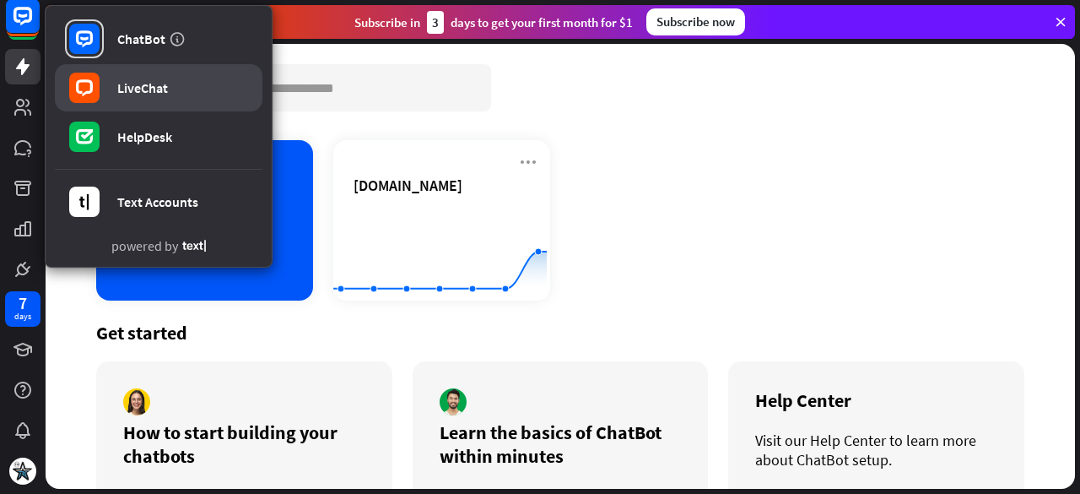
click at [138, 89] on div "LiveChat" at bounding box center [142, 87] width 51 height 17
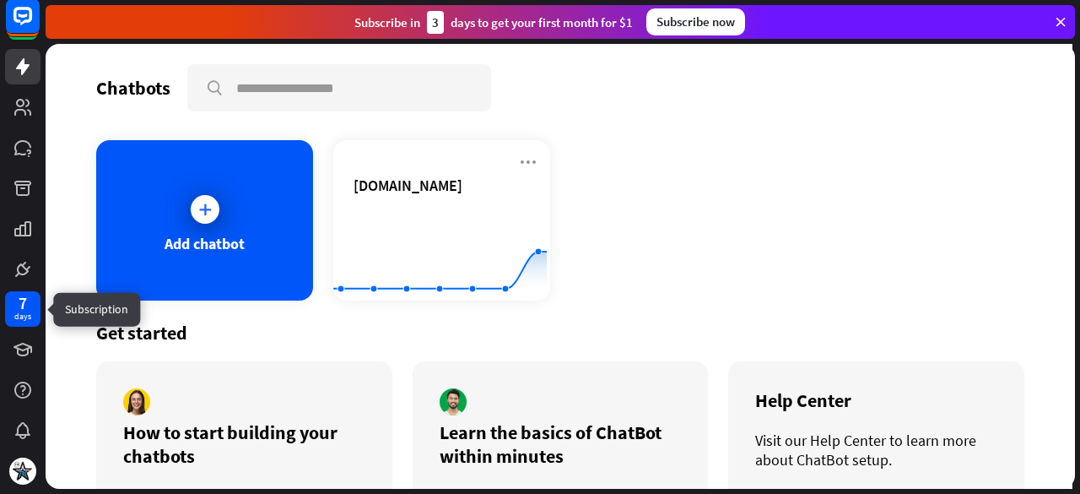
click at [29, 317] on div "days" at bounding box center [22, 316] width 17 height 12
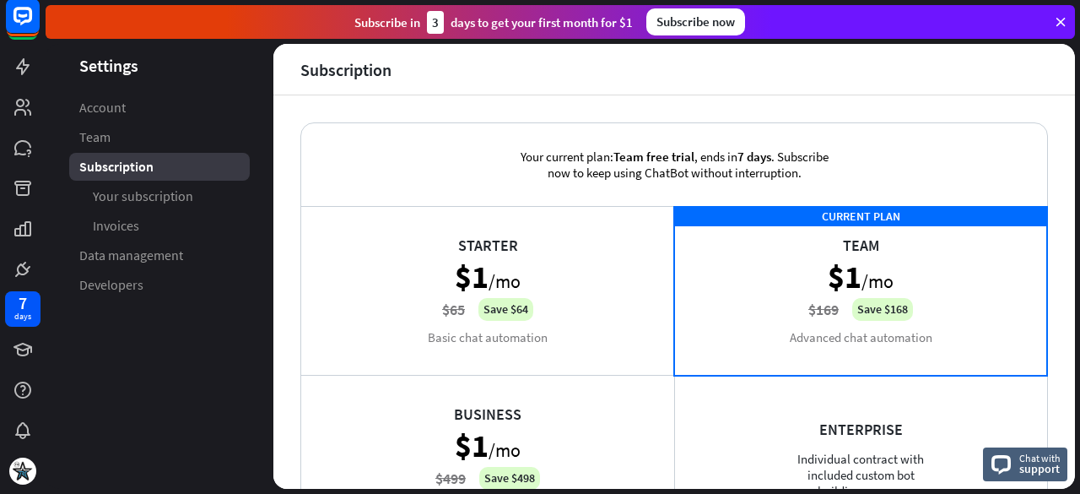
scroll to position [386, 0]
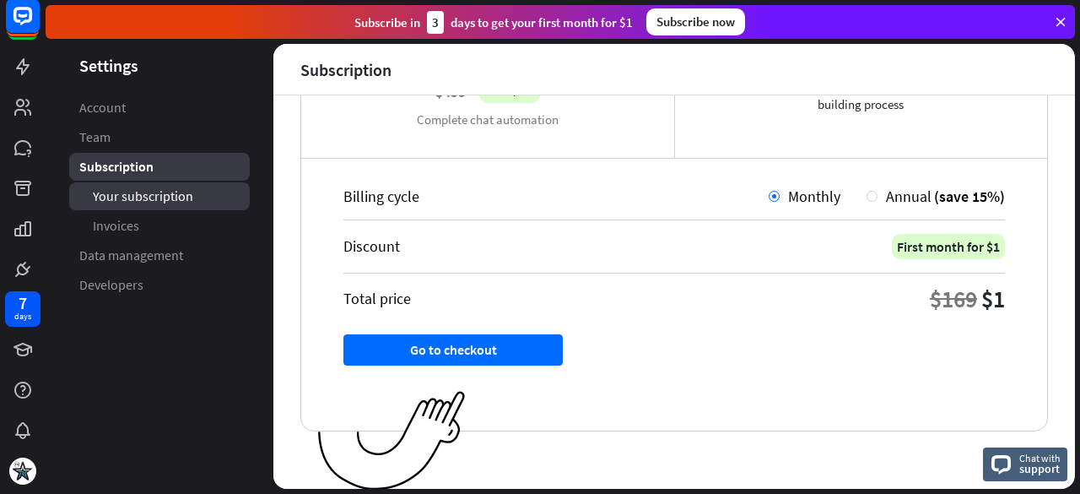
click at [133, 192] on span "Your subscription" at bounding box center [143, 196] width 100 height 18
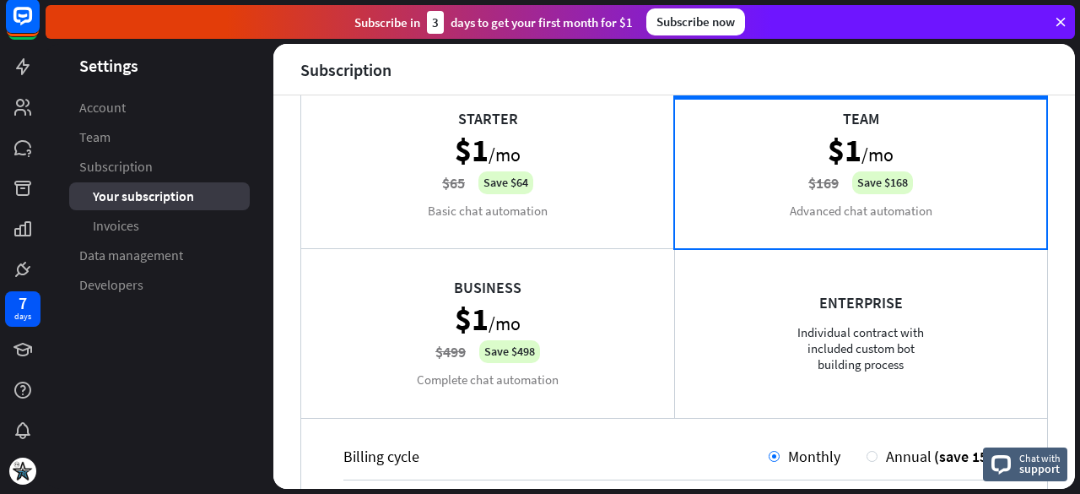
scroll to position [84, 0]
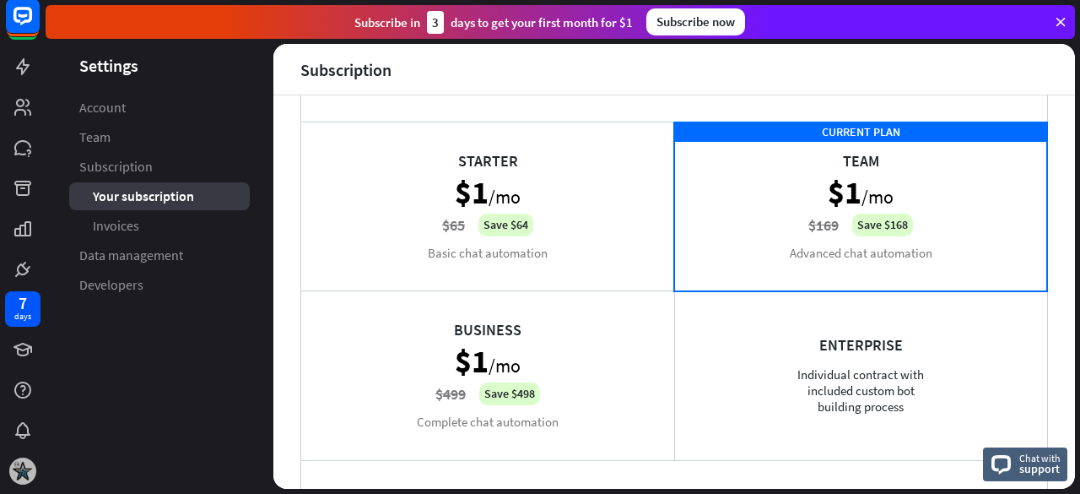
click at [27, 478] on img at bounding box center [22, 470] width 27 height 27
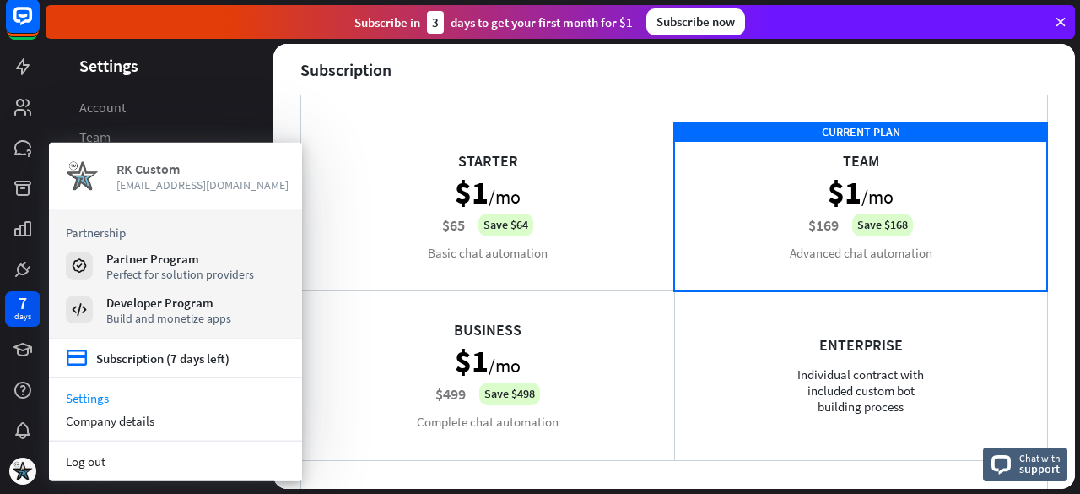
click at [157, 163] on div "RK Custom" at bounding box center [202, 168] width 173 height 17
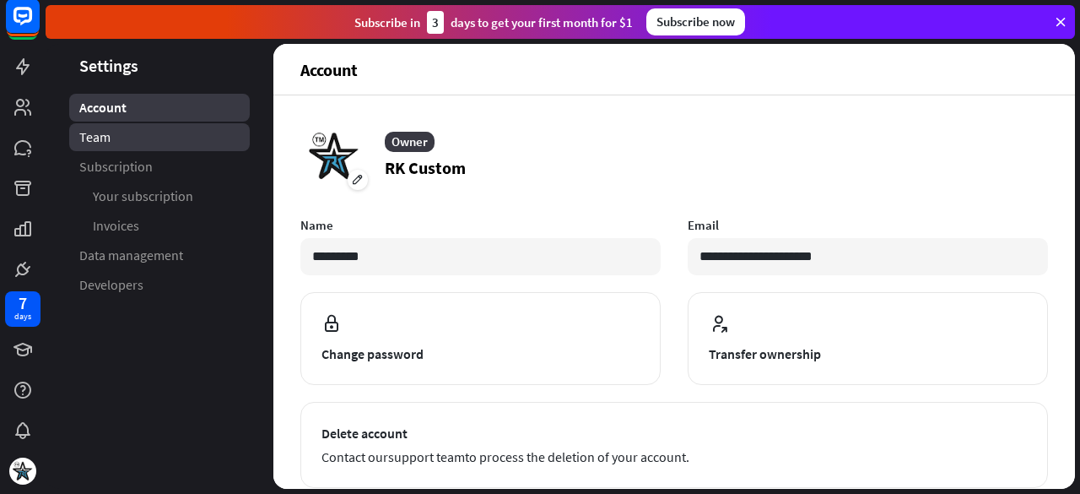
click at [151, 140] on link "Team" at bounding box center [159, 137] width 181 height 28
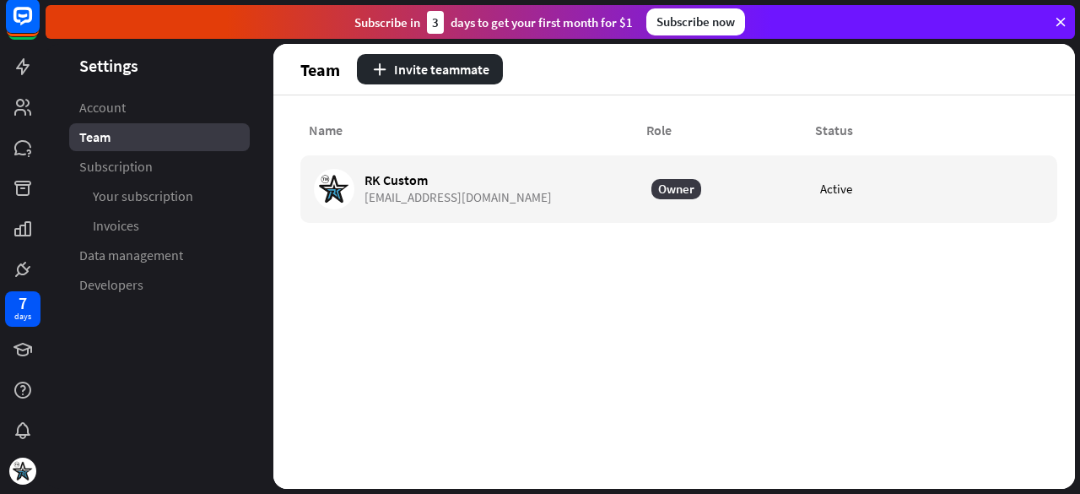
click at [172, 122] on ul "Account Team Subscription Your subscription Invoices Data management Developers" at bounding box center [160, 196] width 228 height 205
click at [175, 107] on link "Account" at bounding box center [159, 108] width 181 height 28
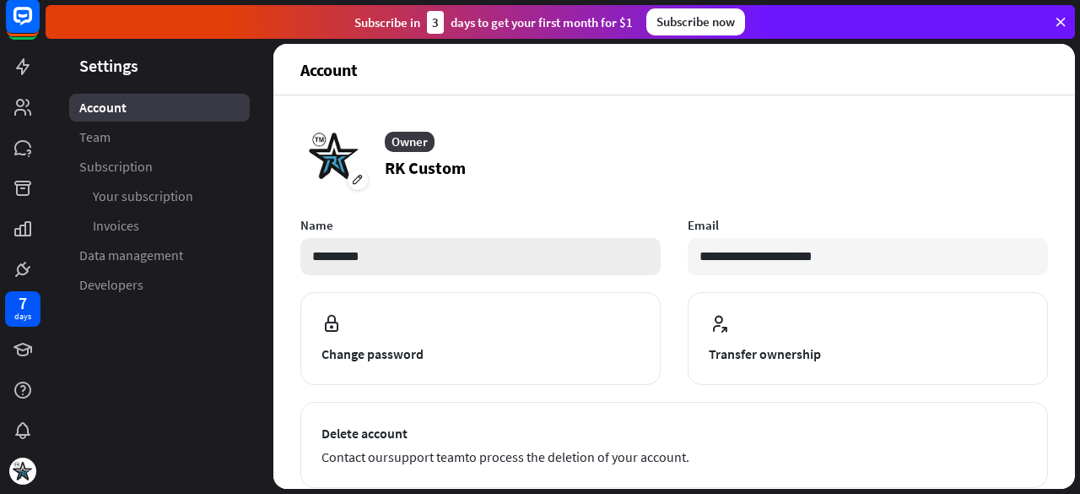
scroll to position [253, 0]
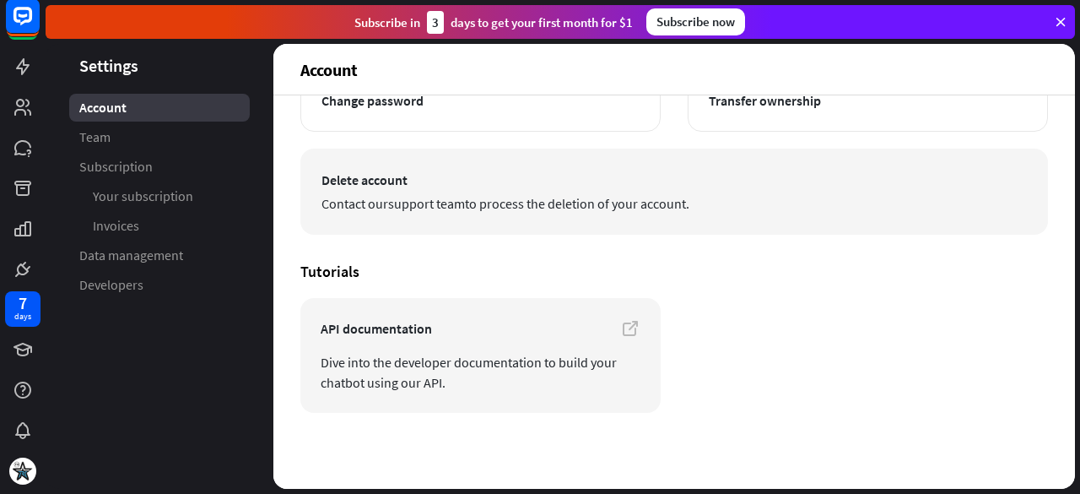
click at [384, 175] on span "Delete account" at bounding box center [673, 180] width 705 height 20
drag, startPoint x: 864, startPoint y: 191, endPoint x: 850, endPoint y: 191, distance: 14.3
click at [864, 191] on button "Delete account Contact our support team to process the deletion of your account." at bounding box center [674, 191] width 748 height 86
click at [499, 194] on span "Contact our support team to process the deletion of your account." at bounding box center [673, 203] width 705 height 20
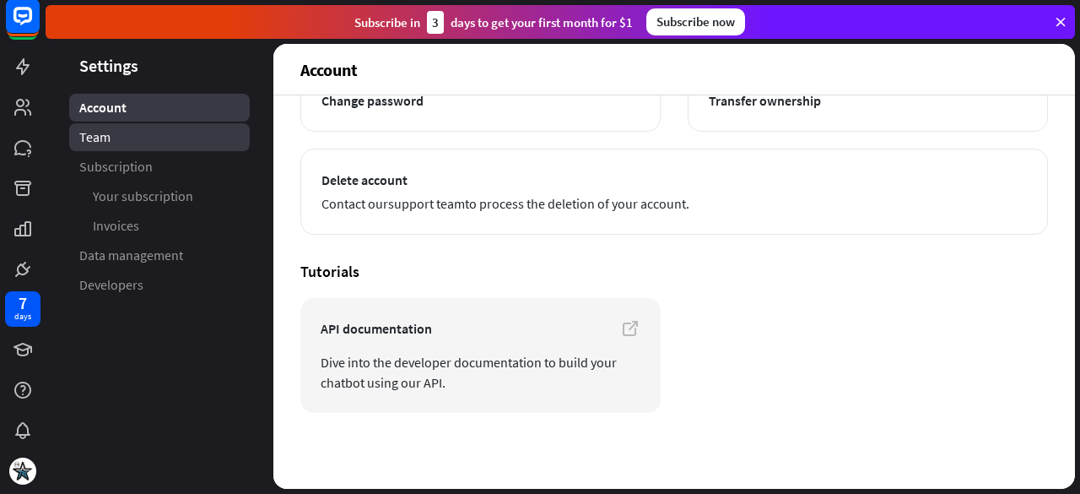
click at [132, 138] on link "Team" at bounding box center [159, 137] width 181 height 28
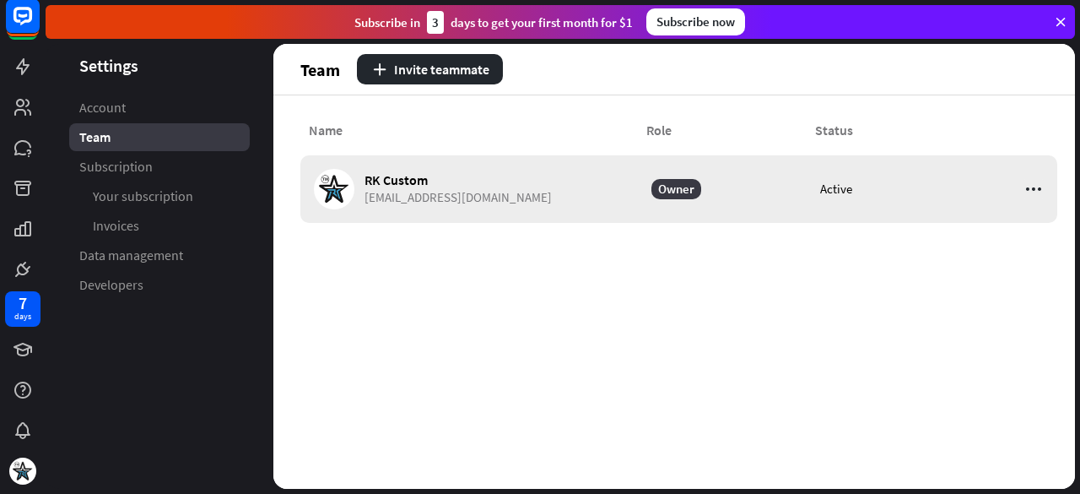
click at [1033, 192] on icon at bounding box center [1033, 189] width 20 height 20
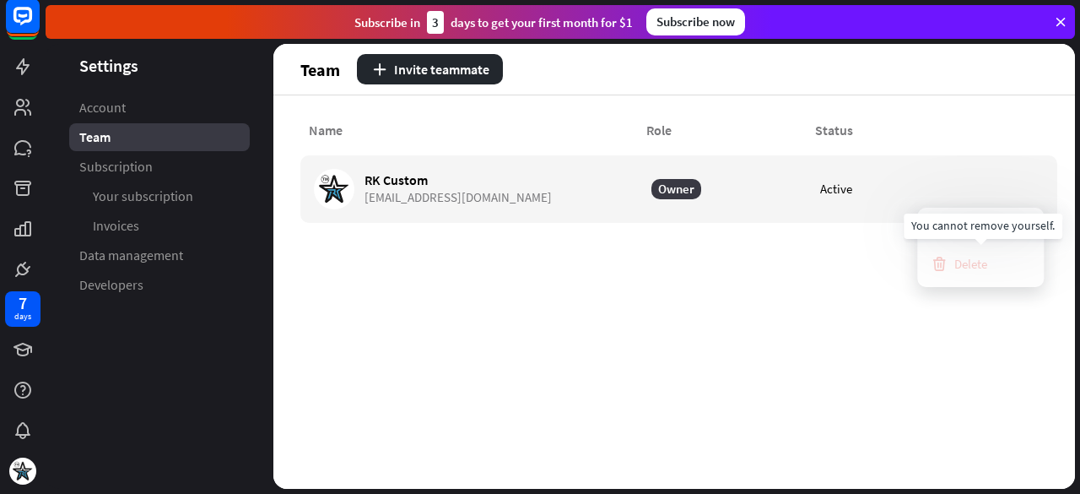
click at [974, 264] on div "Delete" at bounding box center [959, 263] width 57 height 33
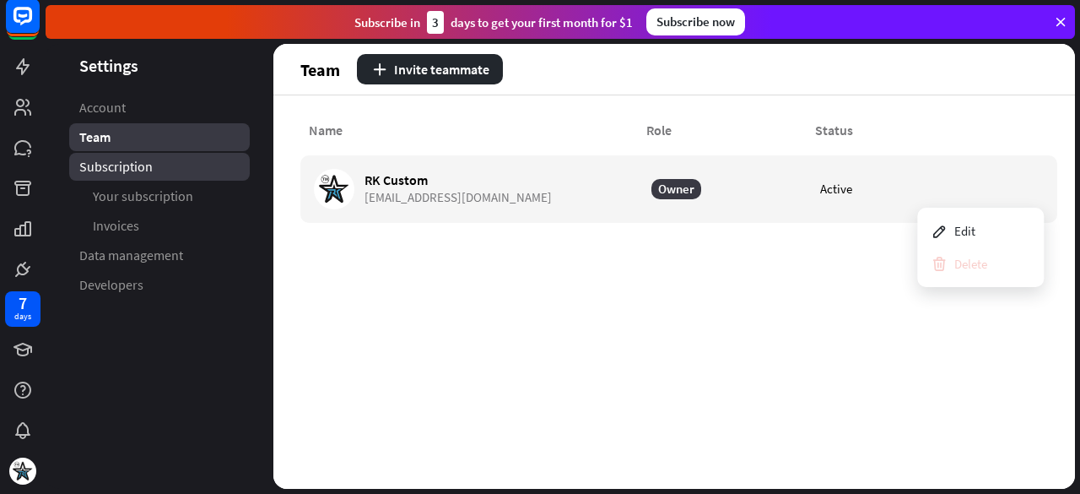
click at [170, 163] on link "Subscription" at bounding box center [159, 167] width 181 height 28
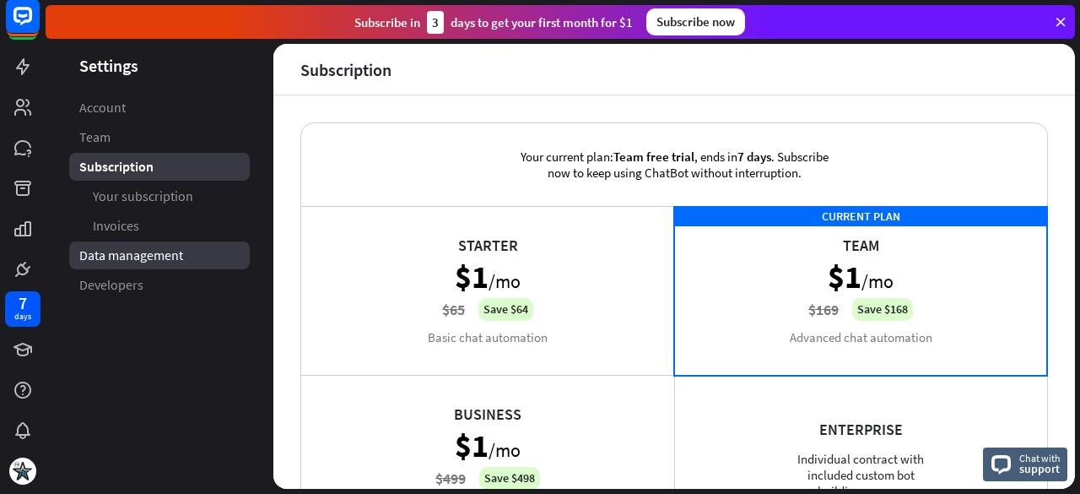
click at [156, 256] on span "Data management" at bounding box center [131, 255] width 104 height 18
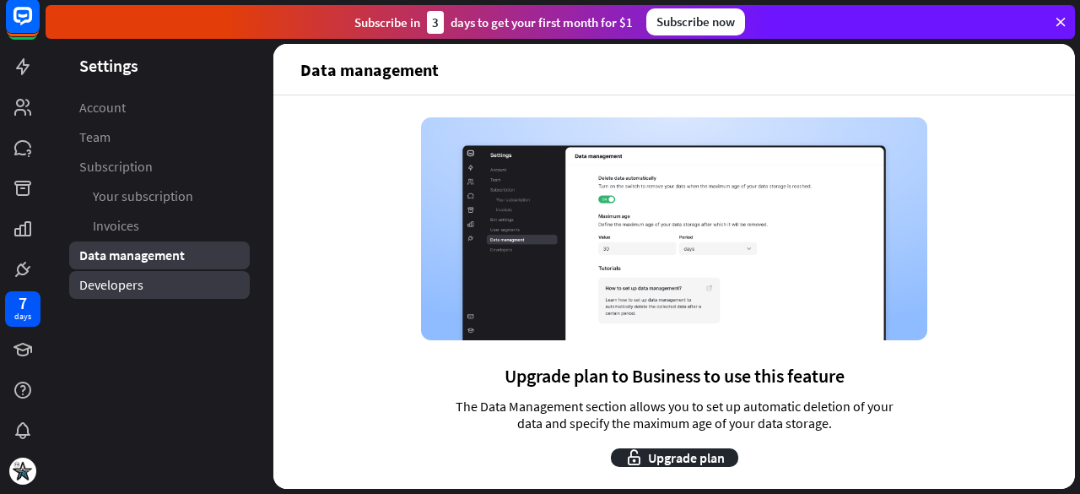
click at [154, 281] on link "Developers" at bounding box center [159, 285] width 181 height 28
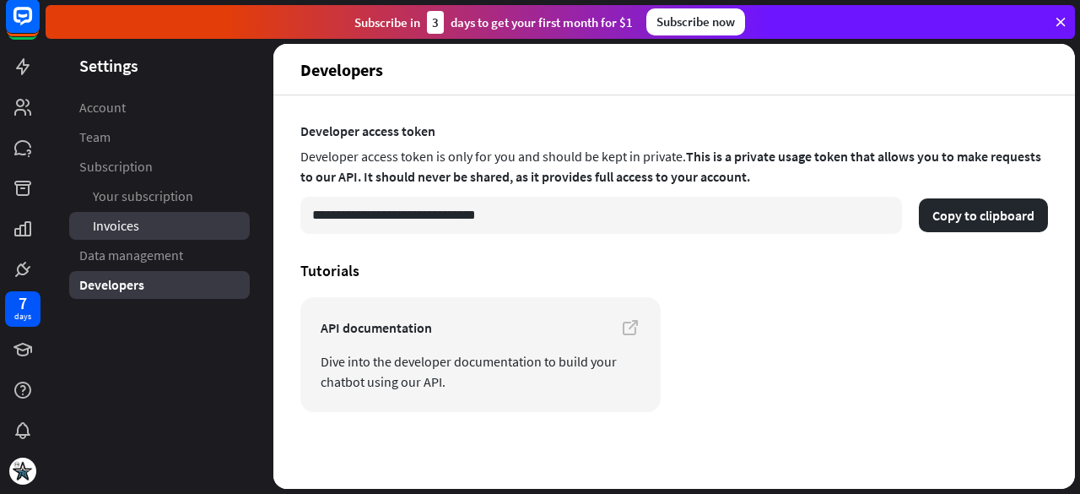
click at [183, 232] on link "Invoices" at bounding box center [159, 226] width 181 height 28
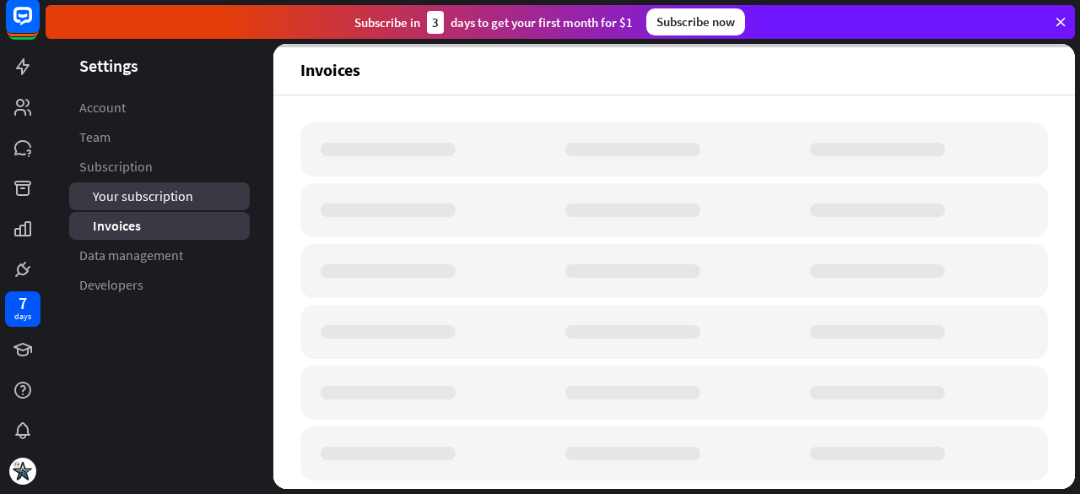
click at [183, 197] on span "Your subscription" at bounding box center [143, 196] width 100 height 18
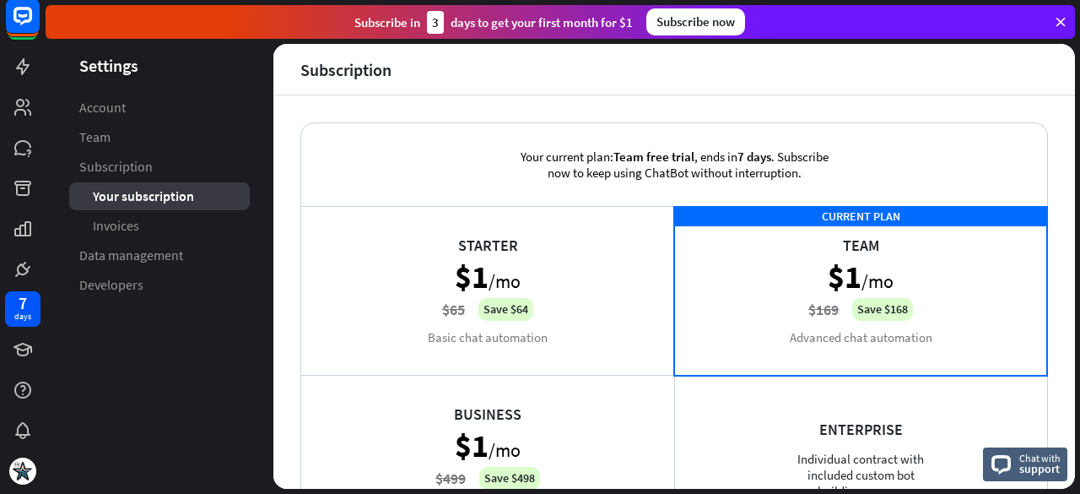
click at [861, 276] on div "CURRENT PLAN Team $1 /mo $169 Save $168 Advanced chat automation" at bounding box center [860, 290] width 373 height 169
click at [147, 222] on link "Invoices" at bounding box center [159, 226] width 181 height 28
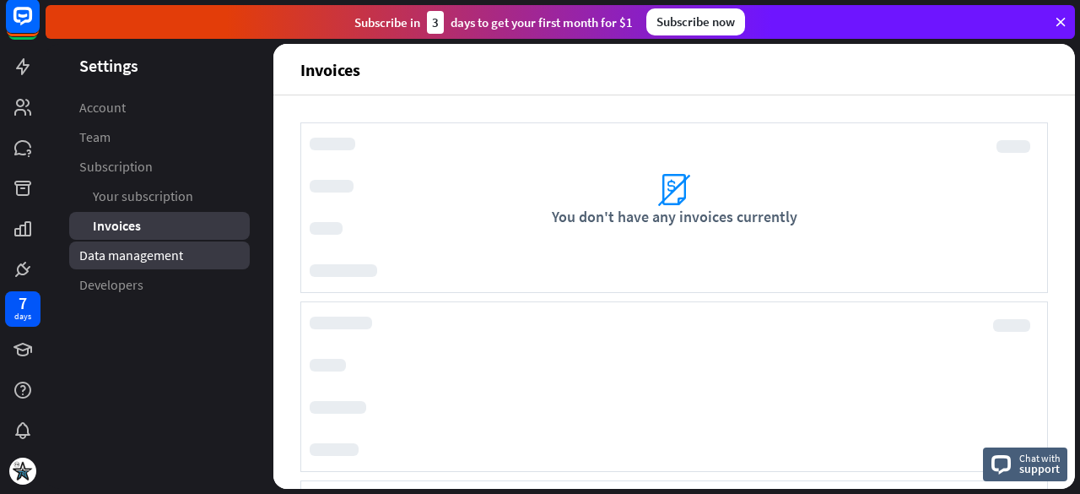
click at [179, 262] on span "Data management" at bounding box center [131, 255] width 104 height 18
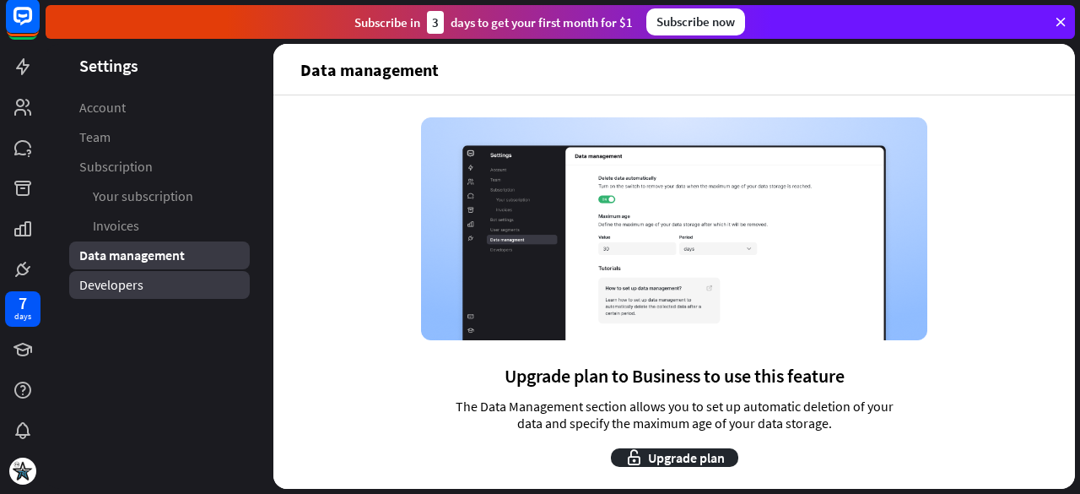
click at [167, 291] on link "Developers" at bounding box center [159, 285] width 181 height 28
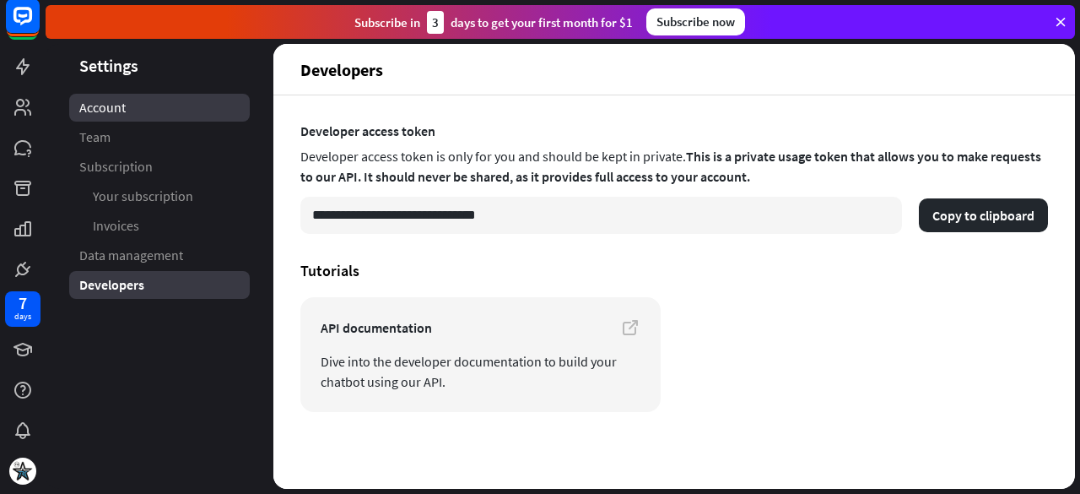
click at [165, 114] on link "Account" at bounding box center [159, 108] width 181 height 28
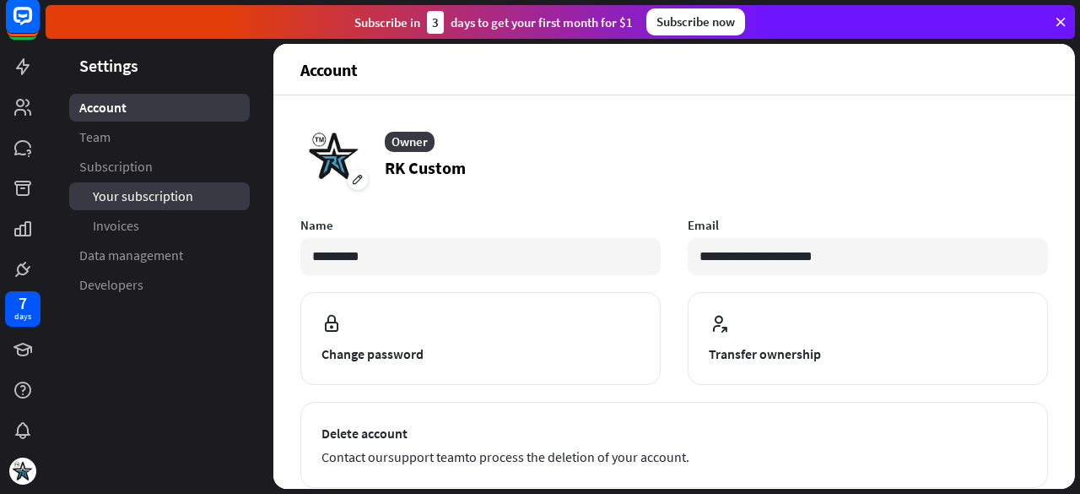
click at [167, 188] on span "Your subscription" at bounding box center [143, 196] width 100 height 18
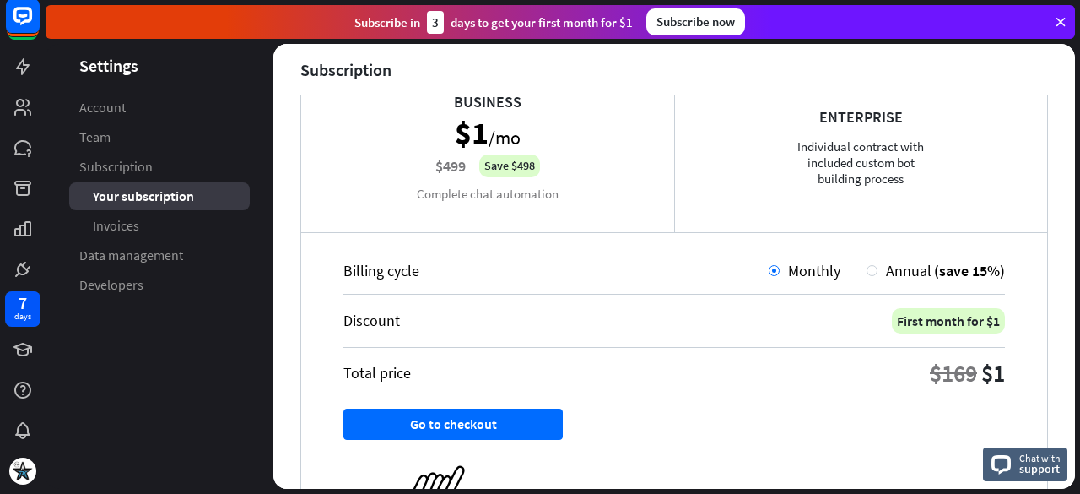
scroll to position [218, 0]
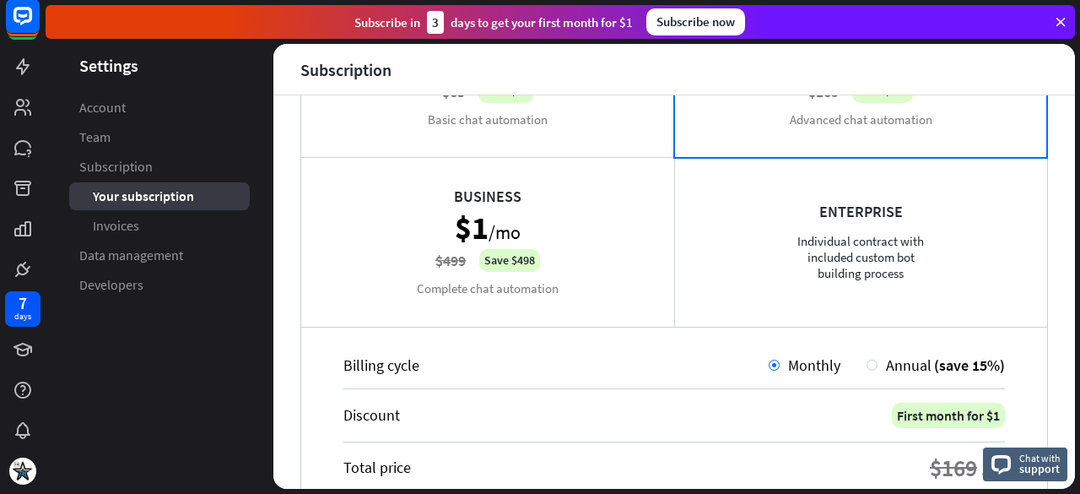
click at [1058, 18] on icon at bounding box center [1060, 21] width 15 height 15
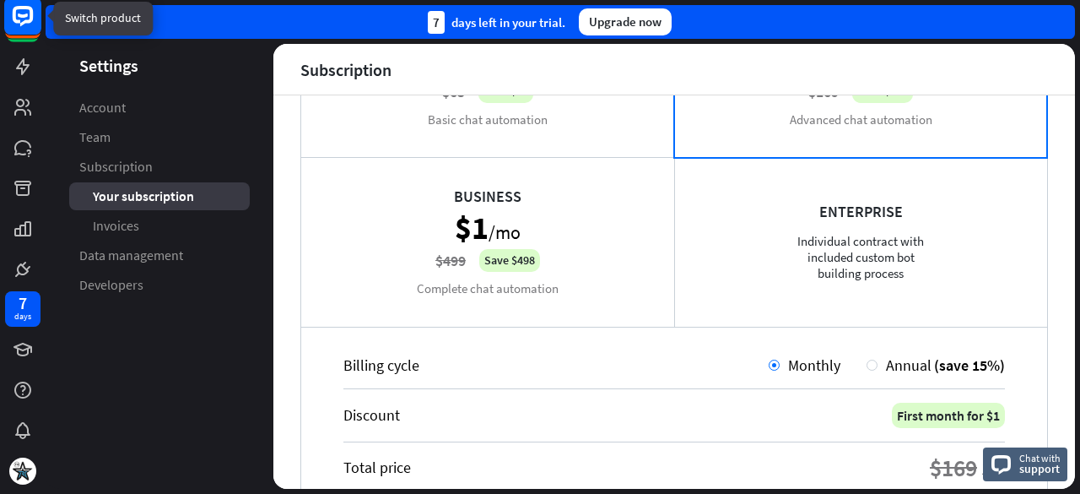
click at [25, 8] on icon at bounding box center [23, 16] width 20 height 20
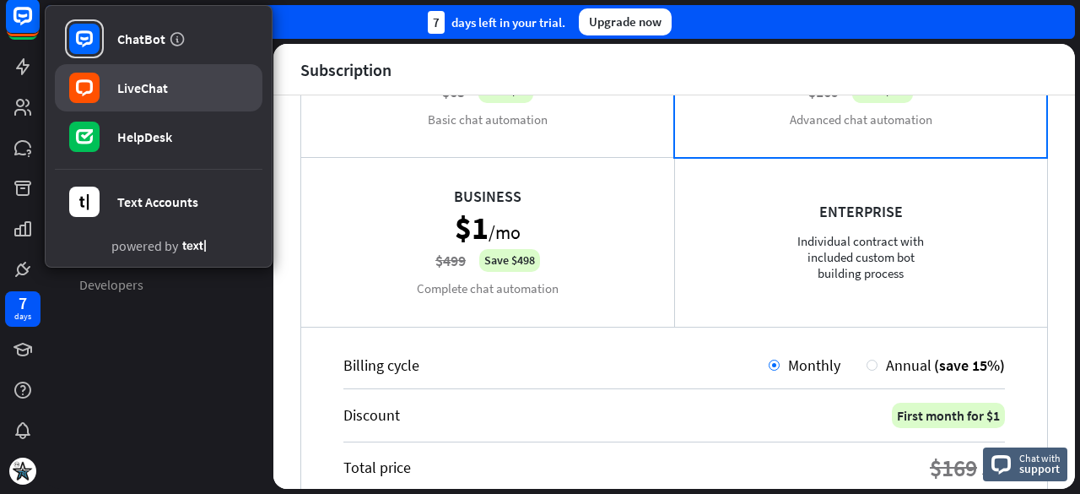
click at [159, 104] on link "LiveChat" at bounding box center [159, 87] width 208 height 47
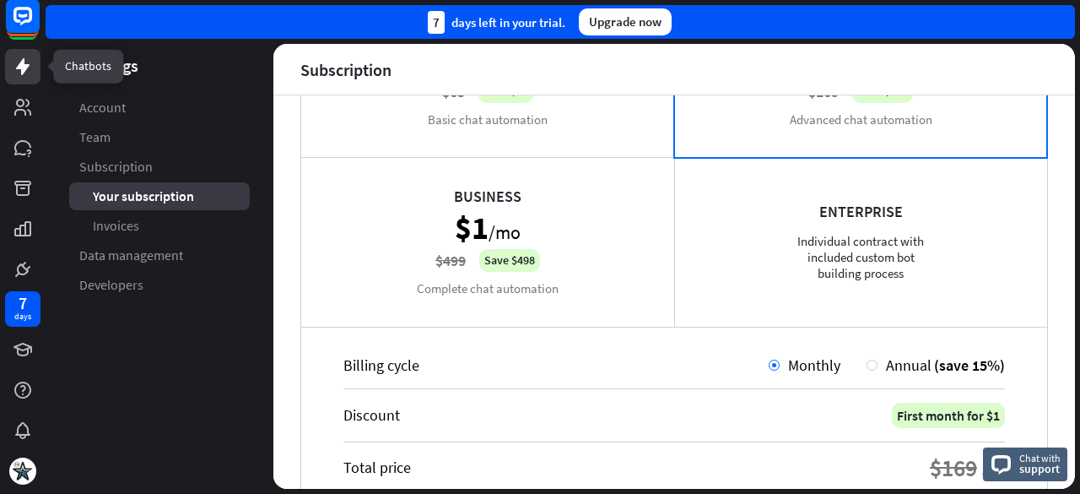
click at [24, 62] on icon at bounding box center [23, 67] width 20 height 20
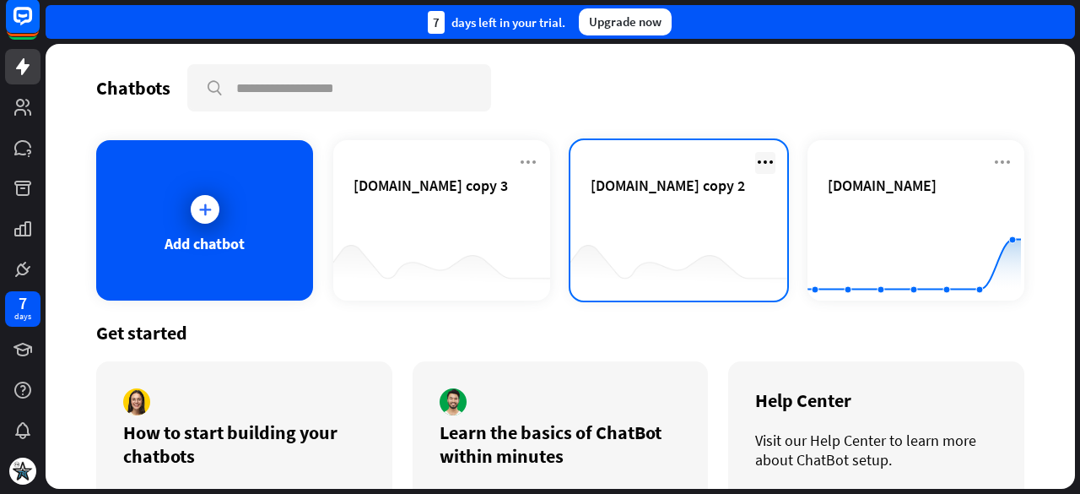
click at [755, 162] on icon at bounding box center [765, 162] width 20 height 20
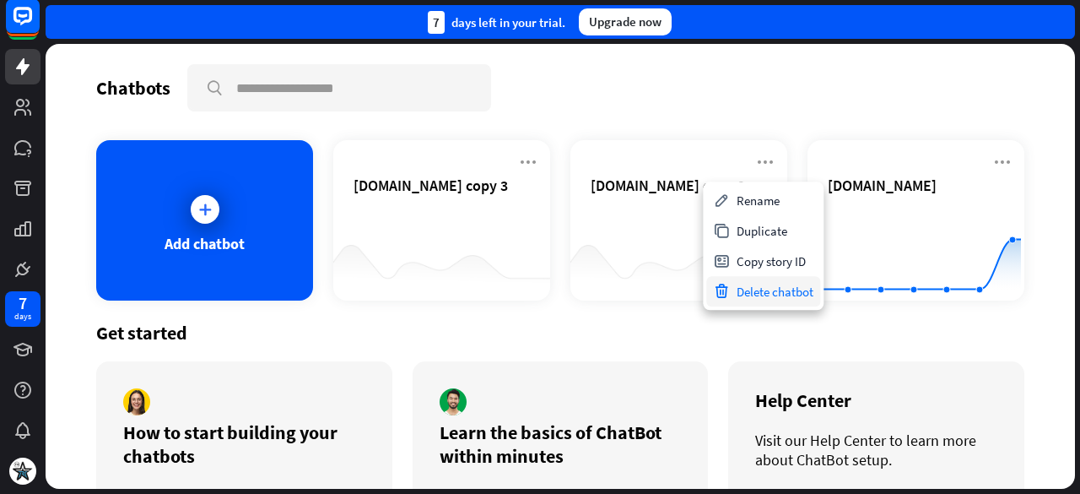
click at [748, 291] on div "Delete chatbot" at bounding box center [763, 291] width 114 height 30
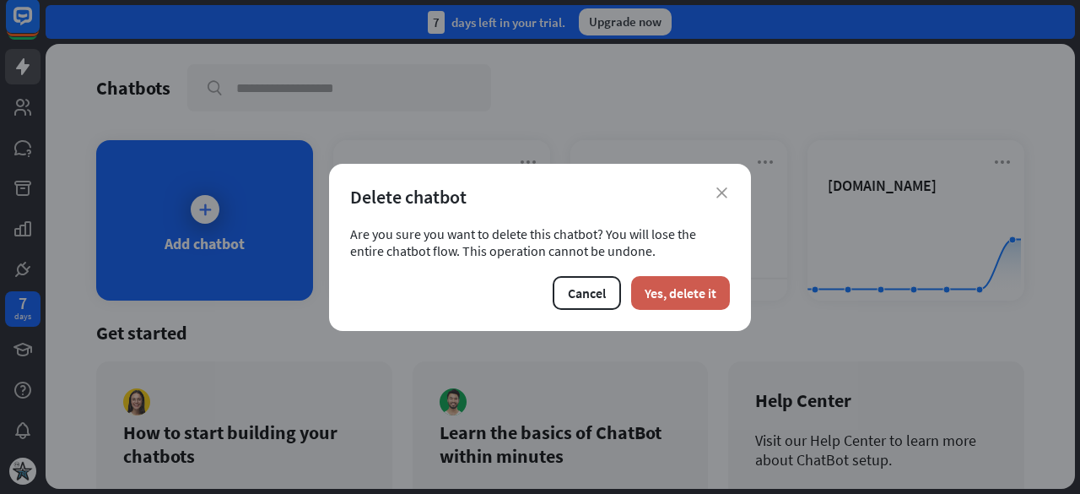
click at [690, 301] on button "Yes, delete it" at bounding box center [680, 293] width 99 height 34
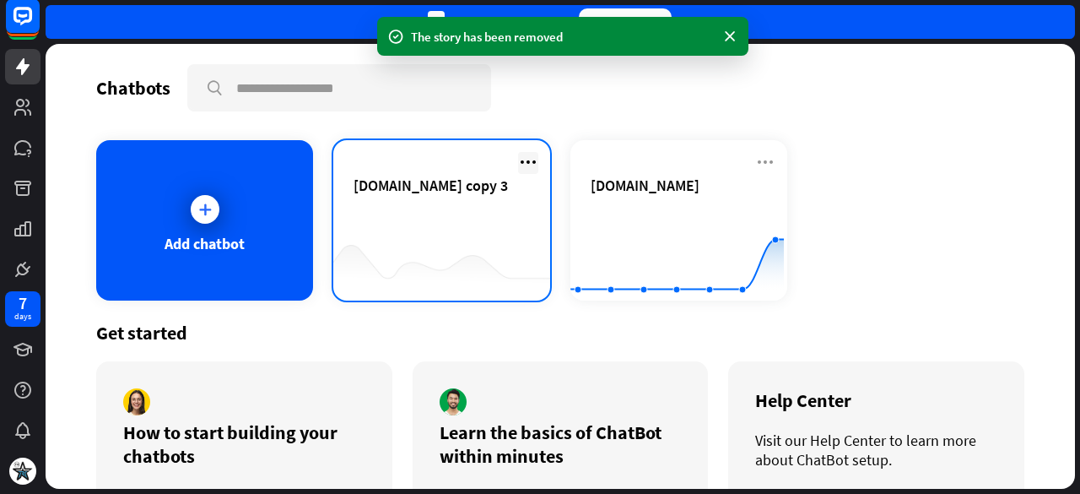
click at [526, 163] on icon at bounding box center [528, 162] width 20 height 20
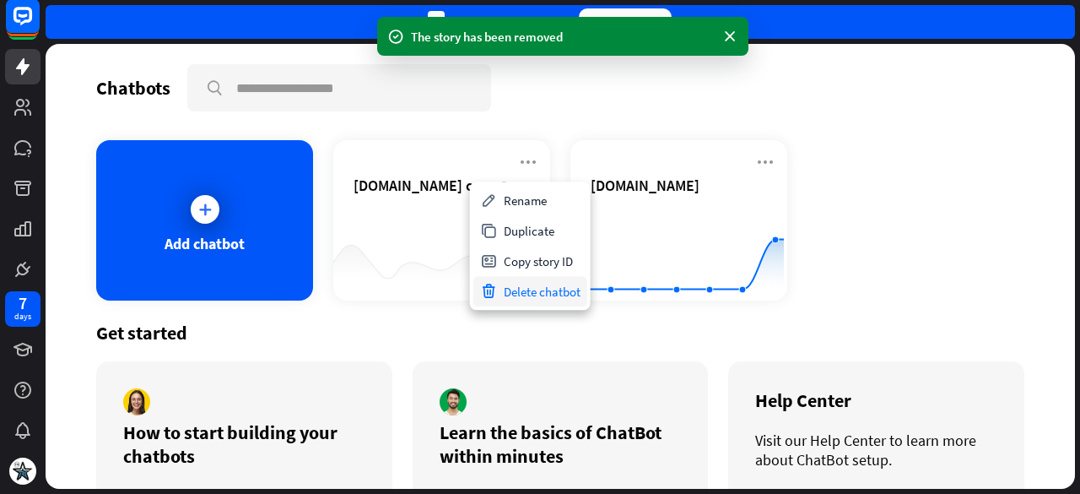
click at [497, 289] on div "Delete chatbot" at bounding box center [530, 291] width 114 height 30
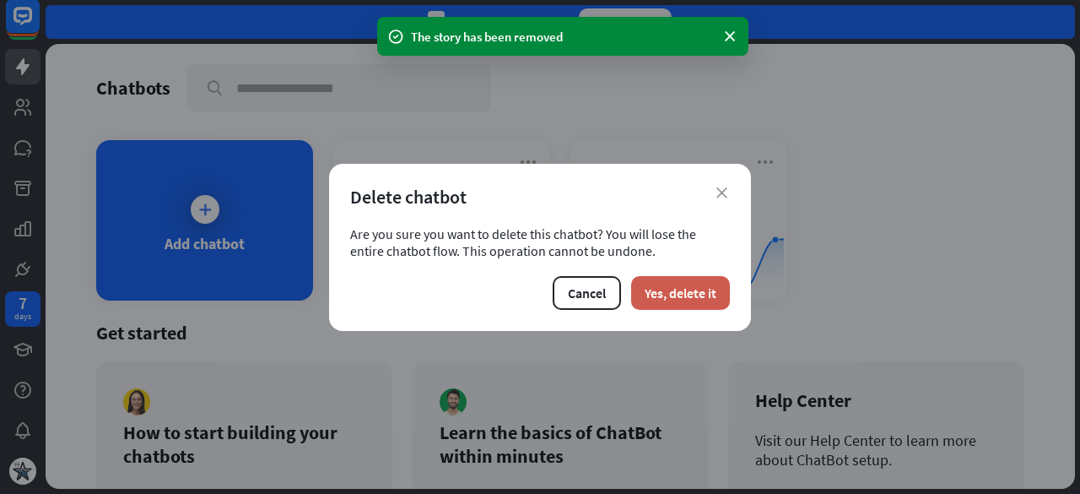
click at [688, 294] on button "Yes, delete it" at bounding box center [680, 293] width 99 height 34
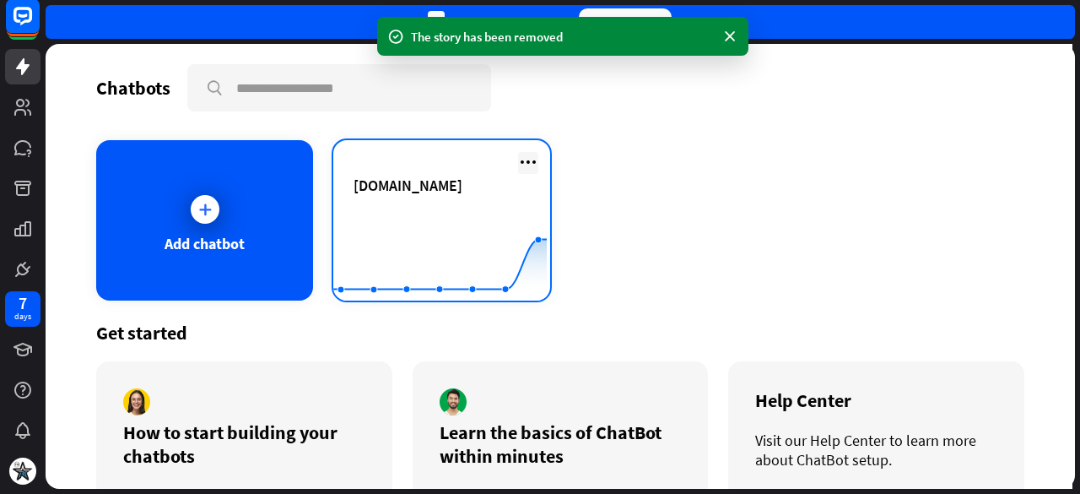
click at [519, 159] on icon at bounding box center [528, 162] width 20 height 20
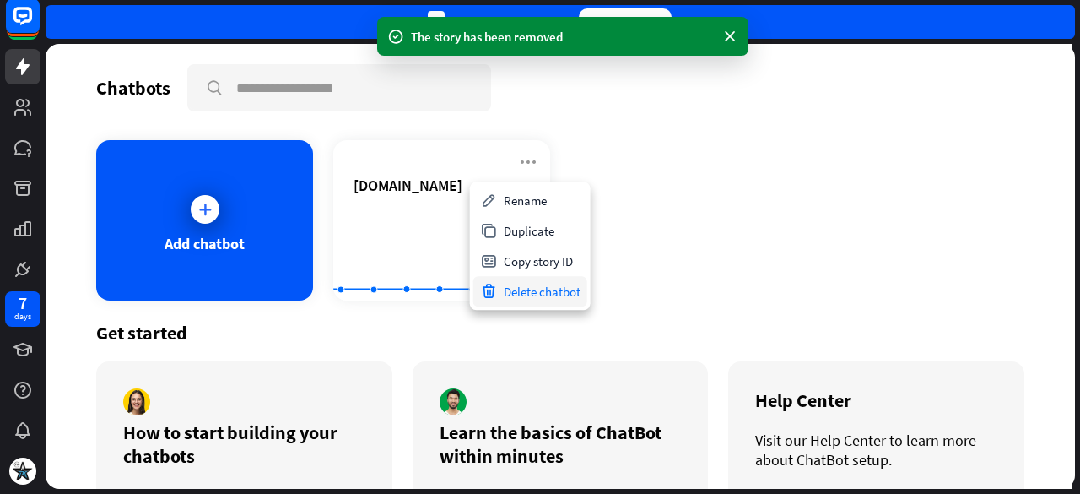
click at [546, 289] on div "Delete chatbot" at bounding box center [530, 291] width 114 height 30
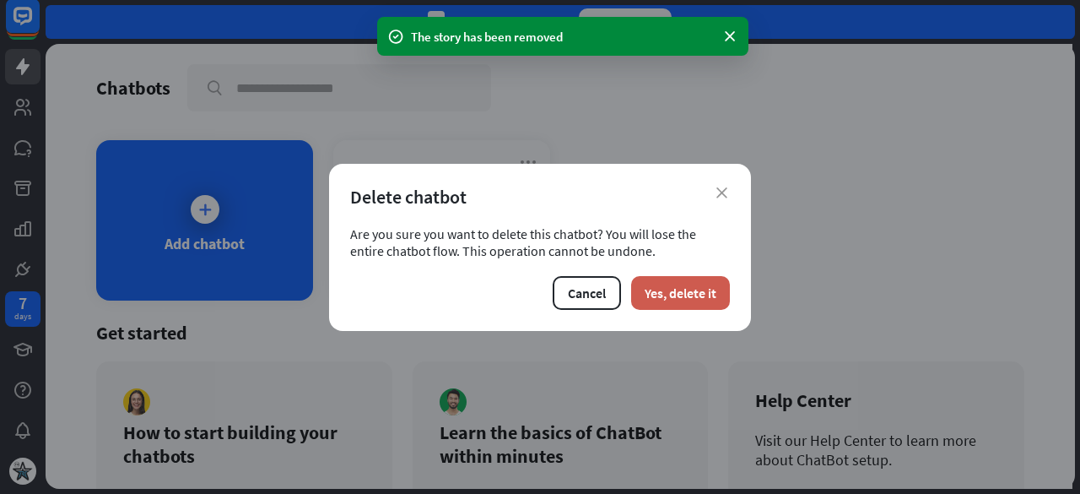
click at [689, 286] on button "Yes, delete it" at bounding box center [680, 293] width 99 height 34
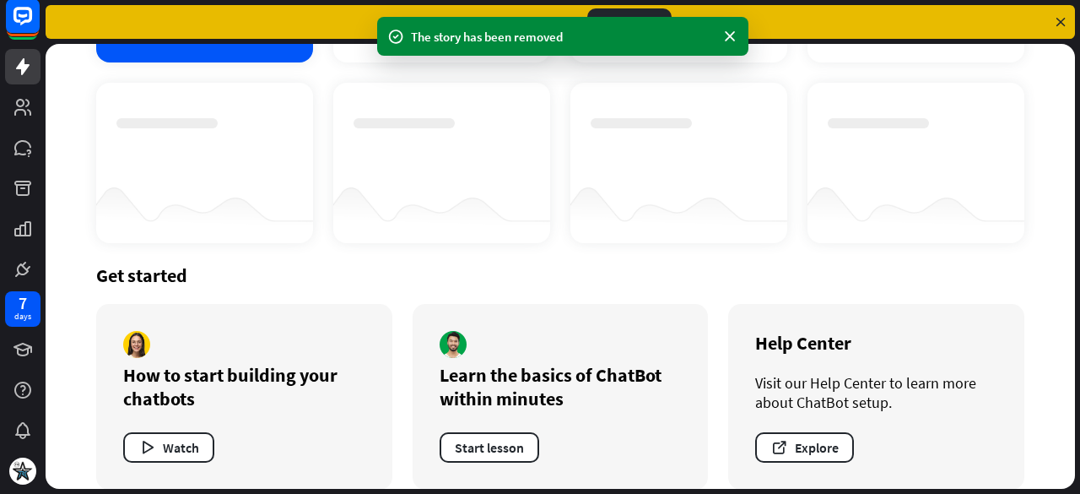
scroll to position [258, 0]
